Goal: Task Accomplishment & Management: Manage account settings

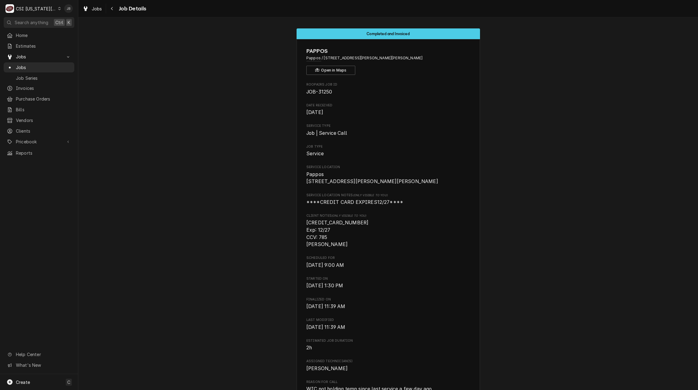
scroll to position [560, 0]
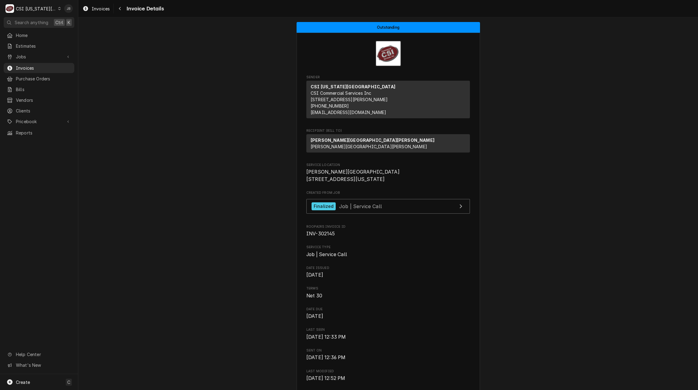
scroll to position [336, 0]
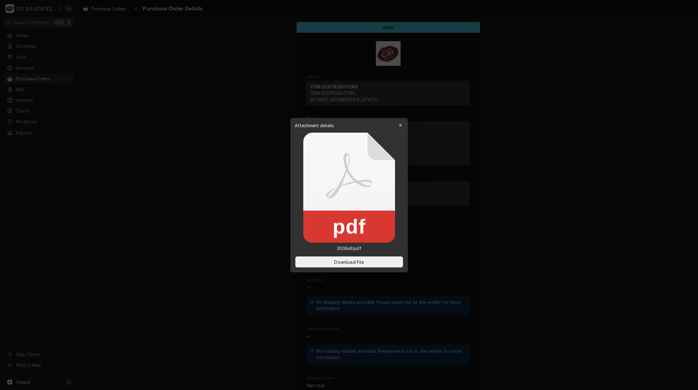
scroll to position [397, 0]
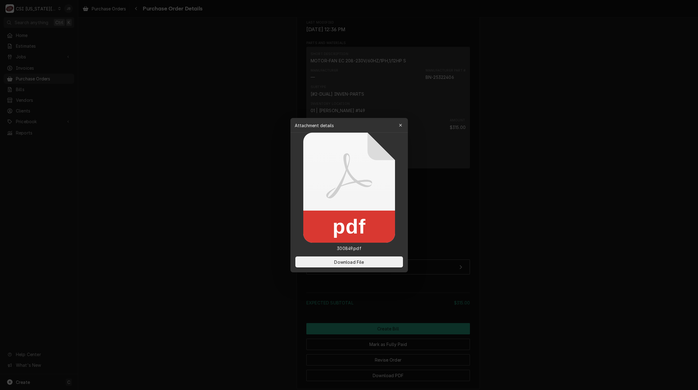
click at [150, 74] on div at bounding box center [349, 195] width 698 height 390
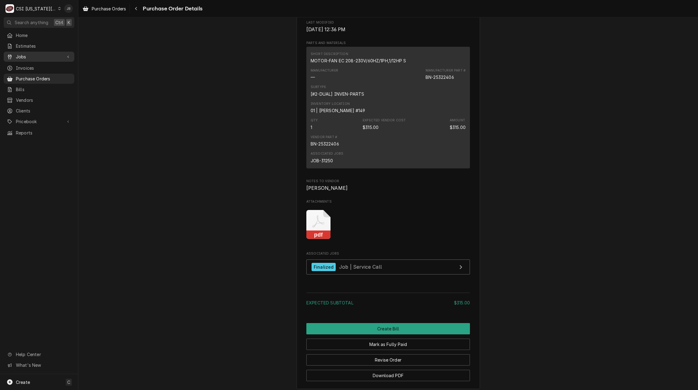
click at [30, 59] on link "Jobs" at bounding box center [39, 57] width 71 height 10
click at [32, 65] on span "Jobs" at bounding box center [43, 67] width 55 height 6
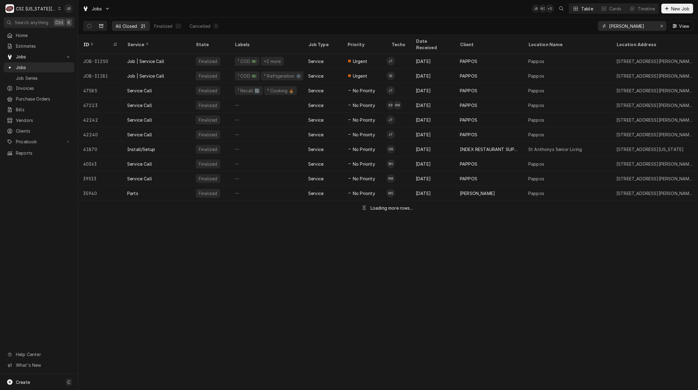
drag, startPoint x: 628, startPoint y: 28, endPoint x: 582, endPoint y: 28, distance: 46.5
click at [582, 28] on div "All Closed 21 Finalized 21 Cancelled 0 [PERSON_NAME] View" at bounding box center [388, 25] width 610 height 17
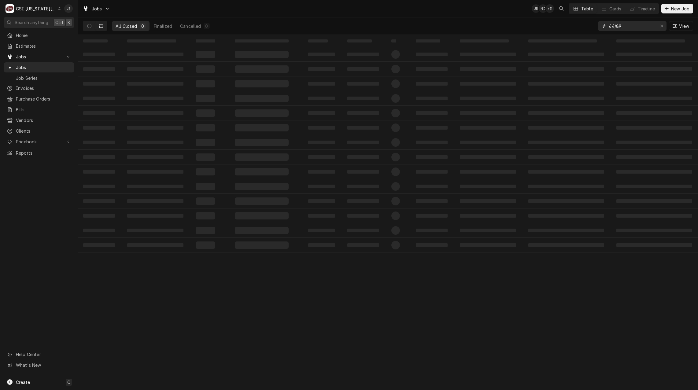
drag, startPoint x: 615, startPoint y: 26, endPoint x: 590, endPoint y: 26, distance: 25.1
click at [590, 26] on div "All Closed 0 Finalized Cancelled 0 64/89 View" at bounding box center [388, 25] width 610 height 17
type input "31856"
click at [91, 26] on icon "Dynamic Content Wrapper" at bounding box center [89, 26] width 4 height 4
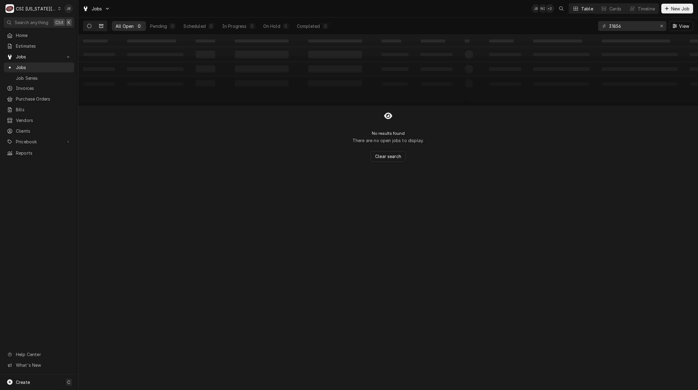
click at [102, 26] on icon "Dynamic Content Wrapper" at bounding box center [101, 26] width 4 height 4
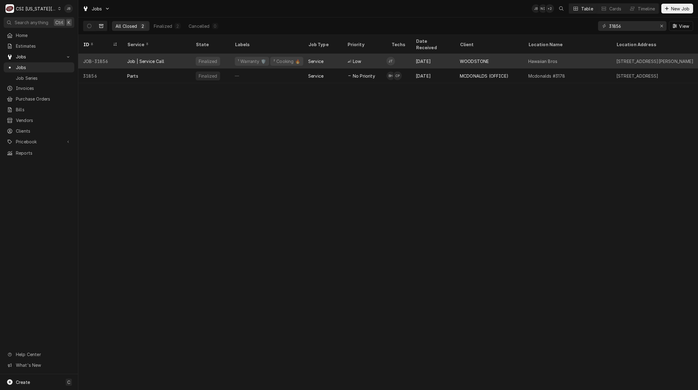
click at [146, 58] on div "Job | Service Call" at bounding box center [145, 61] width 37 height 6
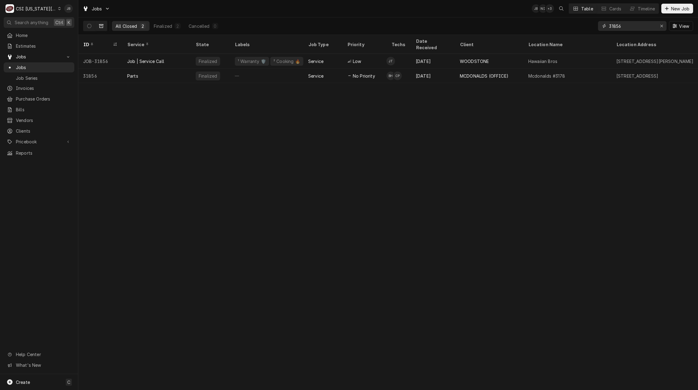
drag, startPoint x: 600, startPoint y: 29, endPoint x: 374, endPoint y: 24, distance: 226.6
click at [452, 28] on div "All Closed 2 Finalized 2 Cancelled 0 31856 View" at bounding box center [388, 25] width 610 height 17
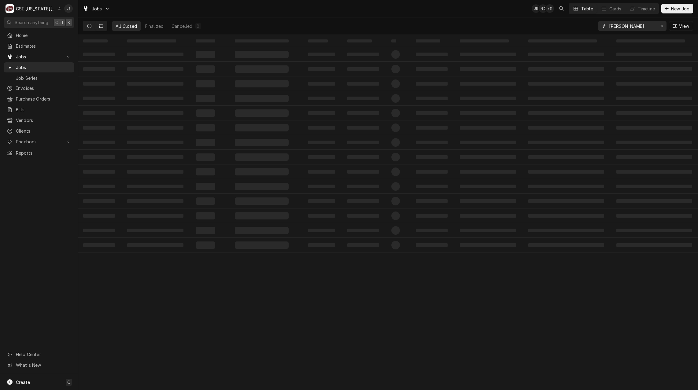
type input "underwood"
click at [87, 27] on icon "Dynamic Content Wrapper" at bounding box center [89, 26] width 4 height 4
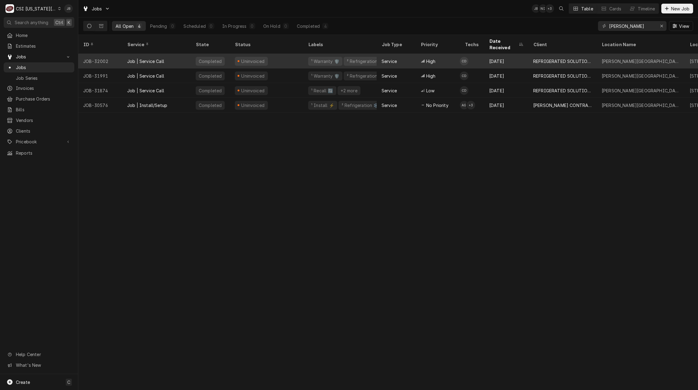
click at [288, 57] on div "Uninvoiced" at bounding box center [266, 61] width 73 height 15
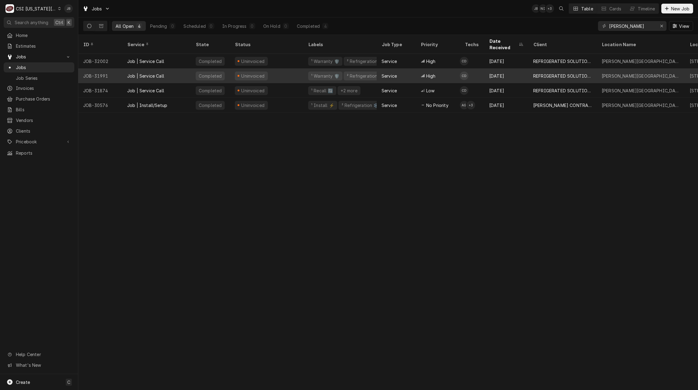
click at [283, 68] on div "Uninvoiced" at bounding box center [266, 75] width 73 height 15
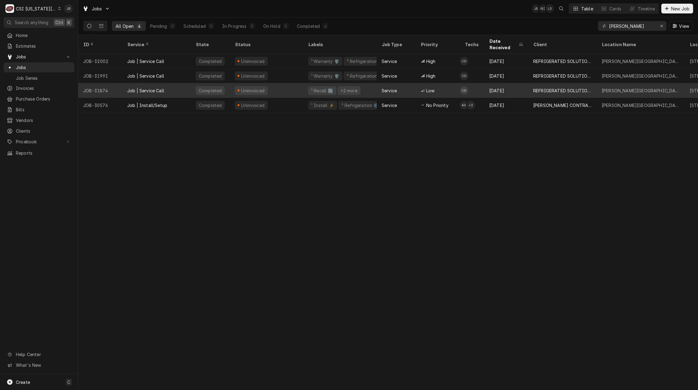
click at [300, 88] on div "Uninvoiced" at bounding box center [266, 90] width 73 height 15
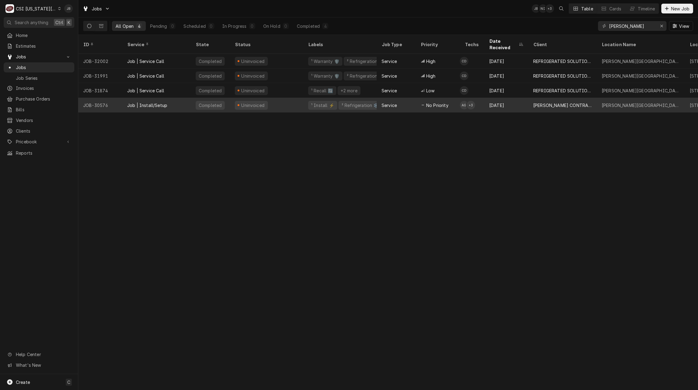
click at [405, 98] on div "Service" at bounding box center [396, 105] width 39 height 15
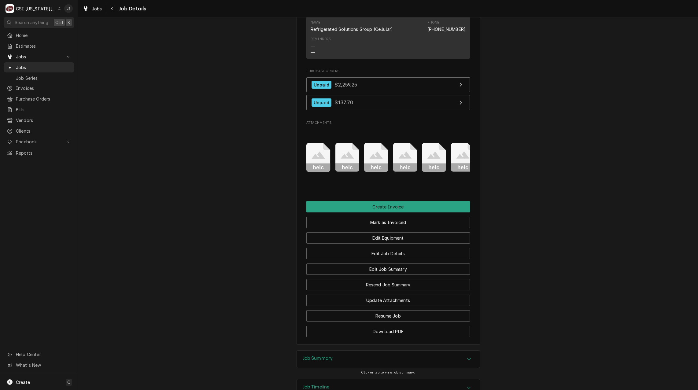
scroll to position [459, 0]
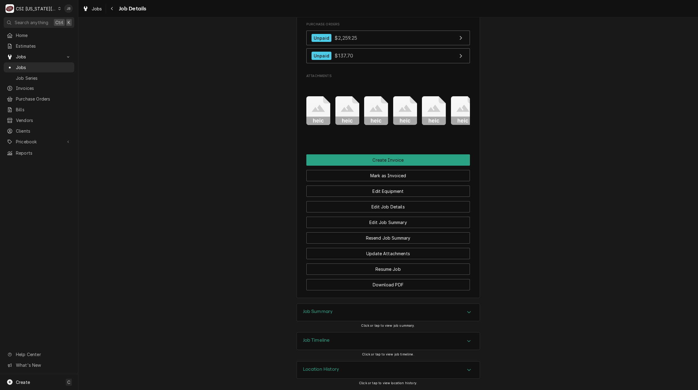
click at [353, 321] on div "Job Summary" at bounding box center [388, 312] width 183 height 17
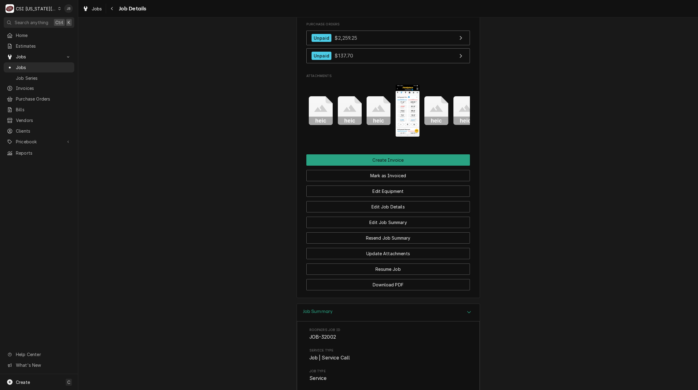
scroll to position [0, 299]
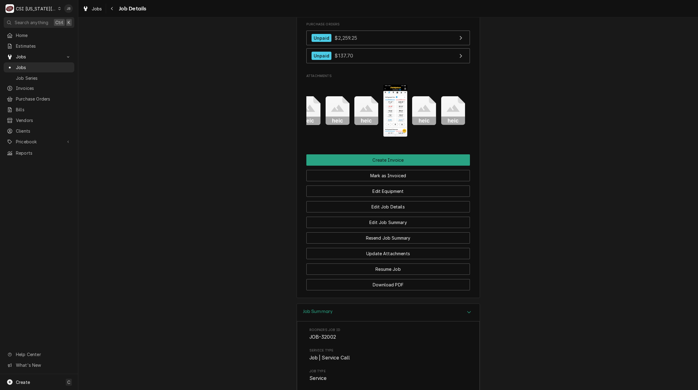
click at [394, 113] on img "Attachments" at bounding box center [395, 111] width 24 height 52
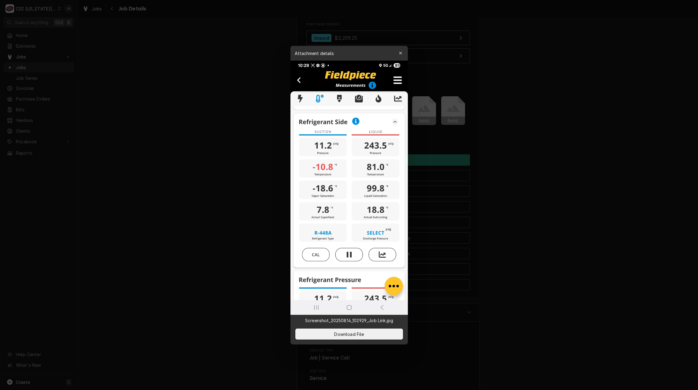
click at [223, 189] on div at bounding box center [349, 195] width 698 height 390
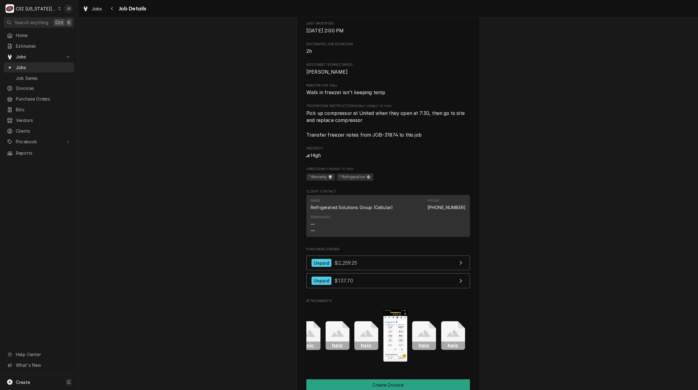
scroll to position [214, 0]
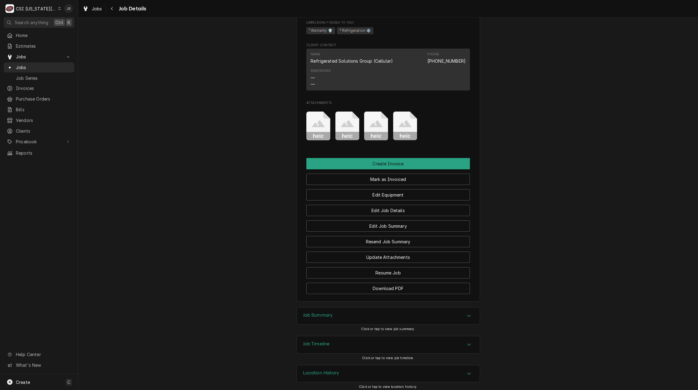
scroll to position [369, 0]
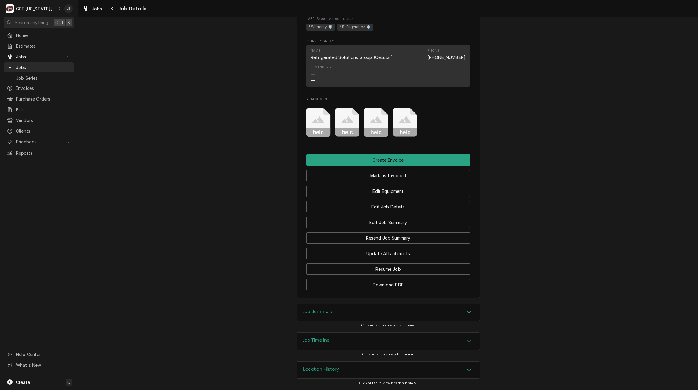
click at [327, 316] on div "Job Summary" at bounding box center [318, 312] width 30 height 7
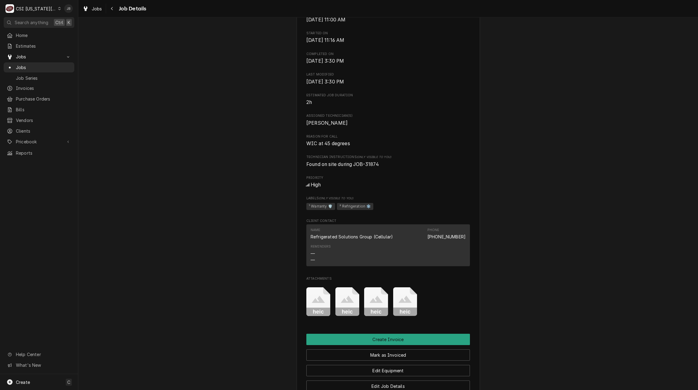
scroll to position [172, 0]
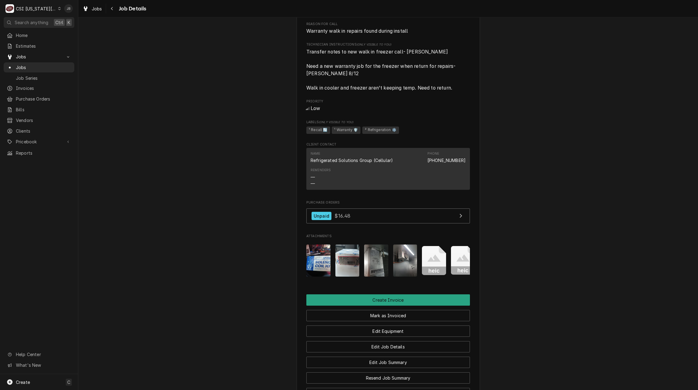
scroll to position [336, 0]
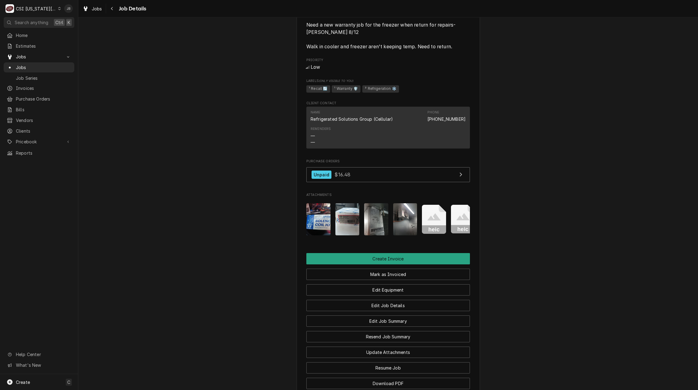
click at [399, 228] on img "Attachments" at bounding box center [405, 219] width 24 height 32
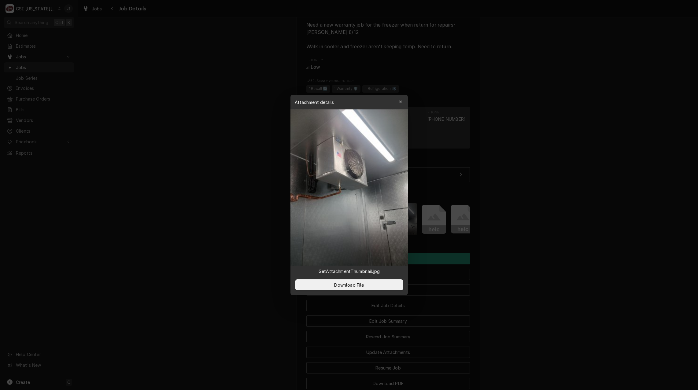
click at [569, 226] on div at bounding box center [349, 195] width 698 height 390
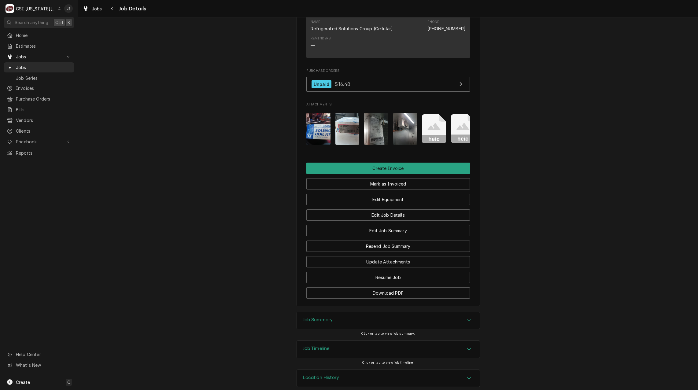
scroll to position [447, 0]
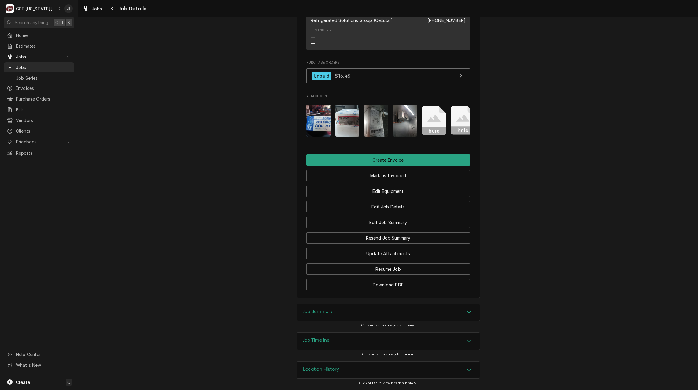
click at [353, 308] on div "Job Summary" at bounding box center [388, 312] width 183 height 17
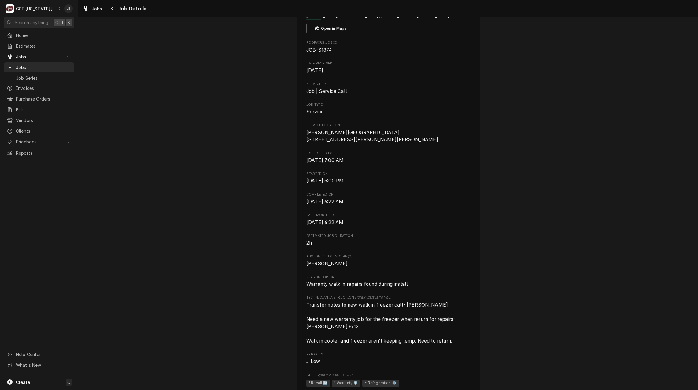
scroll to position [92, 0]
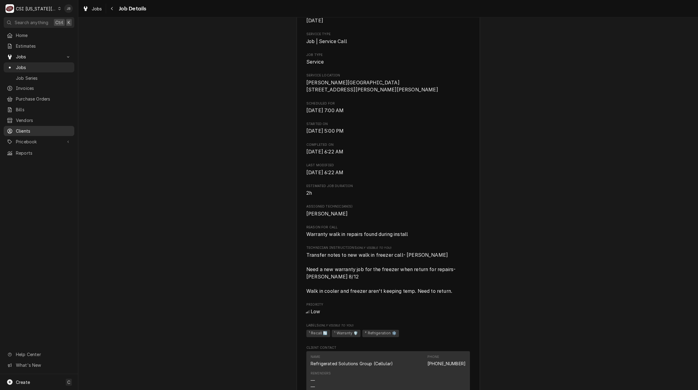
click at [29, 129] on span "Clients" at bounding box center [43, 131] width 55 height 6
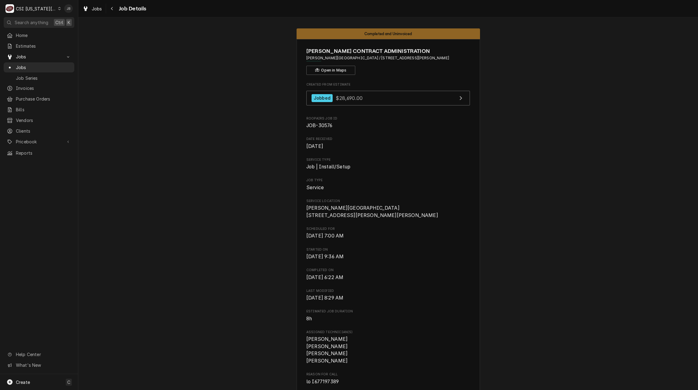
click at [330, 124] on span "JOB-30576" at bounding box center [388, 125] width 164 height 7
drag, startPoint x: 365, startPoint y: 58, endPoint x: 400, endPoint y: 58, distance: 34.9
click at [400, 58] on span "[PERSON_NAME][GEOGRAPHIC_DATA] / [STREET_ADDRESS][PERSON_NAME]" at bounding box center [388, 58] width 164 height 6
drag, startPoint x: 400, startPoint y: 58, endPoint x: 382, endPoint y: 71, distance: 21.8
click at [382, 72] on div "BOELTER CONTRACT ADMINISTRATION Underwood Elementary School / 1125 NE Colbern R…" at bounding box center [388, 61] width 164 height 28
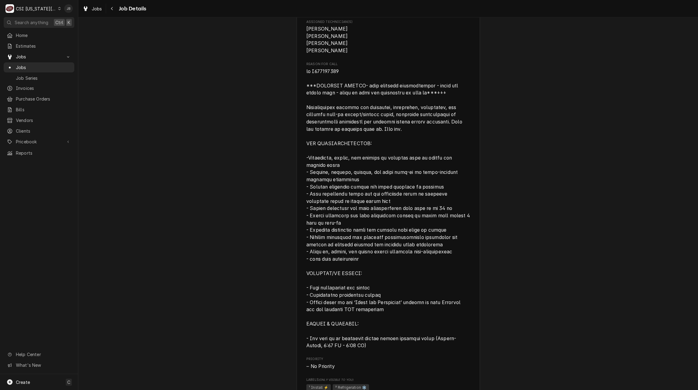
scroll to position [367, 0]
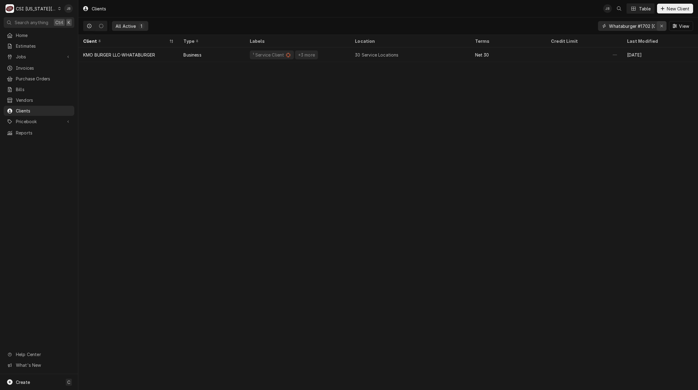
click at [660, 24] on icon "Erase input" at bounding box center [661, 26] width 3 height 4
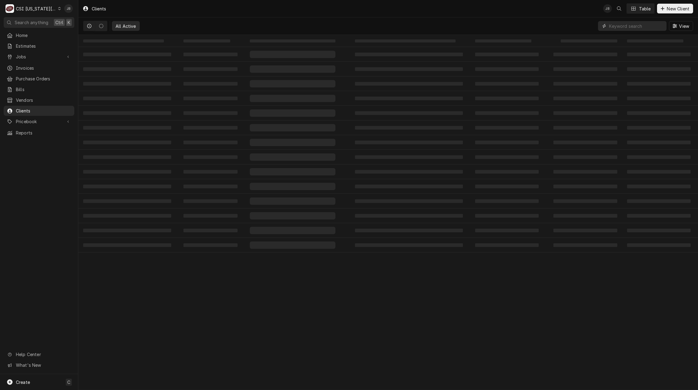
click at [625, 26] on input "Dynamic Content Wrapper" at bounding box center [636, 26] width 54 height 10
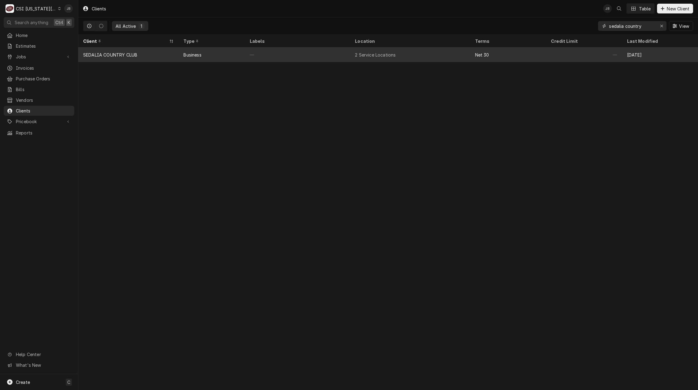
type input "sedalia country"
click at [132, 57] on div "SEDALIA COUNTRY CLUB" at bounding box center [128, 54] width 100 height 15
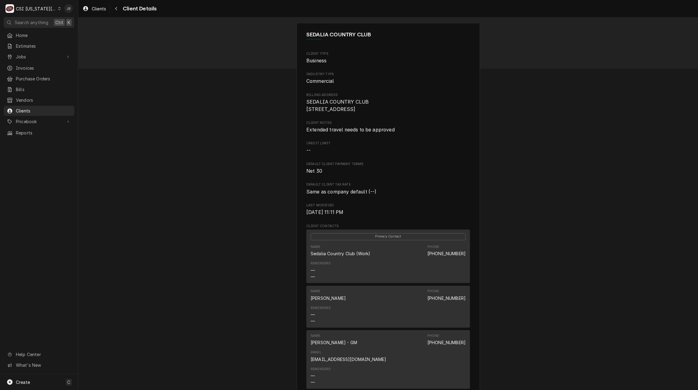
click at [211, 216] on div "SEDALIA COUNTRY CLUB Client Type Business Industry Type Commercial Billing Addr…" at bounding box center [388, 288] width 620 height 543
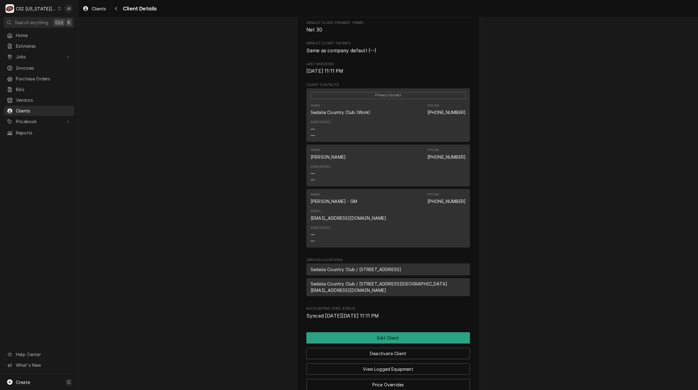
scroll to position [190, 0]
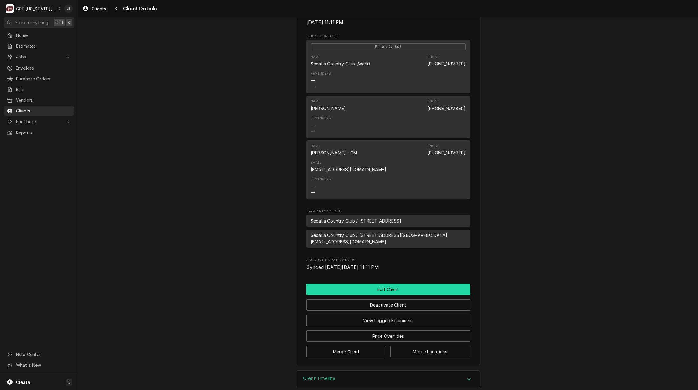
click at [375, 284] on button "Edit Client" at bounding box center [388, 289] width 164 height 11
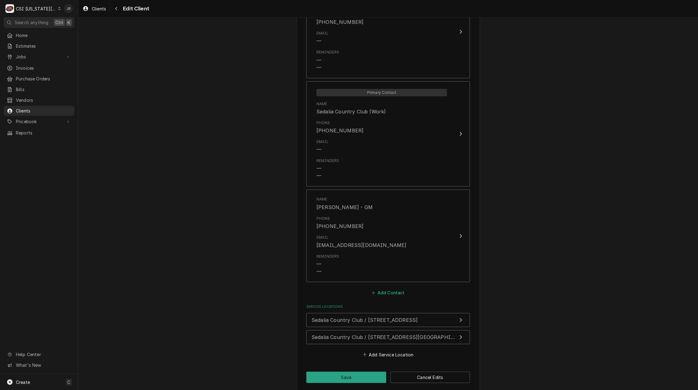
scroll to position [502, 0]
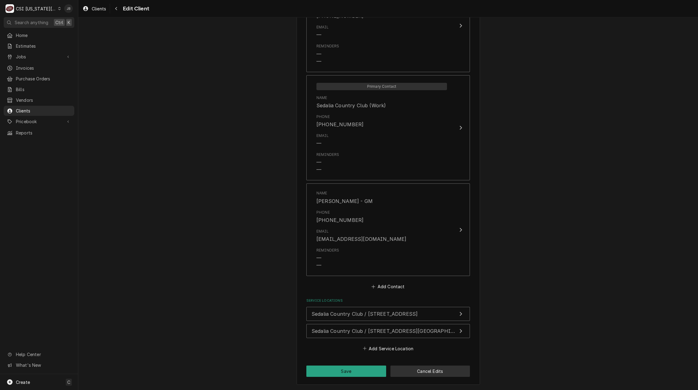
drag, startPoint x: 419, startPoint y: 371, endPoint x: 420, endPoint y: 356, distance: 15.0
click at [419, 371] on button "Cancel Edits" at bounding box center [430, 371] width 80 height 11
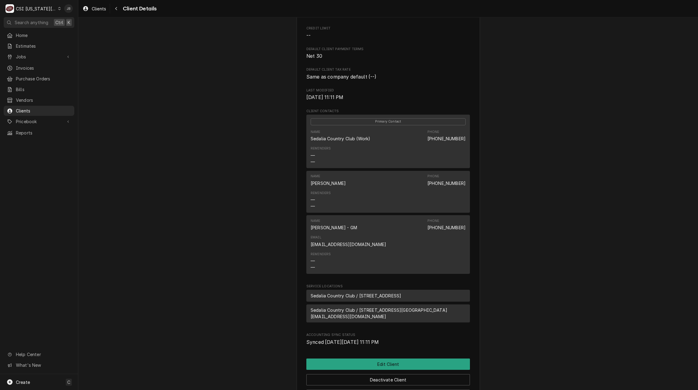
scroll to position [190, 0]
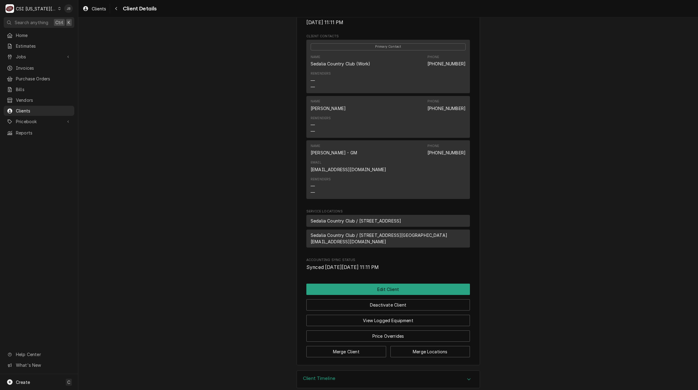
click at [339, 373] on div "Client Timeline" at bounding box center [388, 379] width 183 height 17
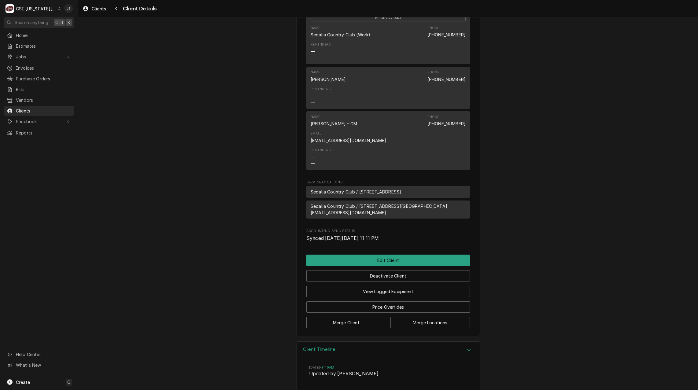
scroll to position [246, 0]
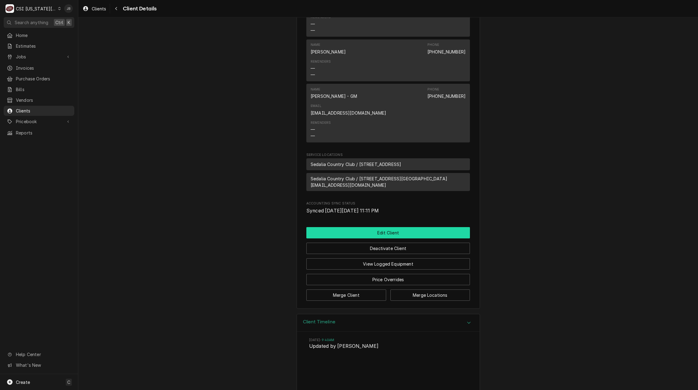
click at [361, 227] on button "Edit Client" at bounding box center [388, 232] width 164 height 11
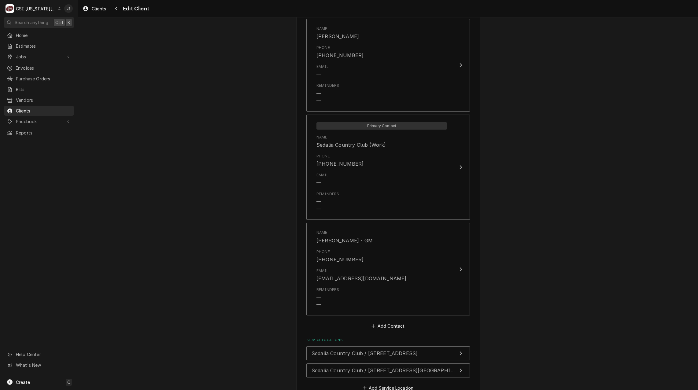
scroll to position [502, 0]
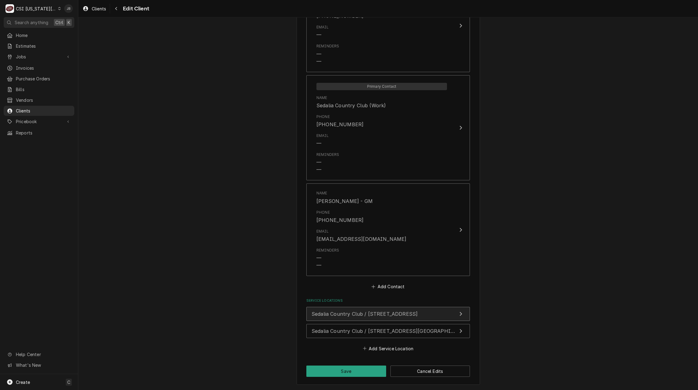
click at [358, 316] on span "Sedalia Country Club / [STREET_ADDRESS]" at bounding box center [365, 314] width 106 height 6
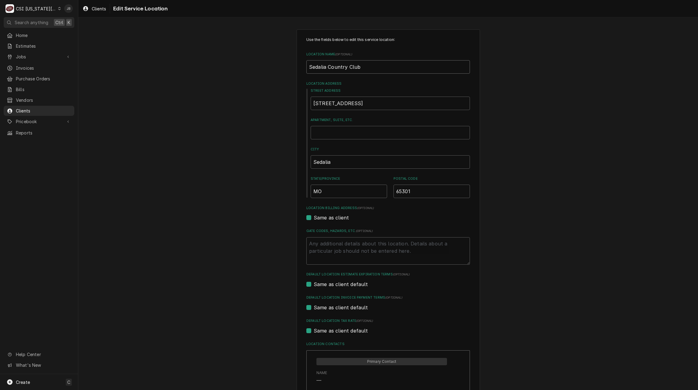
click at [363, 68] on input "Sedalia Country Club" at bounding box center [388, 66] width 164 height 13
drag, startPoint x: 366, startPoint y: 66, endPoint x: 282, endPoint y: 66, distance: 83.8
click at [282, 66] on div "Use the fields below to edit this service location: Location Name ( optional ) …" at bounding box center [388, 266] width 620 height 484
type textarea "x"
type input "O"
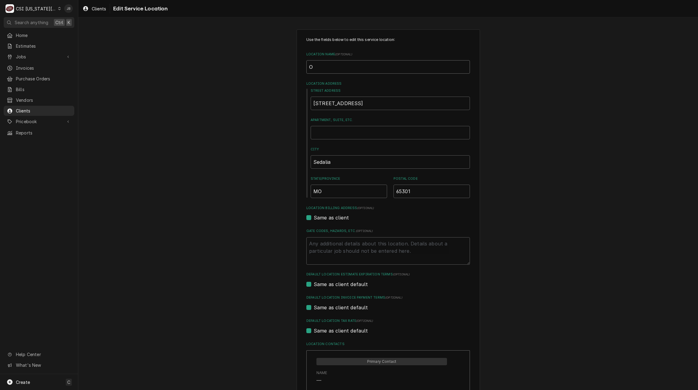
type textarea "x"
type input "Ol"
type textarea "x"
type input "Old"
type textarea "x"
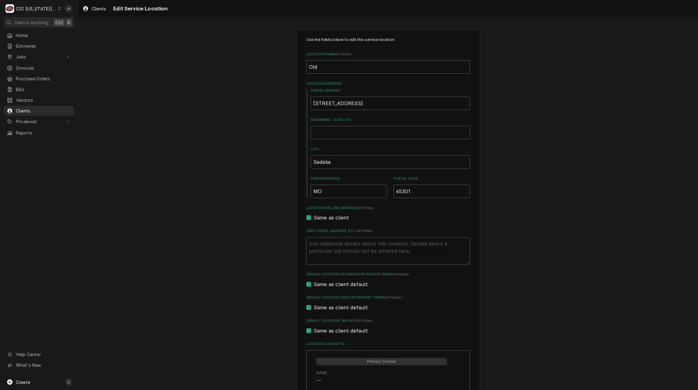
type input "Old"
type textarea "x"
type input "Old a"
type textarea "x"
type input "Old ad"
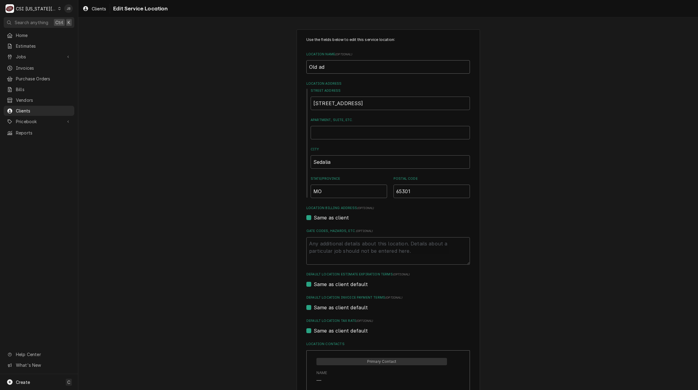
type textarea "x"
type input "Old adr"
type textarea "x"
type input "Old adre"
type textarea "x"
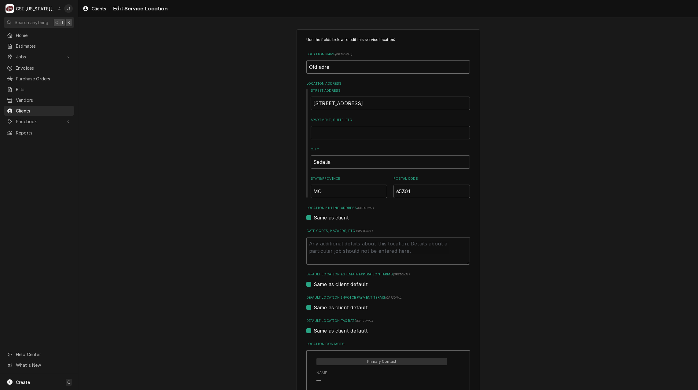
type input "Old adres"
type textarea "x"
type input "Old adress"
type textarea "x"
type input "Old adres"
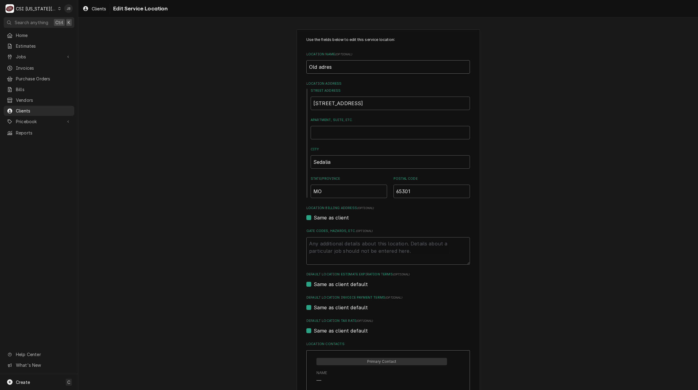
type textarea "x"
type input "Old adre"
type textarea "x"
type input "Old adr"
type textarea "x"
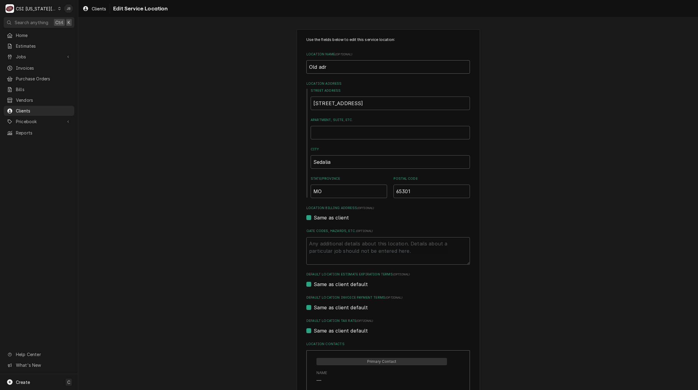
type input "Old ad"
type textarea "x"
type input "Old add"
type textarea "x"
type input "Old addr"
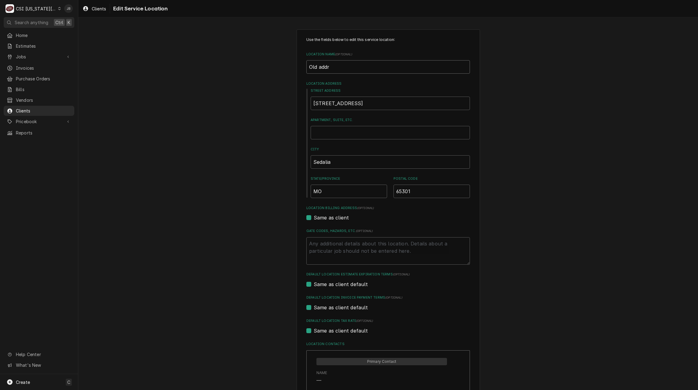
type textarea "x"
type input "Old addre"
type textarea "x"
type input "Old addres"
type textarea "x"
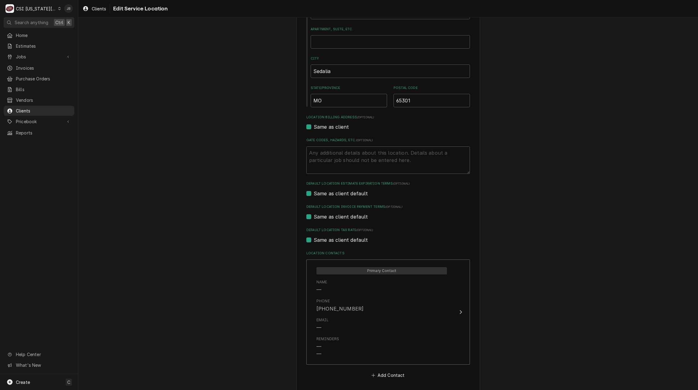
scroll to position [118, 0]
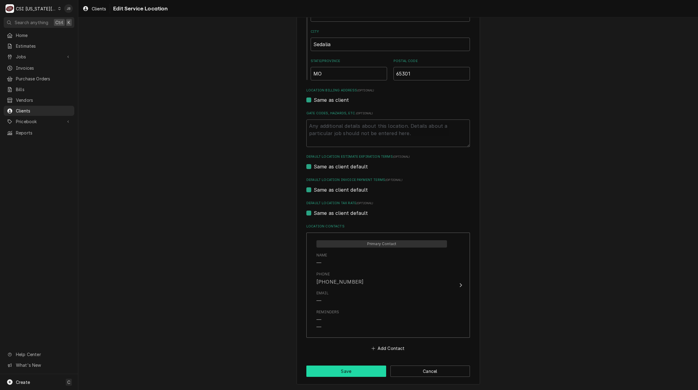
type input "Old address"
click at [344, 370] on button "Save" at bounding box center [346, 371] width 80 height 11
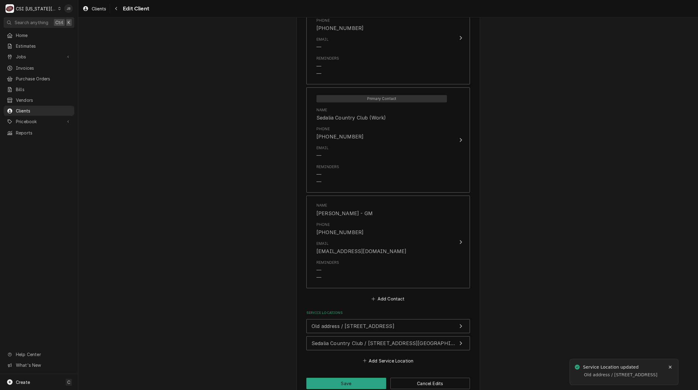
scroll to position [482, 0]
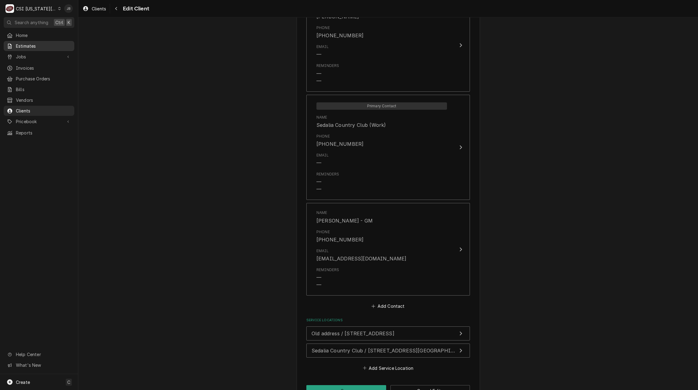
click at [31, 46] on span "Estimates" at bounding box center [43, 46] width 55 height 6
type textarea "x"
click at [25, 43] on span "Estimates" at bounding box center [43, 46] width 55 height 6
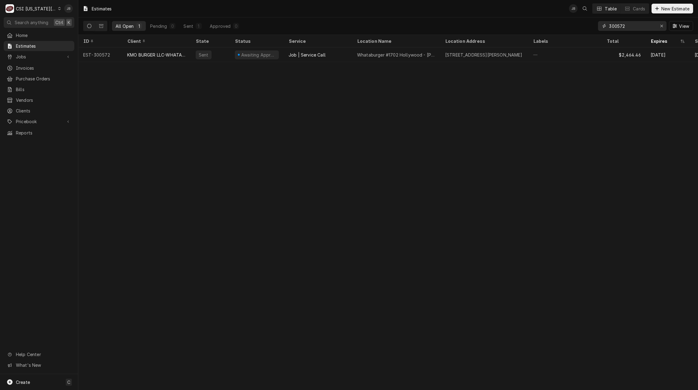
drag, startPoint x: 596, startPoint y: 28, endPoint x: 415, endPoint y: 27, distance: 181.0
click at [415, 27] on div "All Open 1 Pending 0 Sent 1 Approved 0 300572 View" at bounding box center [388, 25] width 610 height 17
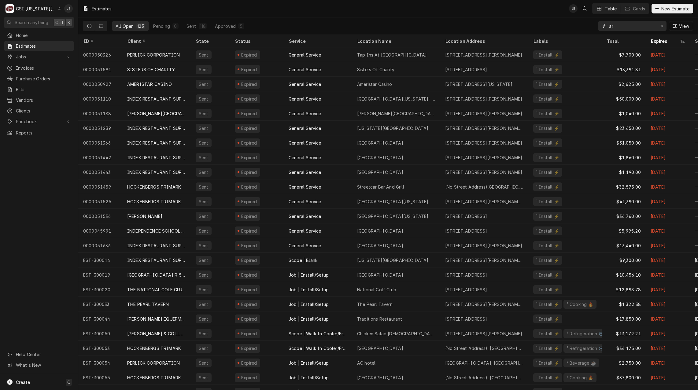
type input "a"
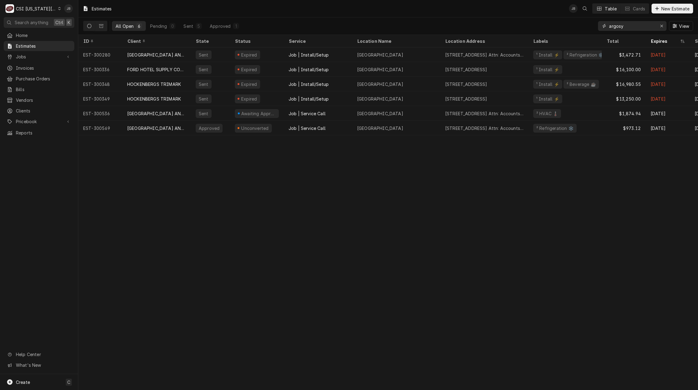
click at [627, 26] on input "argosy" at bounding box center [632, 26] width 46 height 10
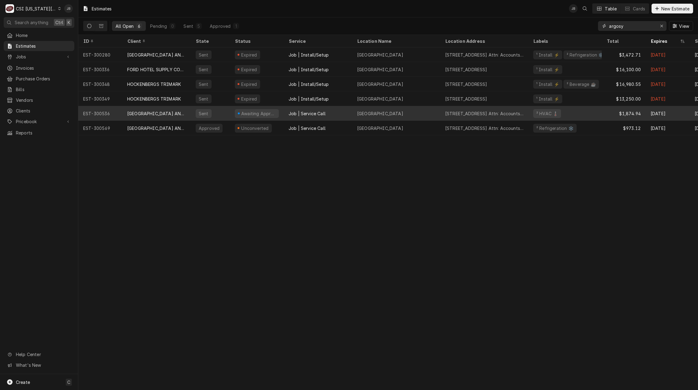
type input "argosy"
click at [247, 113] on div "Awaiting Approval" at bounding box center [259, 113] width 36 height 6
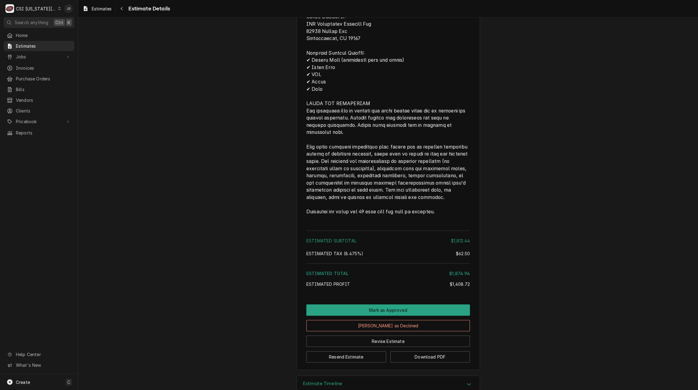
scroll to position [1242, 0]
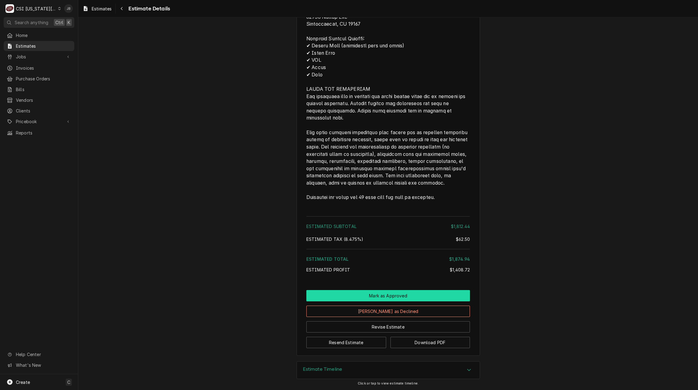
click at [341, 296] on button "Mark as Approved" at bounding box center [388, 295] width 164 height 11
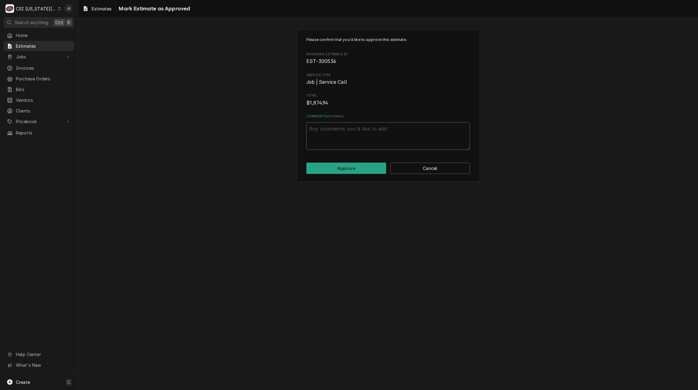
click at [355, 134] on textarea "Comments ( optional )" at bounding box center [388, 136] width 164 height 28
type textarea "x"
type textarea "A"
type textarea "x"
type textarea "Ap"
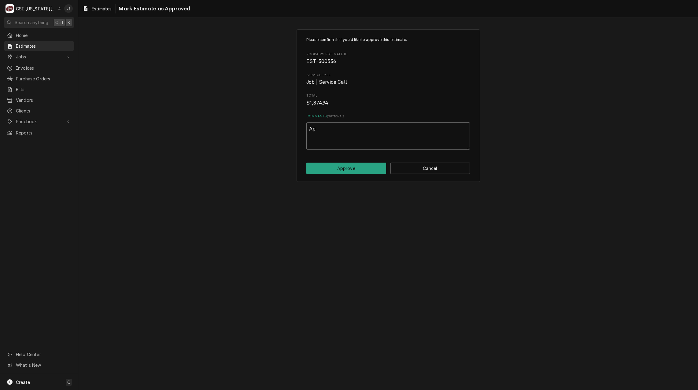
type textarea "x"
type textarea "App"
type textarea "x"
type textarea "Appr"
type textarea "x"
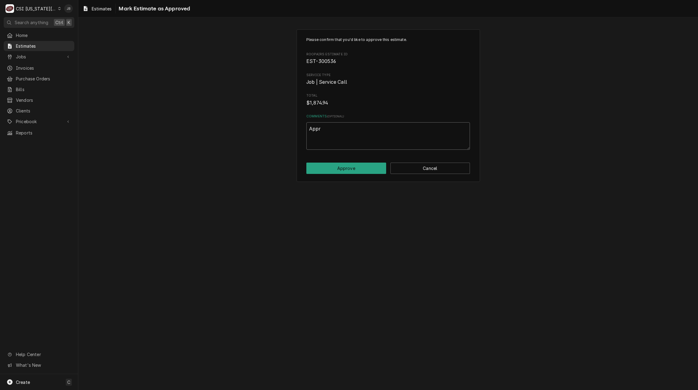
type textarea "Appro"
type textarea "x"
type textarea "Approv"
type textarea "x"
type textarea "Approve"
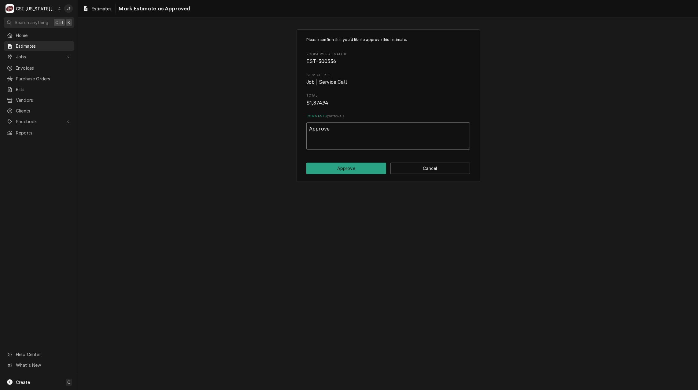
type textarea "x"
type textarea "Approved"
type textarea "x"
type textarea "Approved"
type textarea "x"
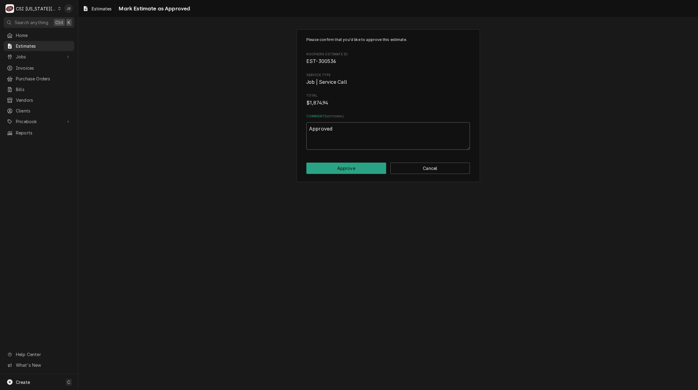
type textarea "Approved v"
type textarea "x"
type textarea "Approved vi"
type textarea "x"
type textarea "Approved via"
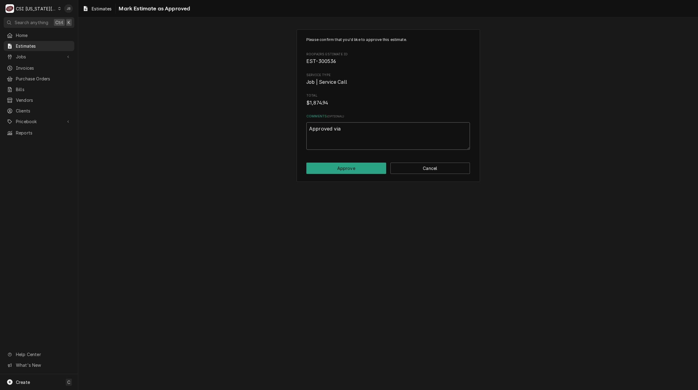
type textarea "x"
type textarea "Approved via"
type textarea "x"
type textarea "Approved via e"
type textarea "x"
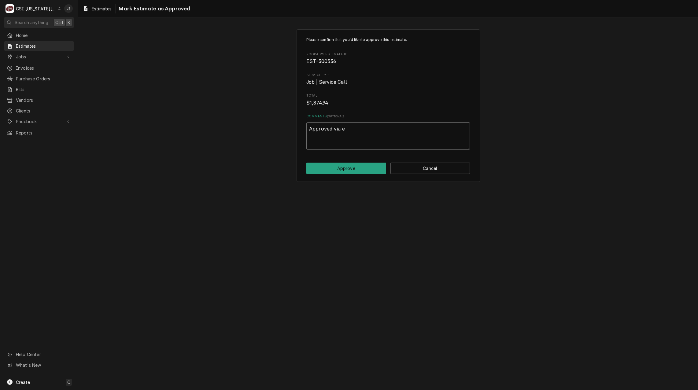
type textarea "Approved via em"
type textarea "x"
type textarea "Approved via ema"
type textarea "x"
type textarea "Approved via emai"
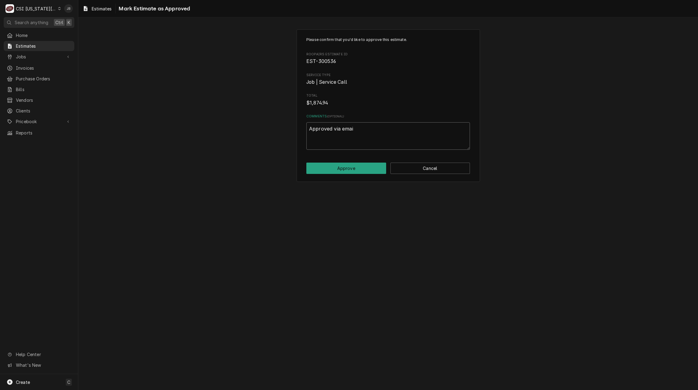
type textarea "x"
type textarea "Approved via email"
type textarea "x"
type textarea "Approved via email"
type textarea "x"
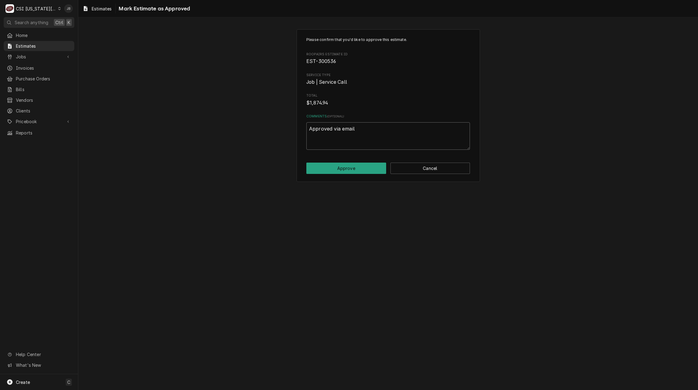
type textarea "Approved via email t"
type textarea "x"
type textarea "Approved via email to"
type textarea "x"
type textarea "Approved via email to"
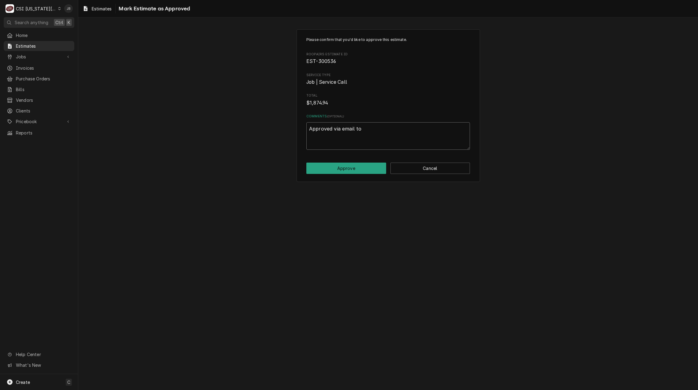
type textarea "x"
type textarea "Approved via email to S"
type textarea "x"
type textarea "Approved via email to Se"
type textarea "x"
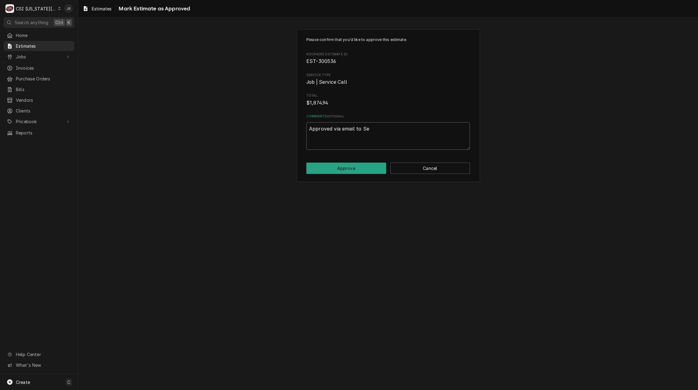
type textarea "Approved via email to Sea"
type textarea "x"
type textarea "Approved via email to Sean"
type textarea "x"
type textarea "Approved via email to Sean"
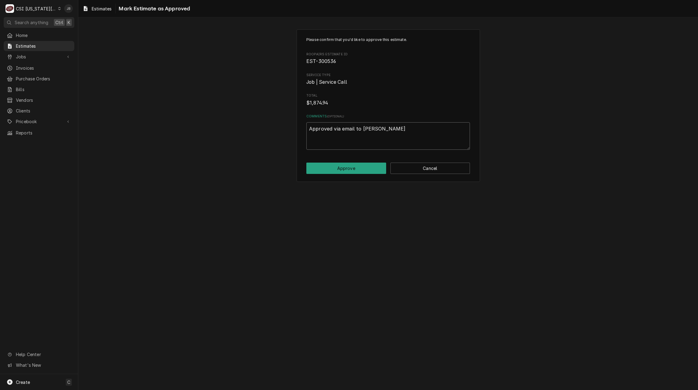
type textarea "x"
type textarea "Approved via email to Sean M"
type textarea "x"
type textarea "Approved via email to Sean M"
type textarea "x"
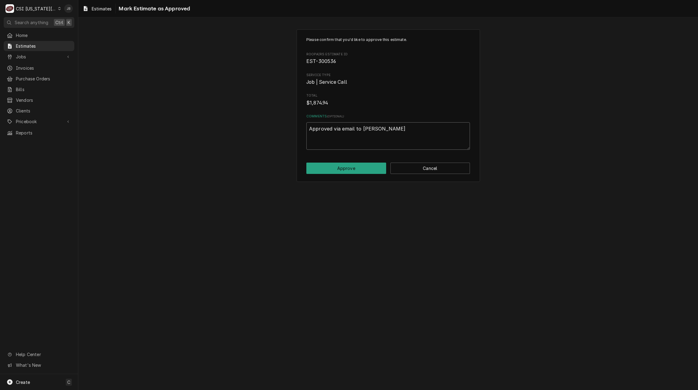
type textarea "Approved via email to Sean M 8"
type textarea "x"
type textarea "Approved via email to Sean M 8/"
type textarea "x"
type textarea "Approved via email to Sean M 8/1"
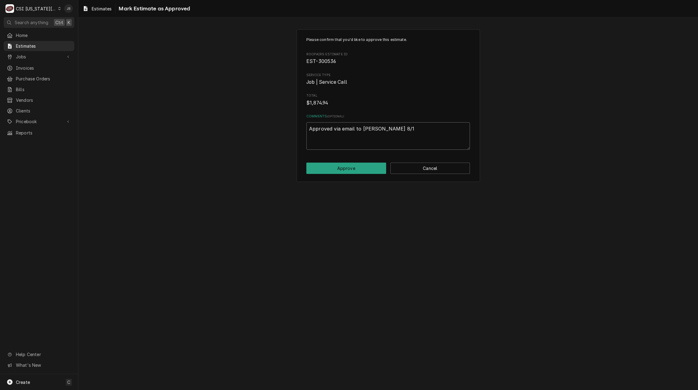
type textarea "x"
type textarea "Approved via email to Sean M 8/15"
type textarea "x"
type textarea "Approved via email to Sean M 8/15/"
type textarea "x"
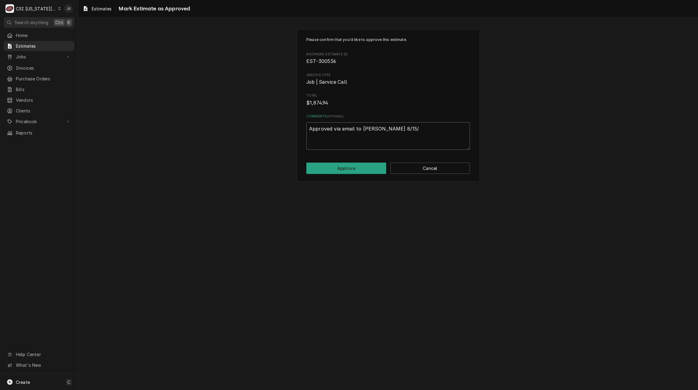
type textarea "Approved via email to Sean M 8/15/2"
type textarea "x"
type textarea "Approved via email to Sean M 8/15/25"
type textarea "x"
type textarea "Approved via email to Sean M 8/15/25"
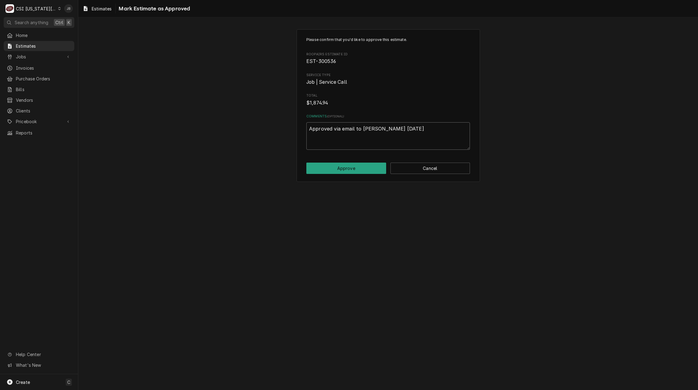
type textarea "x"
type textarea "Approved via email to Sean M 8/15/25 P"
type textarea "x"
type textarea "Approved via email to Sean M 8/15/25 PO"
type textarea "x"
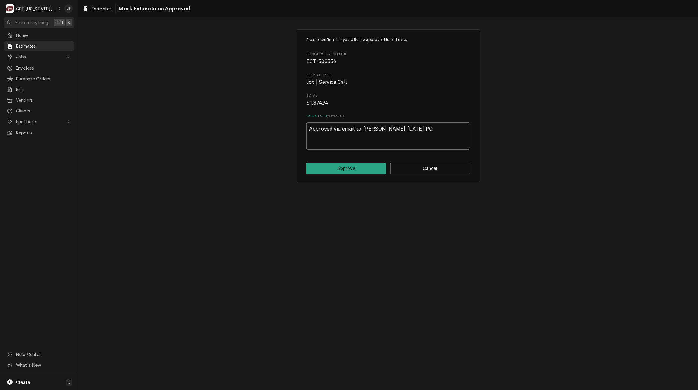
type textarea "Approved via email to Sean M 8/15/25 PO"
type textarea "x"
type textarea "Approved via email to Sean M 8/15/25 PO C"
type textarea "x"
type textarea "Approved via email to Sean M 8/15/25 PO C2"
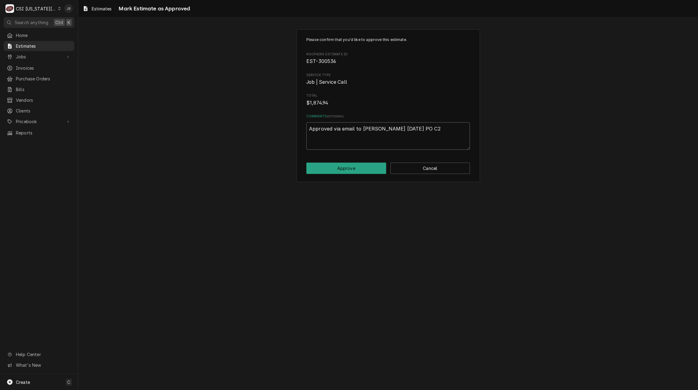
type textarea "x"
type textarea "Approved via email to Sean M 8/15/25 PO C21"
type textarea "x"
type textarea "Approved via email to Sean M 8/15/25 PO C212"
type textarea "x"
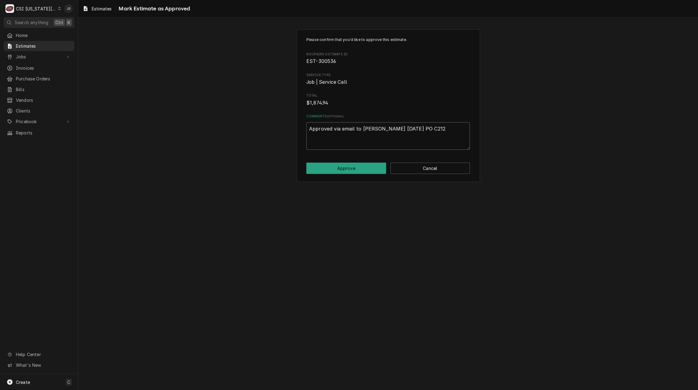
type textarea "Approved via email to Sean M 8/15/25 PO C2120"
type textarea "x"
type textarea "Approved via email to Sean M 8/15/25 PO C21206"
type textarea "x"
type textarea "Approved via email to Sean M 8/15/25 PO C212067"
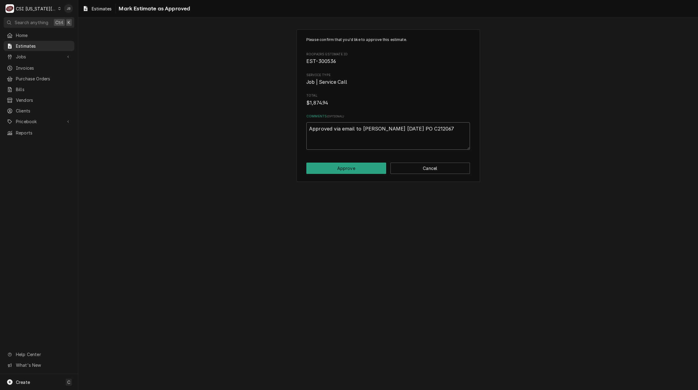
type textarea "x"
type textarea "Approved via email to Sean M 8/15/25 PO C2120679"
click at [332, 168] on button "Approve" at bounding box center [346, 168] width 80 height 11
type textarea "x"
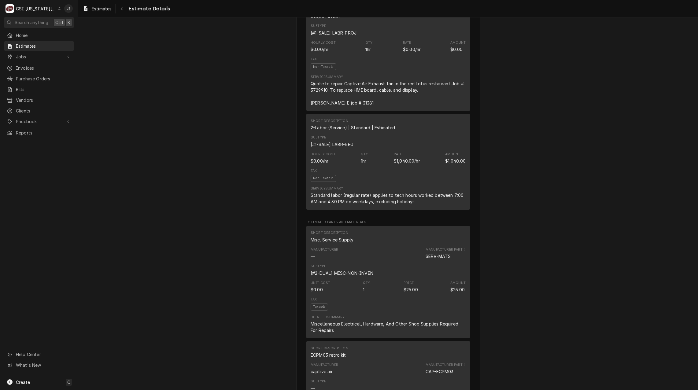
scroll to position [345, 0]
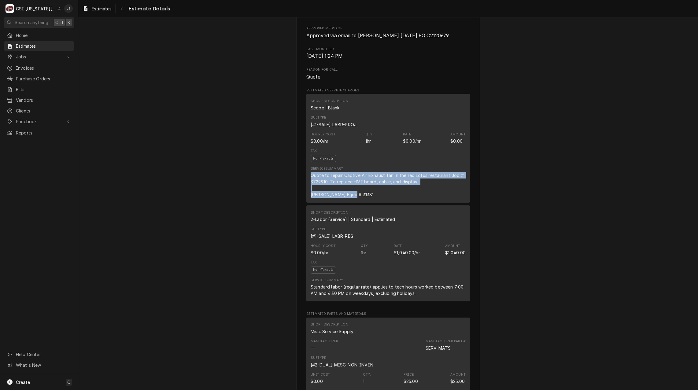
drag, startPoint x: 353, startPoint y: 208, endPoint x: 304, endPoint y: 187, distance: 53.3
click at [306, 187] on div "Short Description Scope | Blank Subtype [#1-SALE] LABR-PROJ Hourly Cost $0.00/h…" at bounding box center [388, 148] width 164 height 109
copy div "Quote to repair Captive Air Exhaust fan in the red Lotus restaurant Job # 37299…"
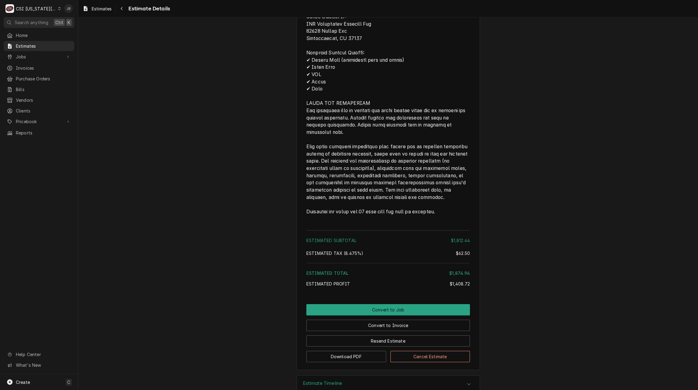
scroll to position [1262, 0]
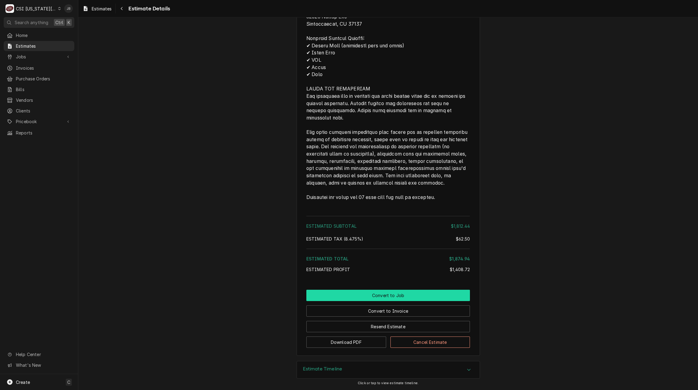
click at [340, 290] on button "Convert to Job" at bounding box center [388, 295] width 164 height 11
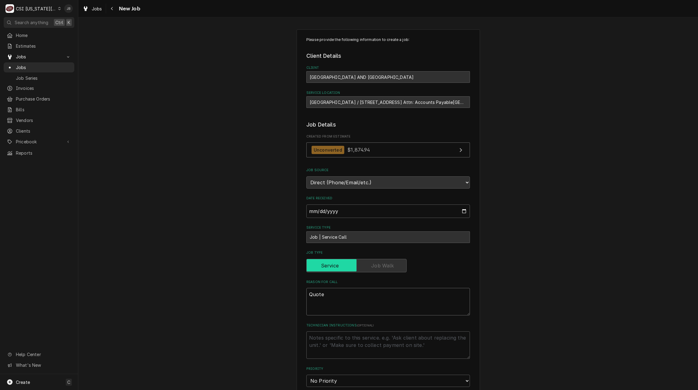
drag, startPoint x: 333, startPoint y: 295, endPoint x: 274, endPoint y: 288, distance: 59.2
click at [274, 288] on div "Please provide the following information to create a job: Client Details Client…" at bounding box center [388, 342] width 620 height 636
paste textarea "to repair Captive Air Exhaust fan in the red Lotus restaurant Job # 3729910. To…"
type textarea "x"
type textarea "Quote to repair Captive Air Exhaust fan in the red Lotus restaurant Job # 37299…"
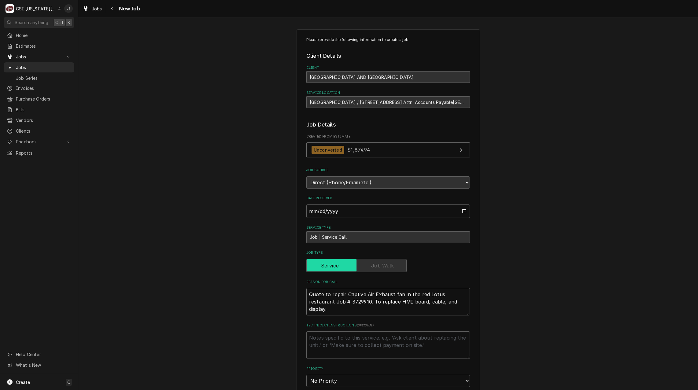
scroll to position [5, 0]
type textarea "x"
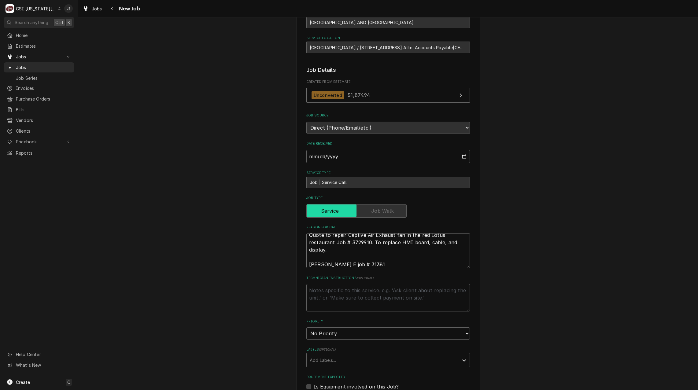
scroll to position [122, 0]
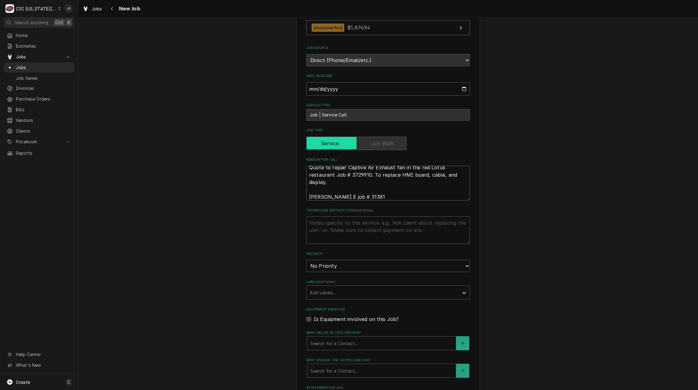
type textarea "Quote to repair Captive Air Exhaust fan in the red Lotus restaurant Job # 37299…"
click at [344, 266] on select "No Priority Urgent High Medium Low" at bounding box center [388, 266] width 164 height 12
select select "3"
click at [306, 260] on select "No Priority Urgent High Medium Low" at bounding box center [388, 266] width 164 height 12
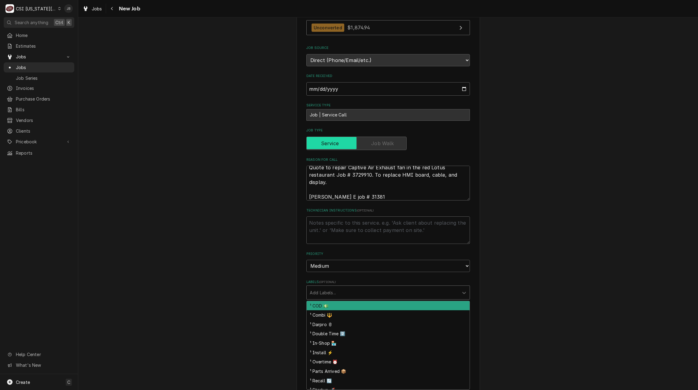
click at [331, 291] on div "Labels" at bounding box center [383, 292] width 146 height 11
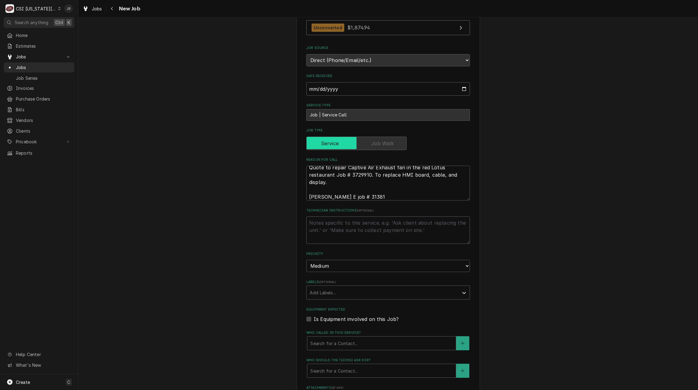
click at [260, 278] on div "Please provide the following information to create a job: Client Details Client…" at bounding box center [388, 223] width 620 height 643
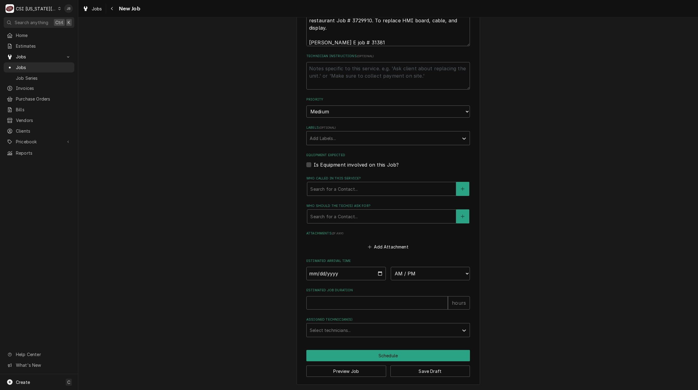
scroll to position [93, 0]
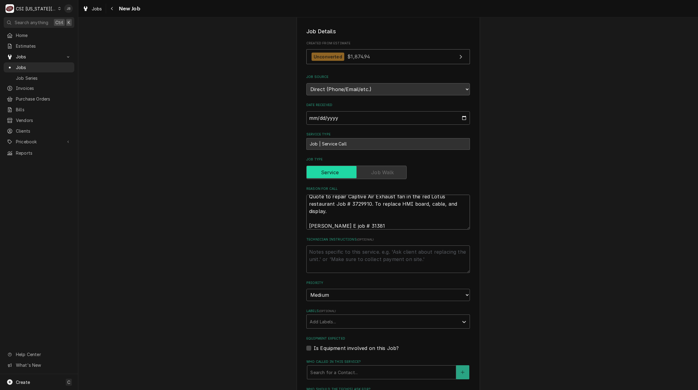
click at [361, 226] on textarea "Quote to repair Captive Air Exhaust fan in the red Lotus restaurant Job # 37299…" at bounding box center [388, 212] width 164 height 35
type textarea "x"
type textarea "Quote to repair Captive Air Exhaust fan in the red Lotus restaurant Job # 37299…"
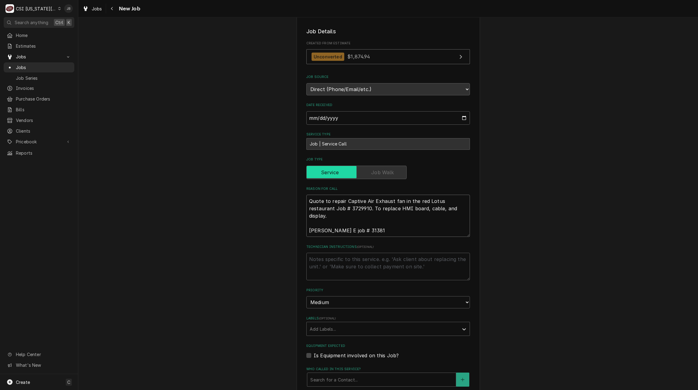
type textarea "x"
type textarea "Quote to repair Captive Air Exhaust fan in the red Lotus restaurant Job # 37299…"
type textarea "x"
type textarea "Quote to repair Captive Air Exhaust fan in the red Lotus restaurant Job # 37299…"
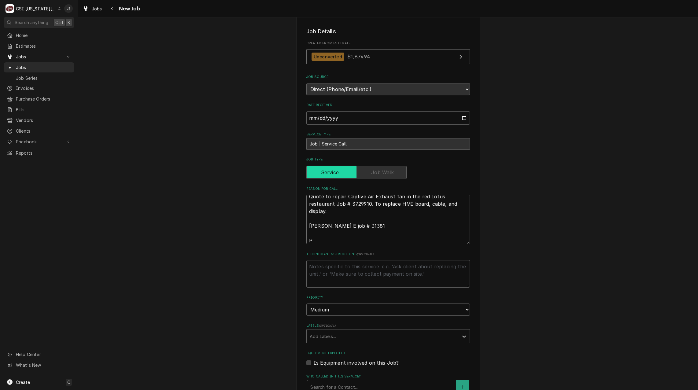
type textarea "x"
type textarea "Quote to repair Captive Air Exhaust fan in the red Lotus restaurant Job # 37299…"
type textarea "x"
type textarea "Quote to repair Captive Air Exhaust fan in the red Lotus restaurant Job # 37299…"
type textarea "x"
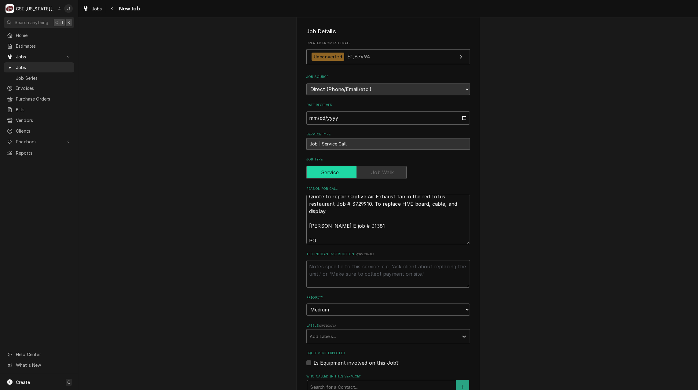
type textarea "Quote to repair Captive Air Exhaust fan in the red Lotus restaurant Job # 37299…"
type textarea "x"
type textarea "Quote to repair Captive Air Exhaust fan in the red Lotus restaurant Job # 37299…"
type textarea "x"
type textarea "Quote to repair Captive Air Exhaust fan in the red Lotus restaurant Job # 37299…"
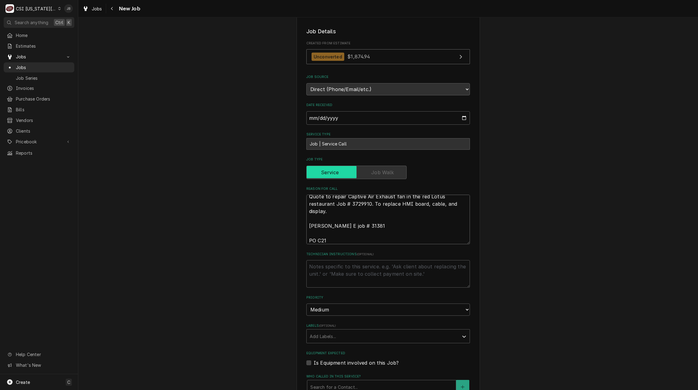
type textarea "x"
type textarea "Quote to repair Captive Air Exhaust fan in the red Lotus restaurant Job # 37299…"
type textarea "x"
type textarea "Quote to repair Captive Air Exhaust fan in the red Lotus restaurant Job # 37299…"
type textarea "x"
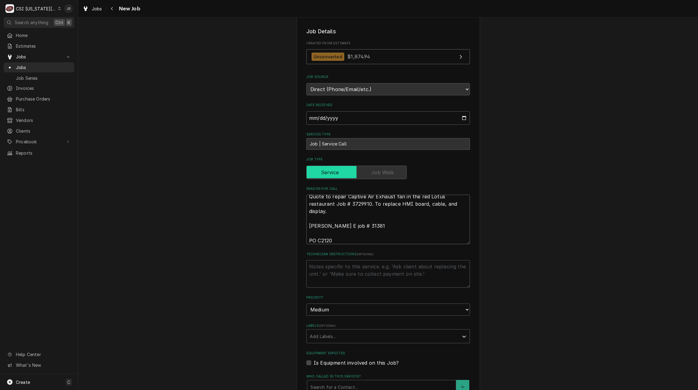
type textarea "Quote to repair Captive Air Exhaust fan in the red Lotus restaurant Job # 37299…"
type textarea "x"
type textarea "Quote to repair Captive Air Exhaust fan in the red Lotus restaurant Job # 37299…"
type textarea "x"
type textarea "Quote to repair Captive Air Exhaust fan in the red Lotus restaurant Job # 37299…"
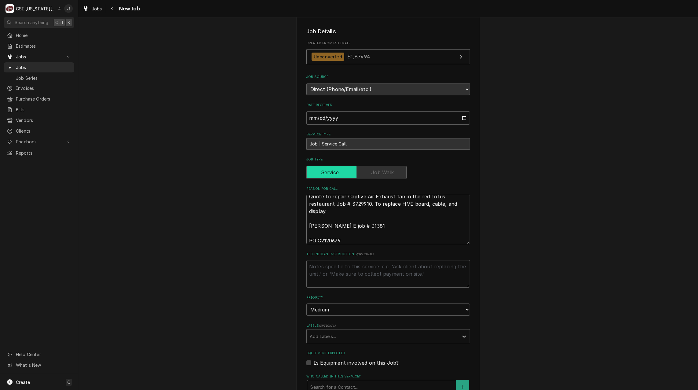
type textarea "x"
type textarea "Quote to repair Captive Air Exhaust fan in the red Lotus restaurant Job # 37299…"
click at [322, 273] on textarea "Technician Instructions ( optional )" at bounding box center [388, 274] width 164 height 28
type textarea "x"
type textarea "A"
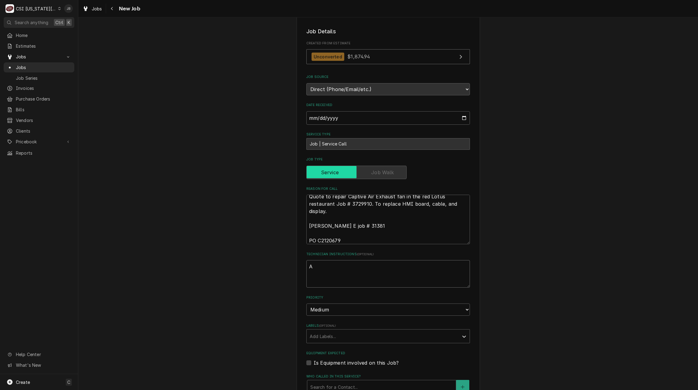
type textarea "x"
type textarea "Ap"
type textarea "x"
type textarea "App"
type textarea "x"
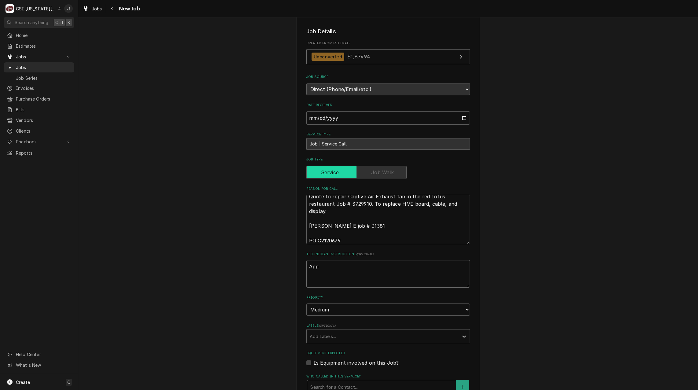
type textarea "Appr"
type textarea "x"
type textarea "Appro"
type textarea "x"
type textarea "Approv"
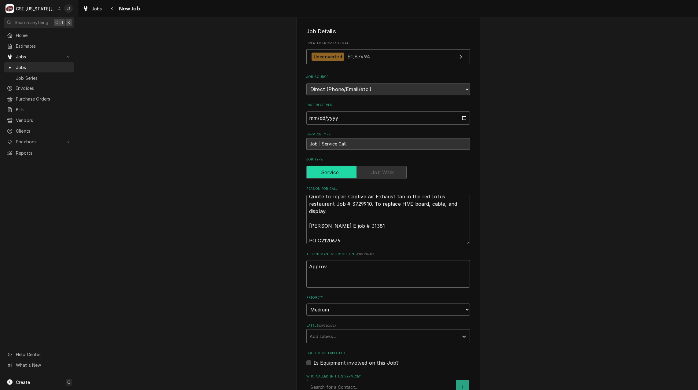
type textarea "x"
type textarea "Approve"
type textarea "x"
type textarea "Approved"
type textarea "x"
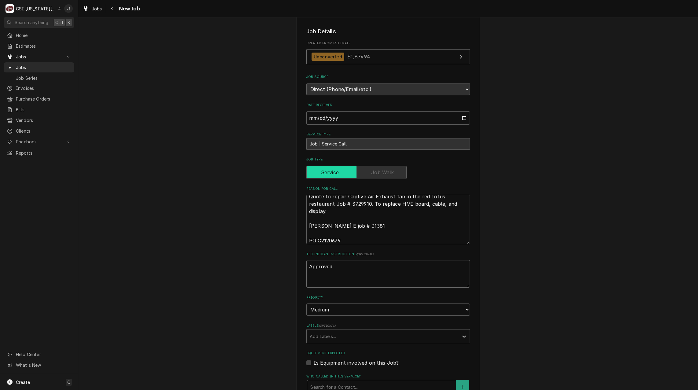
type textarea "Approved"
type textarea "x"
type textarea "Approved 8"
type textarea "x"
type textarea "Approved 81"
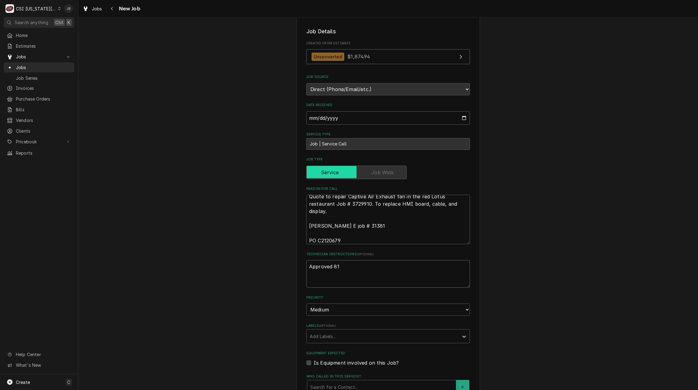
type textarea "x"
type textarea "Approved 81/"
type textarea "x"
type textarea "Approved 81"
type textarea "x"
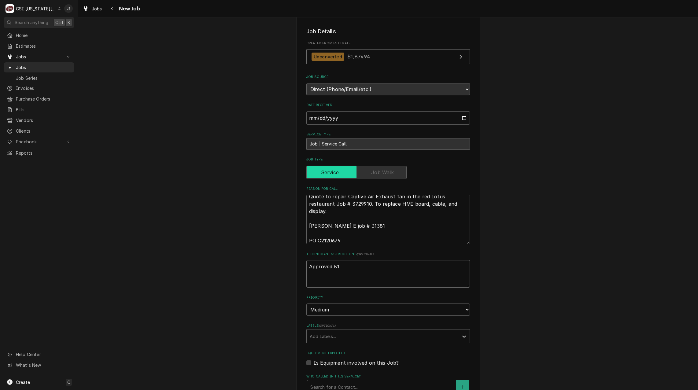
type textarea "Approved 8"
type textarea "x"
type textarea "Approved 8/"
type textarea "x"
type textarea "Approved 8/1"
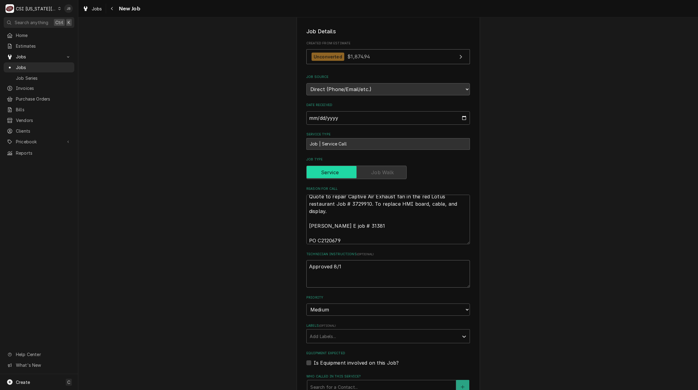
type textarea "x"
type textarea "Approved 8/15"
type textarea "x"
type textarea "Approved 8/15/"
type textarea "x"
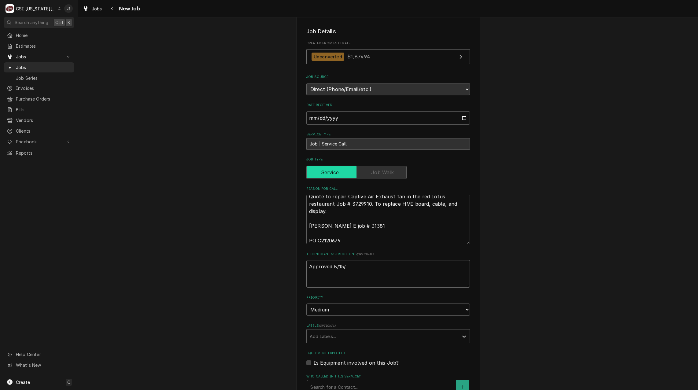
type textarea "Approved 8/15/2"
type textarea "x"
type textarea "Approved 8/15/25"
type textarea "x"
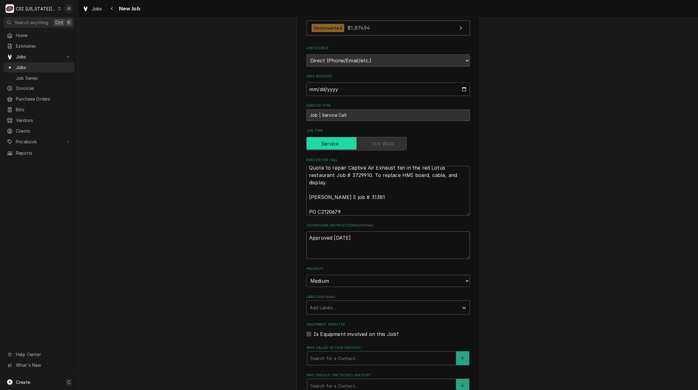
scroll to position [154, 0]
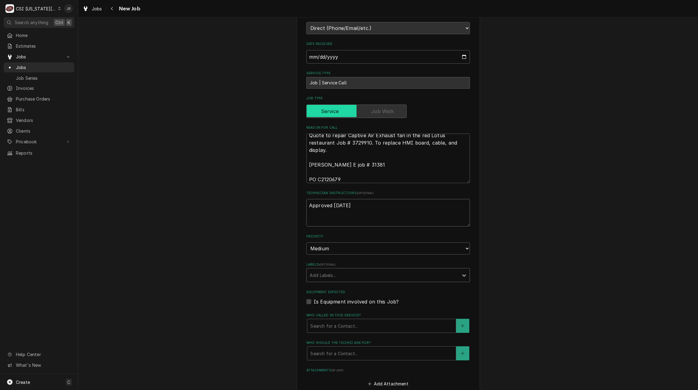
type textarea "Approved 8/15/25"
click at [313, 275] on div "Labels" at bounding box center [383, 275] width 146 height 11
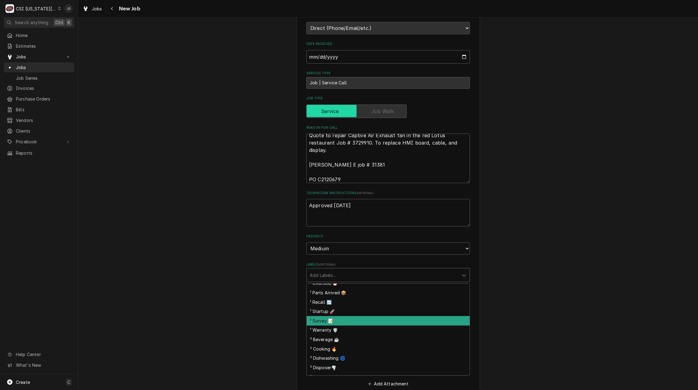
scroll to position [92, 0]
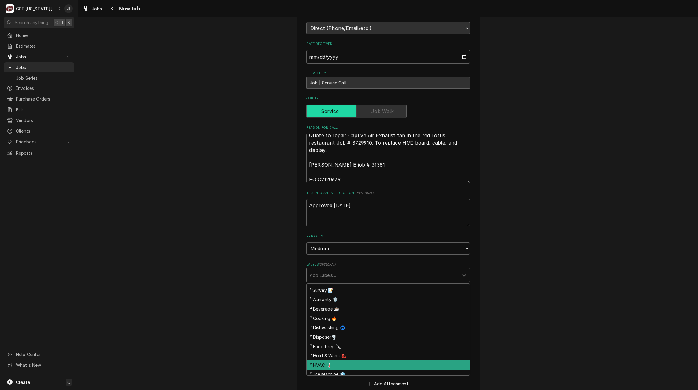
click at [337, 363] on div "² HVAC 🌡️" at bounding box center [388, 364] width 163 height 9
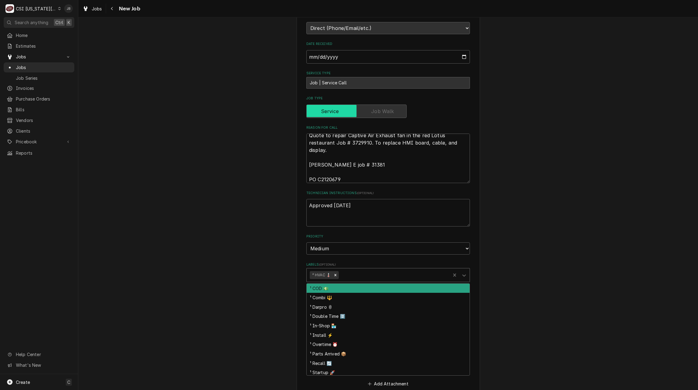
click at [347, 276] on div "Labels" at bounding box center [393, 275] width 107 height 11
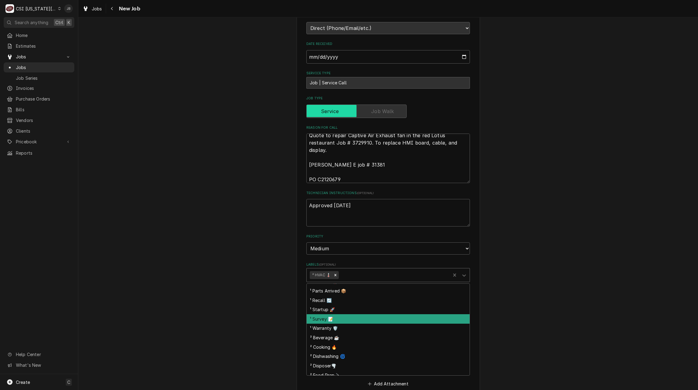
scroll to position [152, 0]
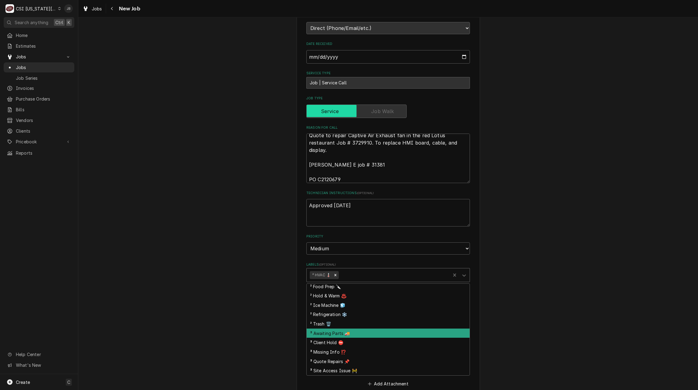
click at [351, 335] on div "³ Awaiting Parts 🚚" at bounding box center [388, 333] width 163 height 9
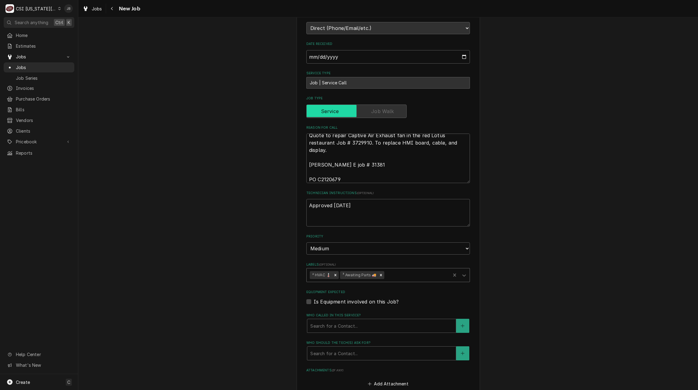
click at [397, 276] on div "Labels" at bounding box center [417, 275] width 62 height 11
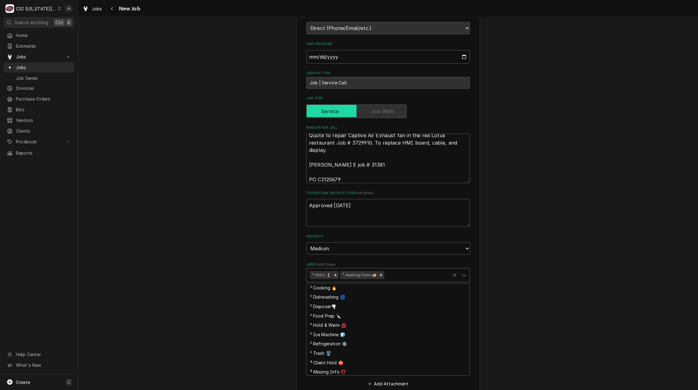
scroll to position [142, 0]
click at [364, 359] on div "³ Quote Repairs 📌" at bounding box center [388, 360] width 163 height 9
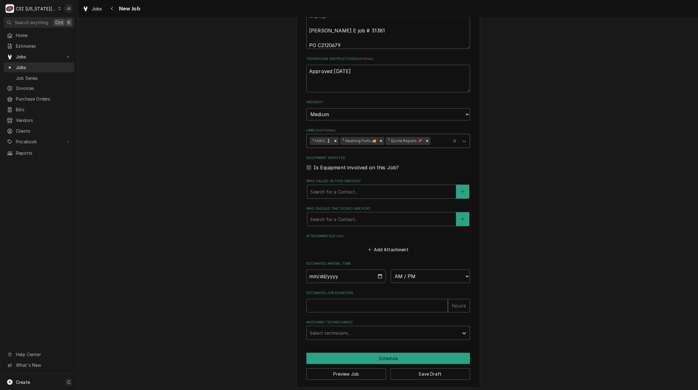
scroll to position [291, 0]
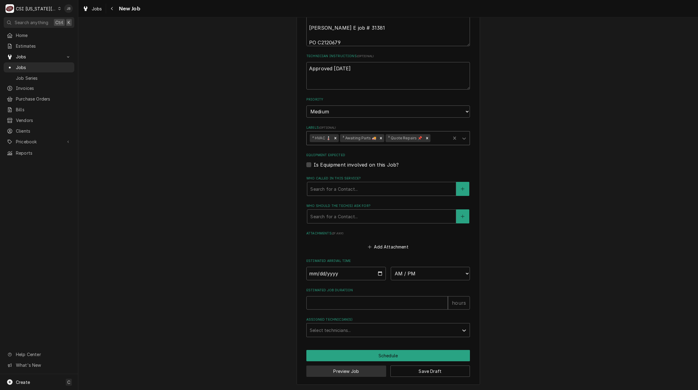
click at [344, 372] on button "Preview Job" at bounding box center [346, 371] width 80 height 11
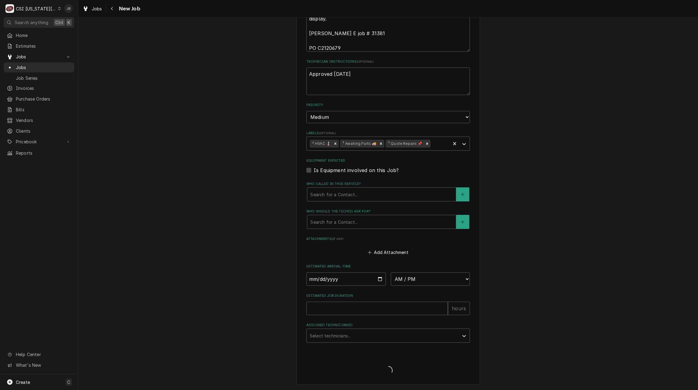
scroll to position [286, 0]
type textarea "x"
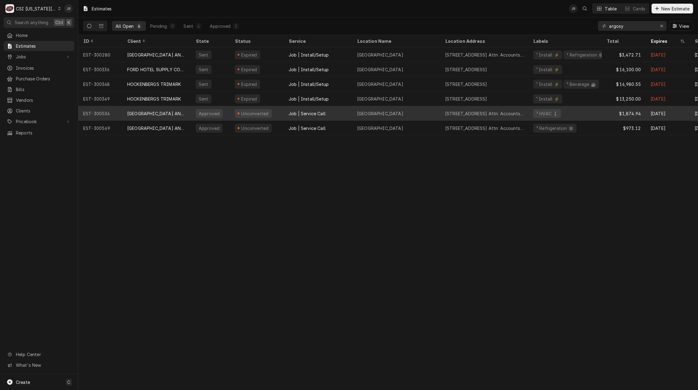
click at [211, 114] on div "Approved" at bounding box center [209, 113] width 22 height 6
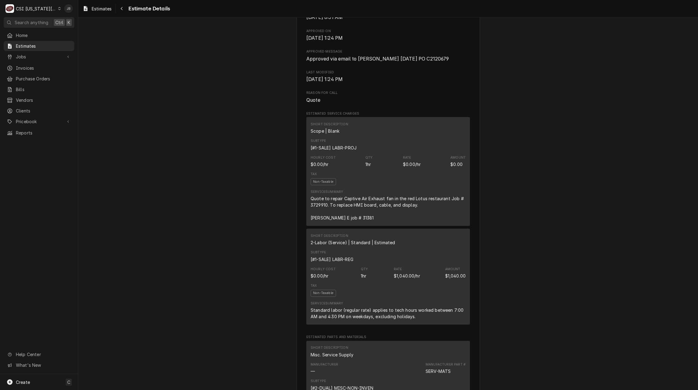
scroll to position [275, 0]
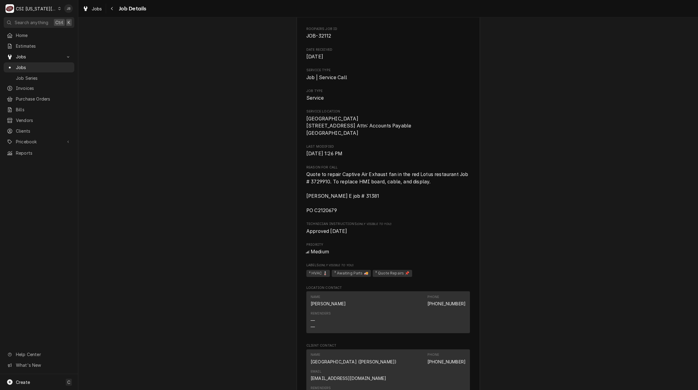
scroll to position [194, 0]
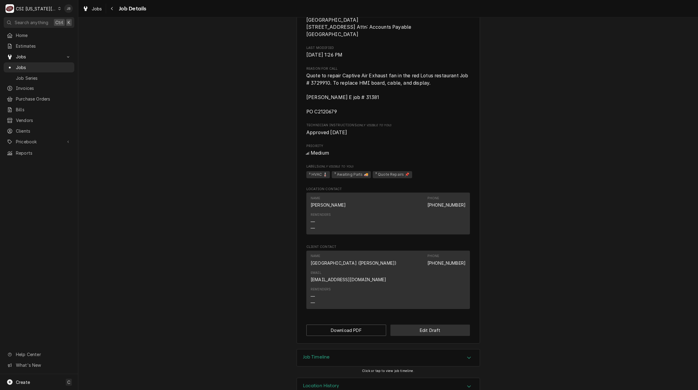
click at [423, 325] on button "Edit Draft" at bounding box center [430, 330] width 80 height 11
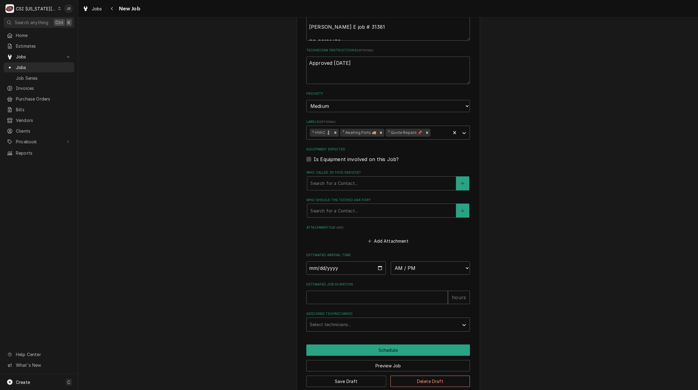
scroll to position [273, 0]
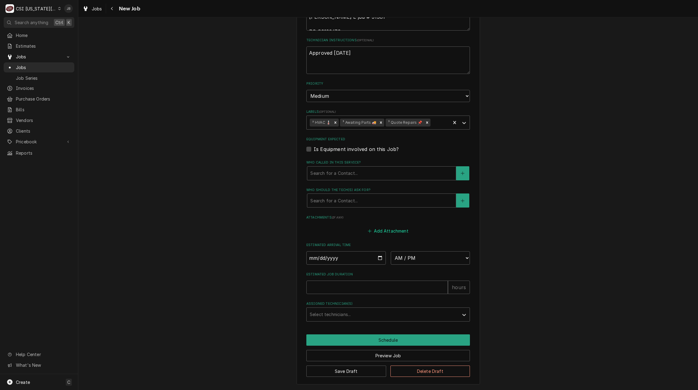
click at [387, 227] on button "Add Attachment" at bounding box center [388, 231] width 43 height 9
type textarea "x"
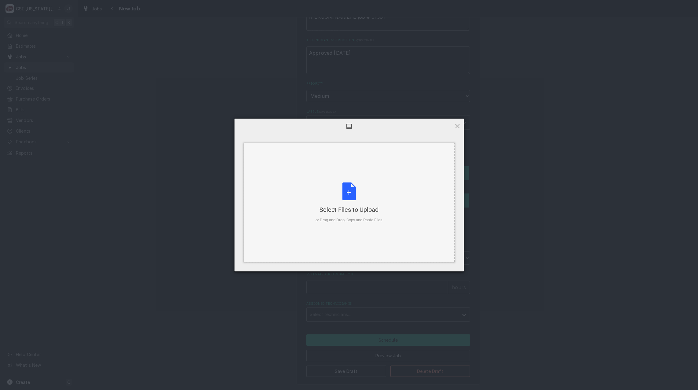
click at [316, 188] on div "Select Files to Upload or Drag and Drop, Copy and Paste Files" at bounding box center [349, 203] width 67 height 41
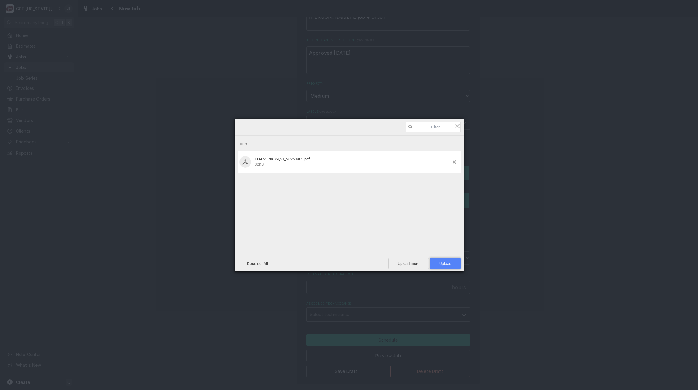
click at [441, 262] on span "Upload 1" at bounding box center [445, 263] width 12 height 5
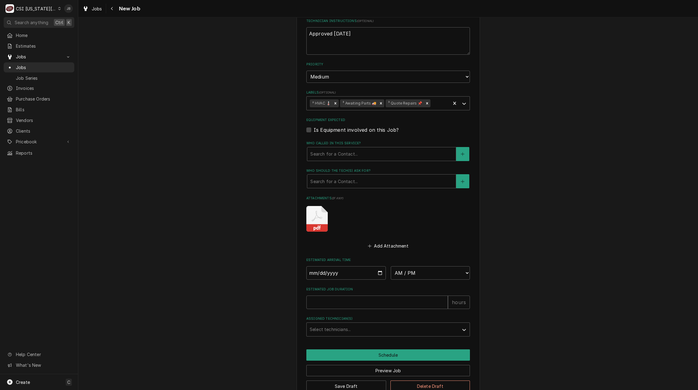
scroll to position [308, 0]
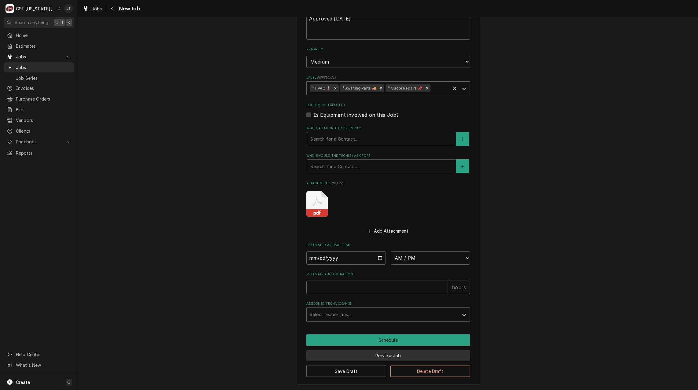
click at [353, 356] on button "Preview Job" at bounding box center [388, 355] width 164 height 11
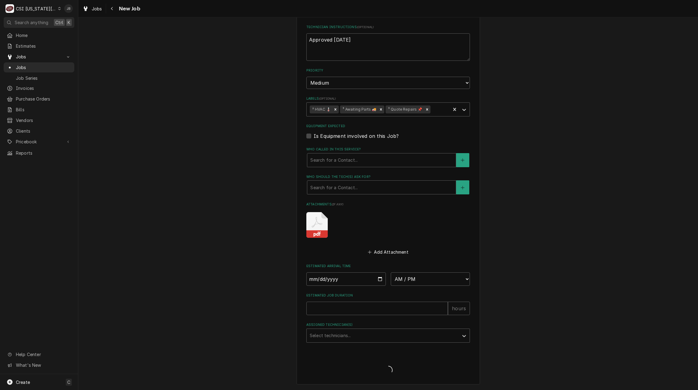
scroll to position [286, 0]
type textarea "x"
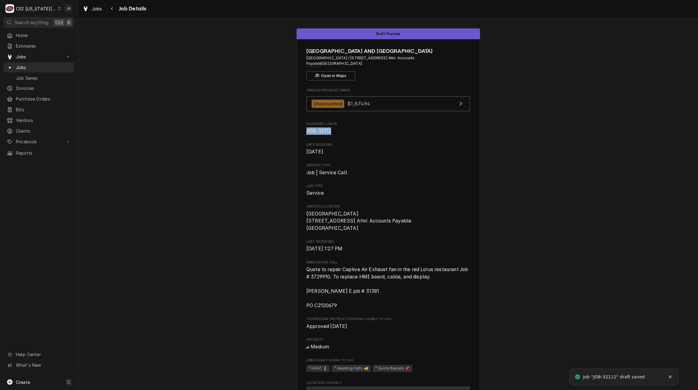
drag, startPoint x: 334, startPoint y: 132, endPoint x: 298, endPoint y: 131, distance: 36.4
click at [298, 131] on div "[GEOGRAPHIC_DATA] AND [GEOGRAPHIC_DATA] / [STREET_ADDRESS] Attn: Accounts Payab…" at bounding box center [388, 314] width 183 height 550
copy span "JOB-32112"
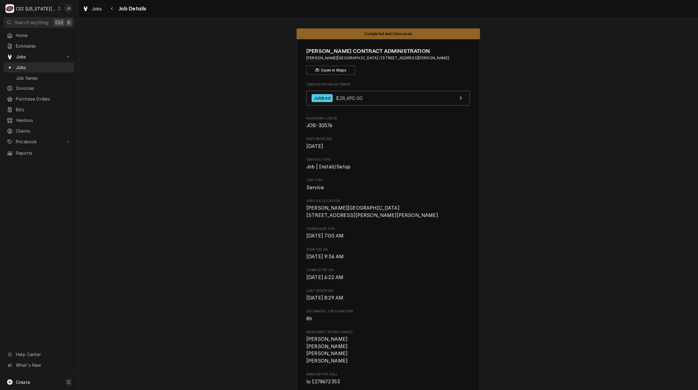
scroll to position [367, 0]
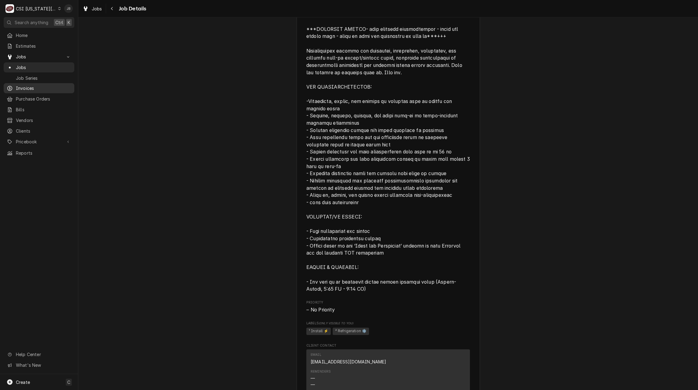
click at [31, 87] on span "Invoices" at bounding box center [43, 88] width 55 height 6
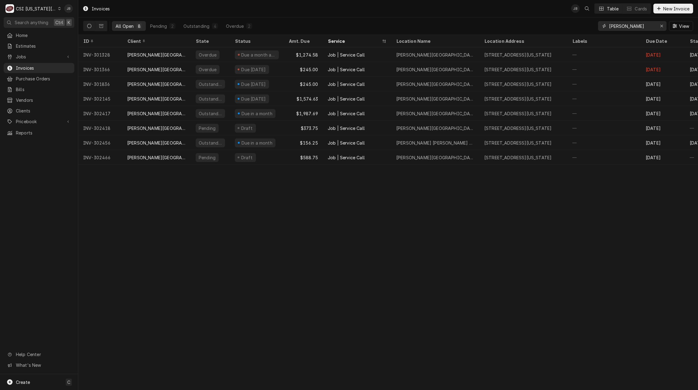
drag, startPoint x: 630, startPoint y: 26, endPoint x: 590, endPoint y: 26, distance: 39.7
click at [590, 26] on div "All Open 8 Pending 2 Outstanding 4 Overdue 2 hickman View" at bounding box center [388, 25] width 610 height 17
paste input "301544"
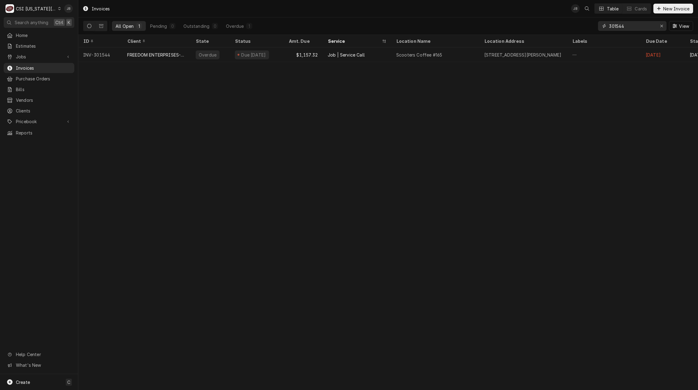
type input "301544"
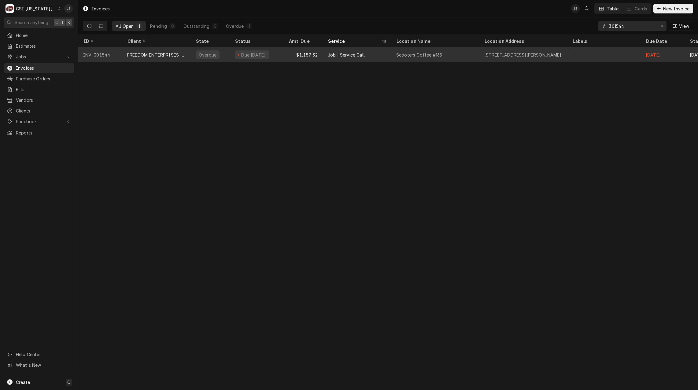
click at [304, 57] on div "$1,157.32" at bounding box center [303, 54] width 39 height 15
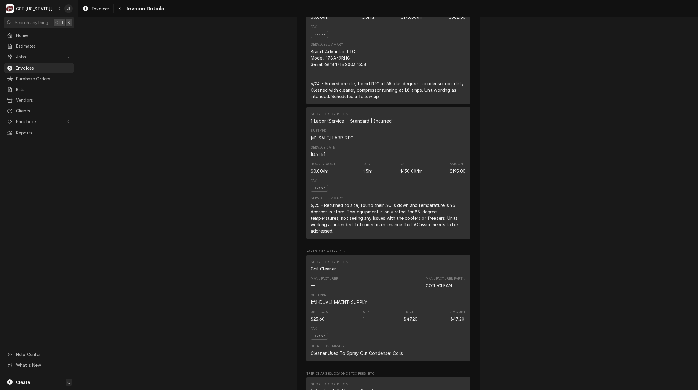
scroll to position [336, 0]
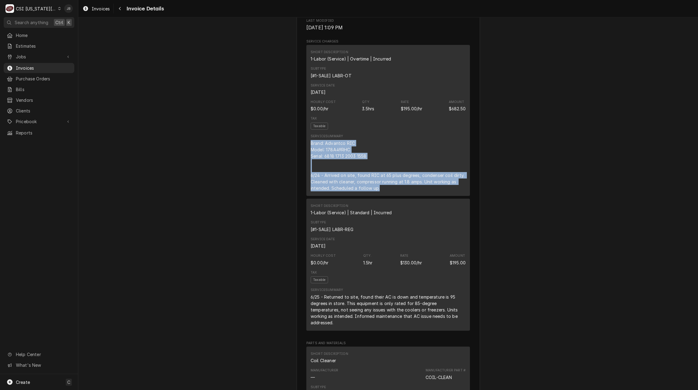
drag, startPoint x: 383, startPoint y: 210, endPoint x: 291, endPoint y: 164, distance: 103.0
click at [291, 164] on div "Overdue Sender CSI [US_STATE] City CSI Commercial Services Inc [STREET_ADDRESS]…" at bounding box center [388, 393] width 620 height 1425
drag, startPoint x: 291, startPoint y: 164, endPoint x: 269, endPoint y: 182, distance: 28.5
click at [269, 182] on div "Overdue Sender CSI Kansas City CSI Commercial Services Inc 1021 NE Jib Ct Unit …" at bounding box center [388, 393] width 620 height 1425
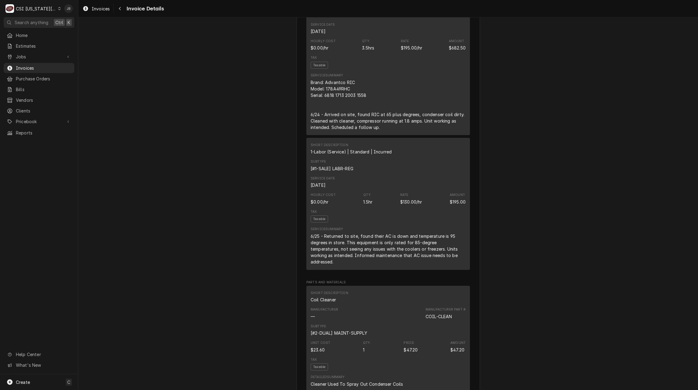
scroll to position [397, 0]
click at [43, 57] on span "Jobs" at bounding box center [39, 57] width 46 height 6
click at [40, 66] on span "Jobs" at bounding box center [43, 67] width 55 height 6
click at [33, 128] on span "Clients" at bounding box center [43, 131] width 55 height 6
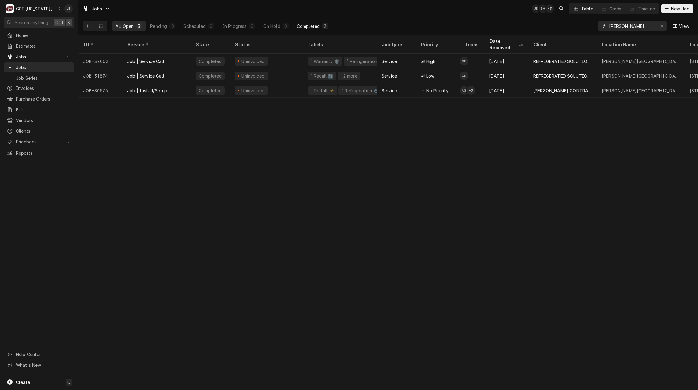
drag, startPoint x: 636, startPoint y: 28, endPoint x: 298, endPoint y: 24, distance: 338.5
click at [418, 27] on div "All Open 3 Pending 0 Scheduled 0 In Progress 0 On Hold 0 Completed 3 underwood …" at bounding box center [388, 25] width 610 height 17
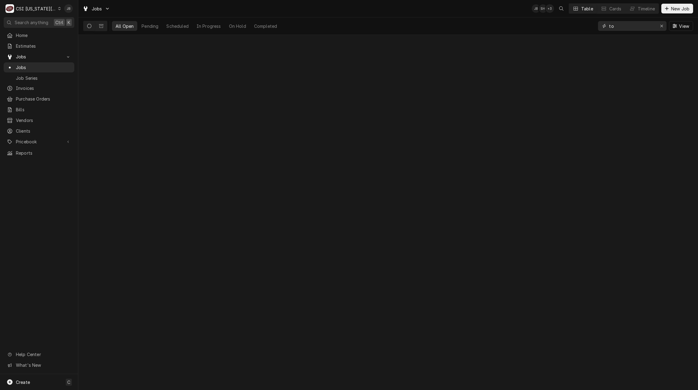
type input "t"
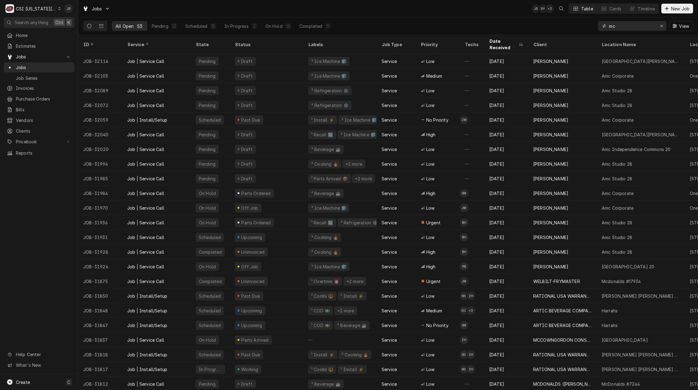
drag, startPoint x: 622, startPoint y: 27, endPoint x: 571, endPoint y: 27, distance: 50.4
click at [572, 27] on div "All Open 53 Pending 12 Scheduled 15 In Progress 2 On Hold 13 Completed 11 mc Vi…" at bounding box center [388, 25] width 610 height 17
paste input "1809 SE Blue Pkwy, Lee's Summit, MO 64063"
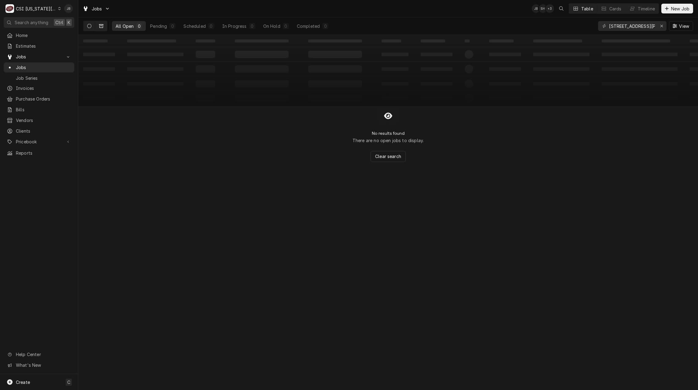
click at [99, 27] on icon "Dynamic Content Wrapper" at bounding box center [101, 26] width 4 height 4
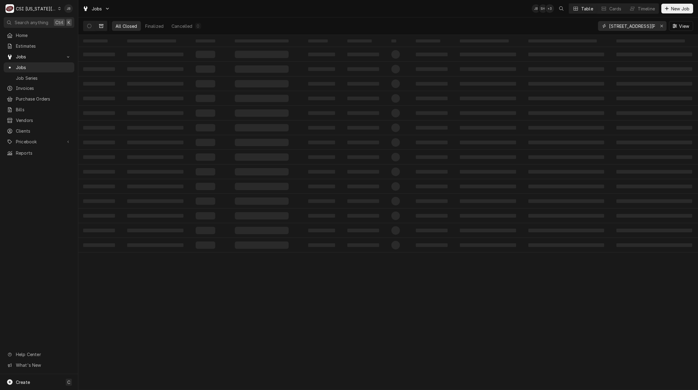
scroll to position [0, 49]
drag, startPoint x: 648, startPoint y: 28, endPoint x: 816, endPoint y: 85, distance: 177.4
click at [698, 85] on html "C CSI Kansas City JB Search anything Ctrl K Home Estimates Jobs Jobs Job Series…" at bounding box center [349, 195] width 698 height 390
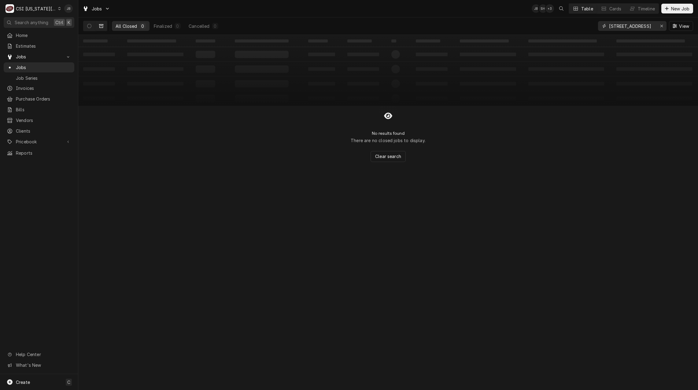
scroll to position [0, 0]
type input "1809 SE Blue Pkwy"
click at [89, 25] on icon "Dynamic Content Wrapper" at bounding box center [89, 26] width 4 height 4
click at [104, 25] on button "Dynamic Content Wrapper" at bounding box center [101, 26] width 12 height 10
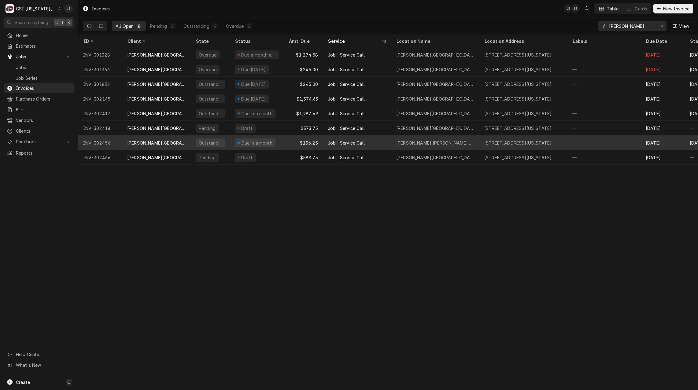
click at [394, 142] on div "Hickman Mills Warehouse" at bounding box center [435, 142] width 88 height 15
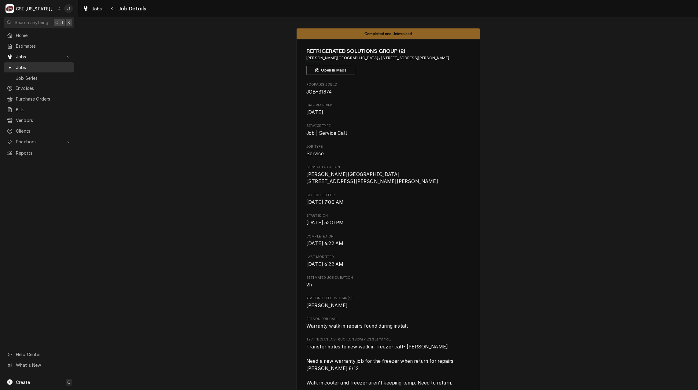
click at [44, 65] on span "Jobs" at bounding box center [43, 67] width 55 height 6
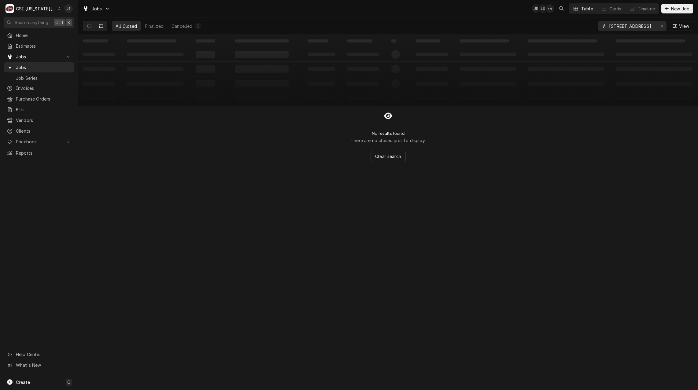
drag, startPoint x: 652, startPoint y: 27, endPoint x: 434, endPoint y: 25, distance: 218.3
click at [512, 27] on div "All Closed Finalized Cancelled 0 [STREET_ADDRESS] View" at bounding box center [388, 25] width 610 height 17
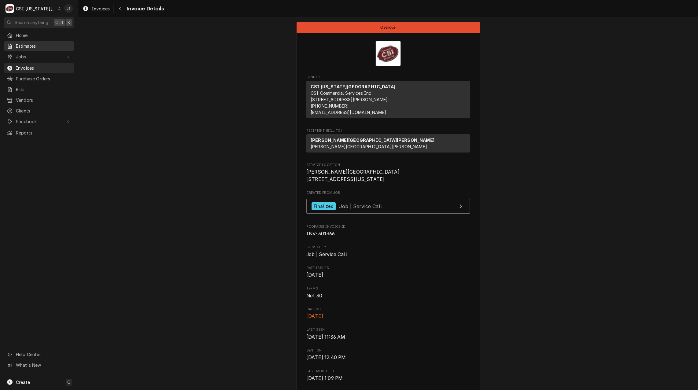
click at [39, 46] on span "Estimates" at bounding box center [43, 46] width 55 height 6
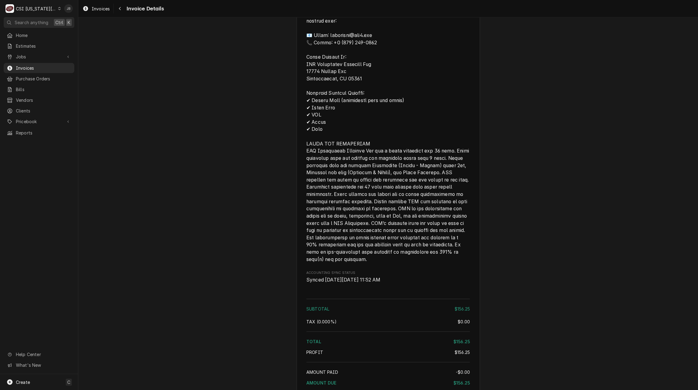
scroll to position [799, 0]
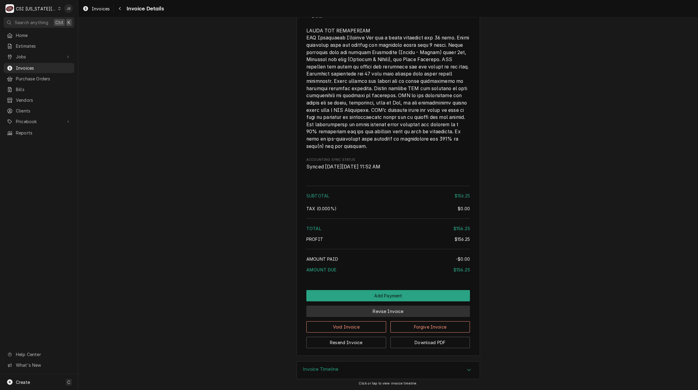
click at [371, 310] on button "Revise Invoice" at bounding box center [388, 311] width 164 height 11
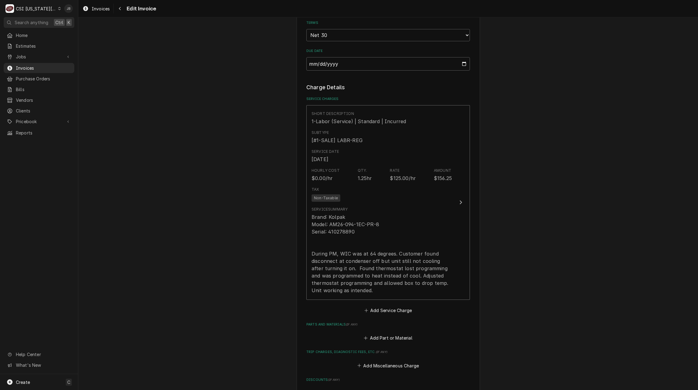
scroll to position [459, 0]
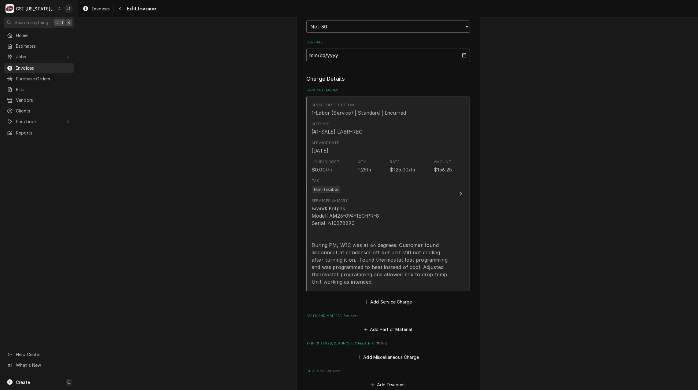
click at [387, 226] on div "Brand: Kolpak Model: AM26-094-1EC-PR-8 Serial: 410278890 During PM, WIC was at …" at bounding box center [382, 245] width 140 height 81
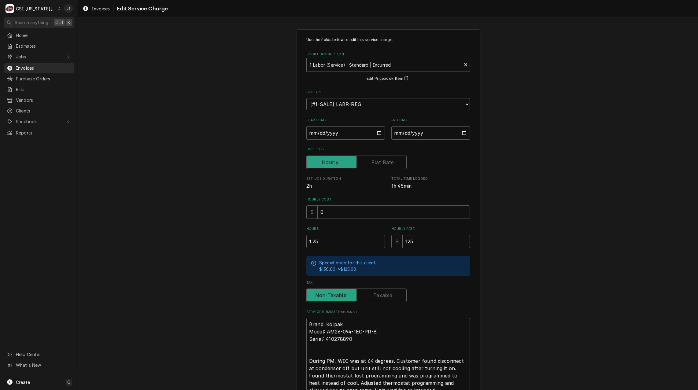
drag, startPoint x: 421, startPoint y: 242, endPoint x: 366, endPoint y: 243, distance: 54.7
click at [367, 243] on div "Hours 1.25 Hourly Rate $ 125" at bounding box center [388, 238] width 164 height 22
type textarea "x"
type input "0"
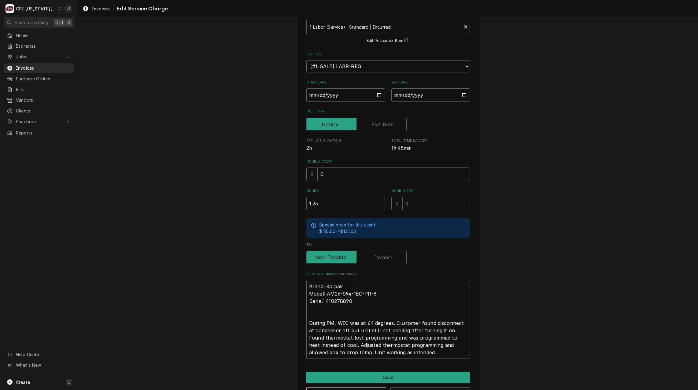
scroll to position [59, 0]
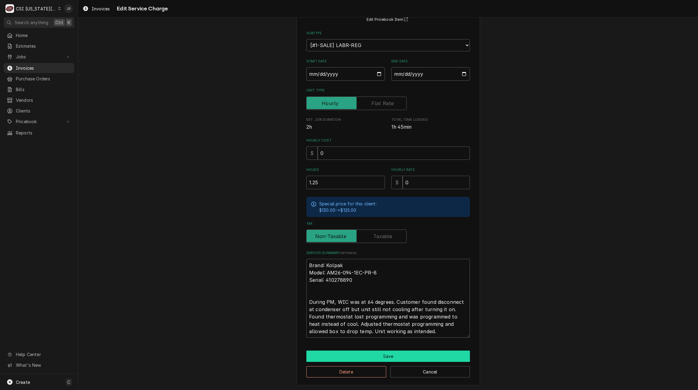
click at [342, 356] on button "Save" at bounding box center [388, 356] width 164 height 11
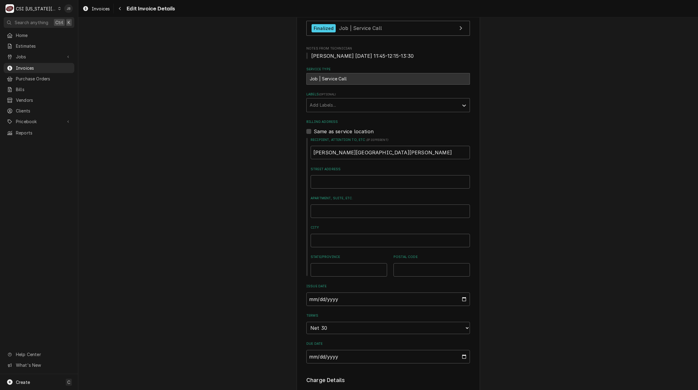
scroll to position [115, 0]
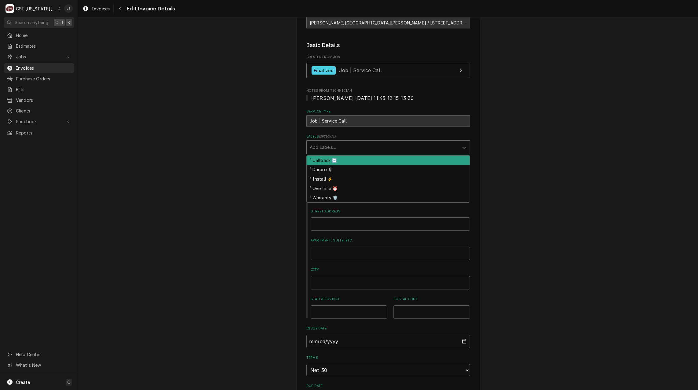
click at [322, 150] on div "Labels" at bounding box center [383, 147] width 146 height 11
click at [321, 161] on div "¹ Callback 🔄" at bounding box center [388, 160] width 163 height 9
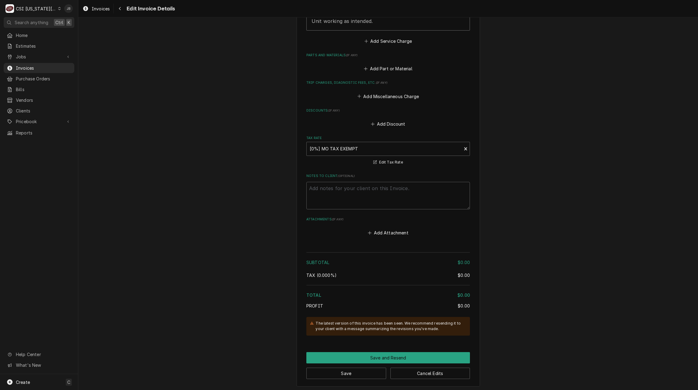
scroll to position [750, 0]
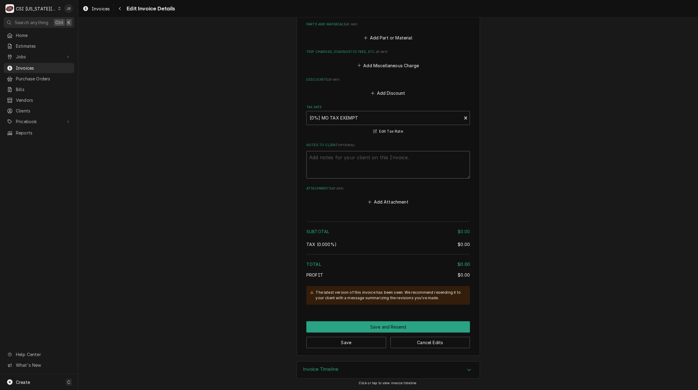
click at [337, 169] on textarea "Notes to Client ( optional )" at bounding box center [388, 165] width 164 height 28
type textarea "x"
type textarea "Z"
type textarea "x"
type textarea "Ze"
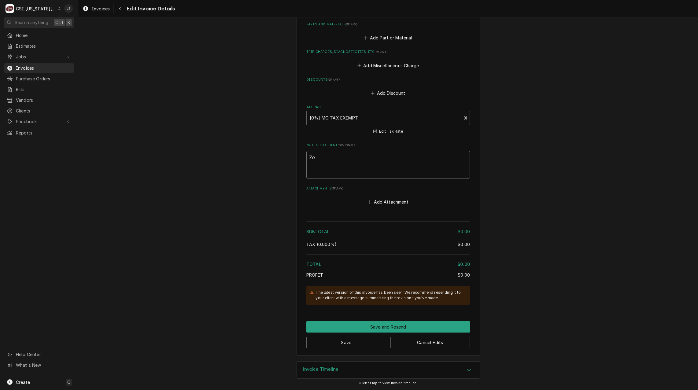
type textarea "x"
type textarea "Zer"
type textarea "x"
type textarea "Zero"
type textarea "x"
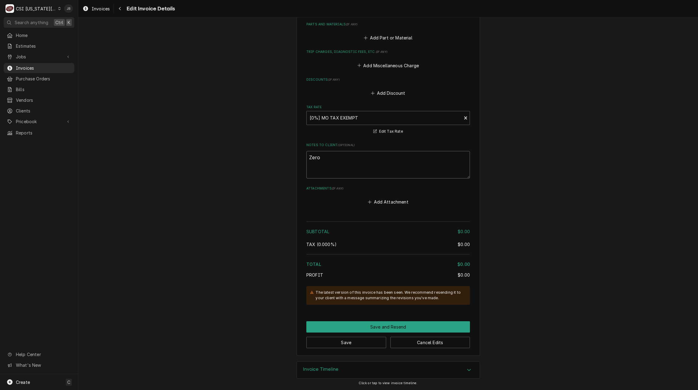
type textarea "Zero"
type textarea "x"
type textarea "Zero J"
type textarea "x"
type textarea "Zero Jb"
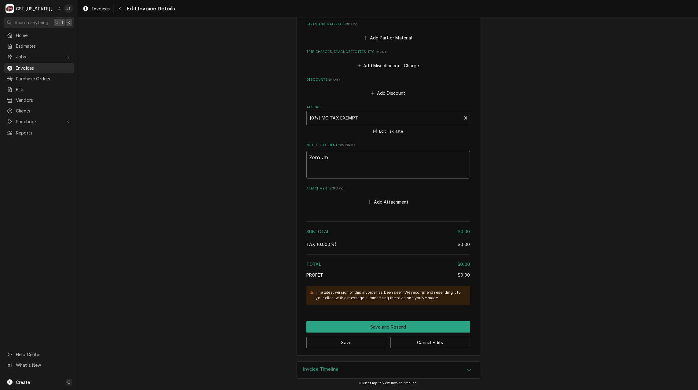
type textarea "x"
type textarea "Zero J"
type textarea "x"
type textarea "Zero JB"
click at [345, 344] on button "Save" at bounding box center [346, 342] width 80 height 11
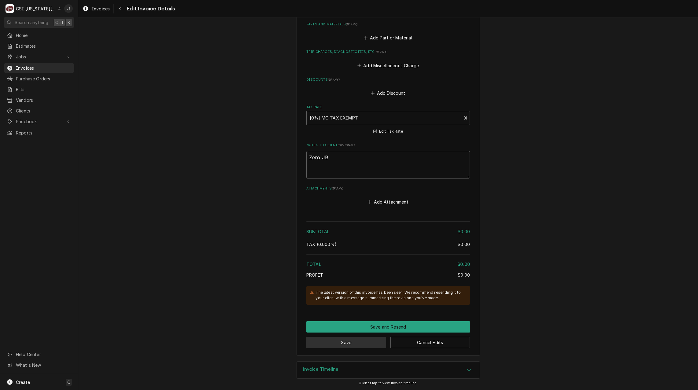
scroll to position [747, 0]
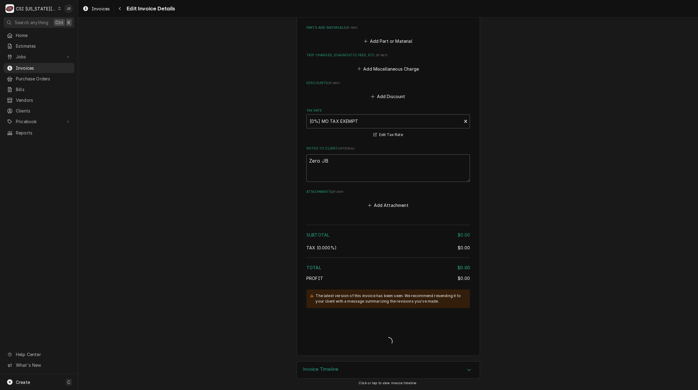
type textarea "x"
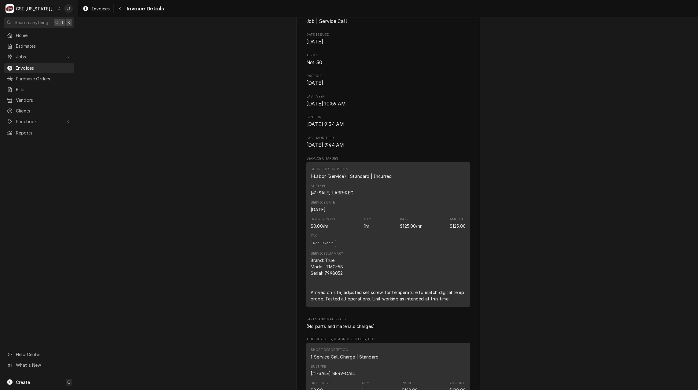
scroll to position [275, 0]
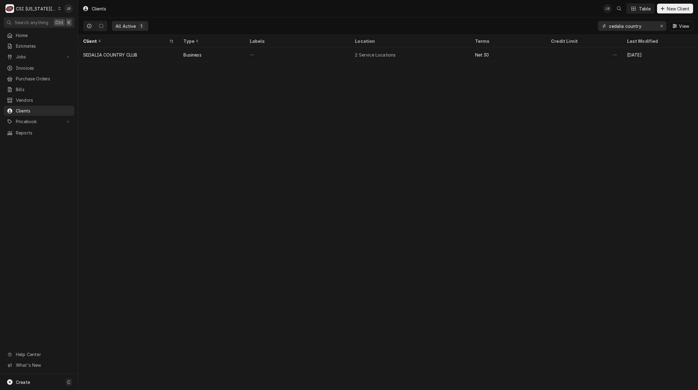
drag, startPoint x: 648, startPoint y: 25, endPoint x: 494, endPoint y: 25, distance: 154.1
click at [535, 25] on div "All Active 1 sedalia country View" at bounding box center [388, 25] width 610 height 17
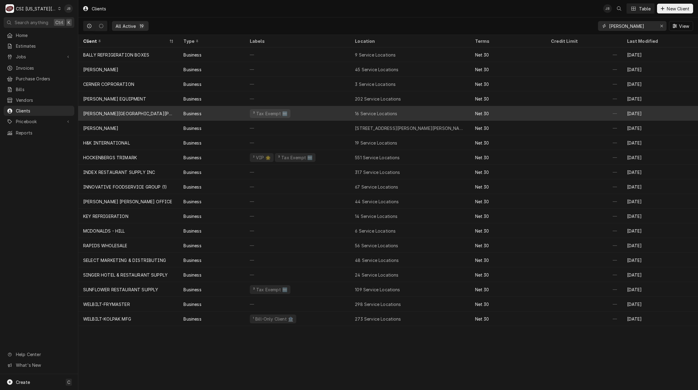
type input "hickman"
click at [199, 113] on div "Business" at bounding box center [192, 113] width 18 height 6
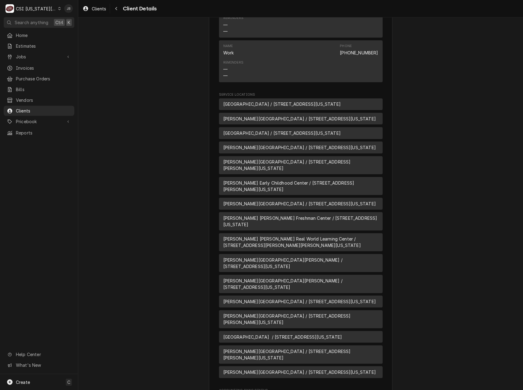
scroll to position [552, 0]
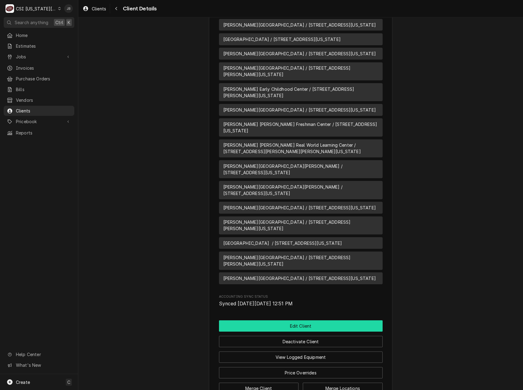
click at [304, 320] on button "Edit Client" at bounding box center [301, 325] width 164 height 11
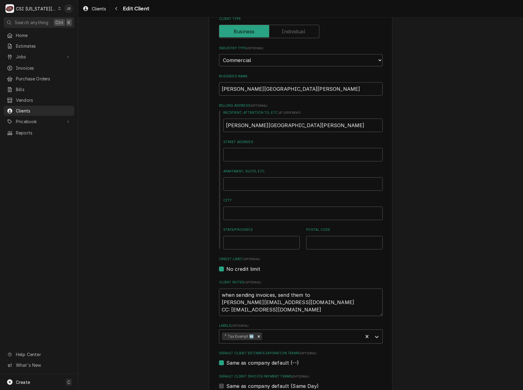
scroll to position [122, 0]
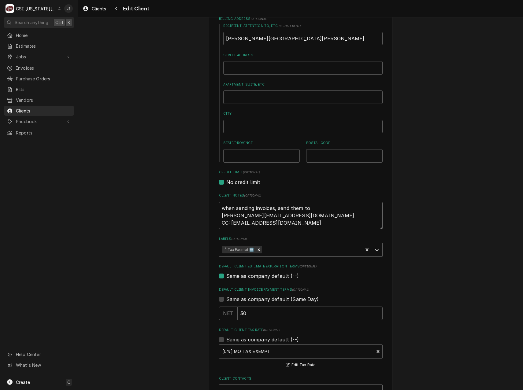
click at [333, 221] on textarea "when sending invoices, send them to michaelgl@hickmanmills.org CC: accountspaya…" at bounding box center [301, 216] width 164 height 28
type textarea "x"
type textarea "when sending invoices, send them to michaelgl@hickmanmills.org CC: accountspaya…"
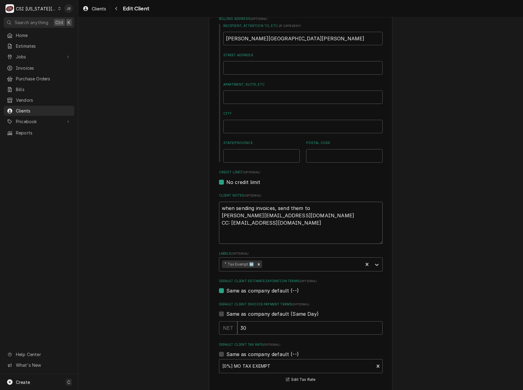
type textarea "x"
type textarea "when sending invoices, send them to michaelgl@hickmanmills.org CC: accountspaya…"
type textarea "x"
type textarea "when sending invoices, send them to michaelgl@hickmanmills.org CC: accountspaya…"
type textarea "x"
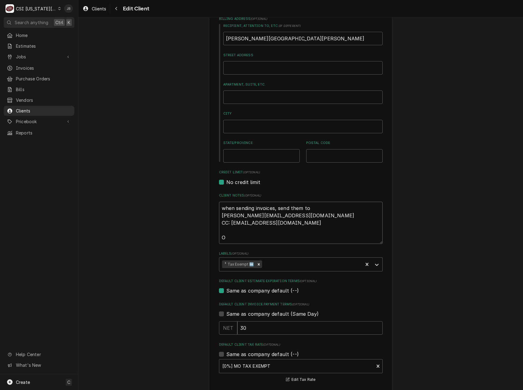
type textarea "when sending invoices, send them to michaelgl@hickmanmills.org CC: accountspaya…"
type textarea "x"
type textarea "when sending invoices, send them to michaelgl@hickmanmills.org CC: accountspaya…"
type textarea "x"
type textarea "when sending invoices, send them to michaelgl@hickmanmills.org CC: accountspaya…"
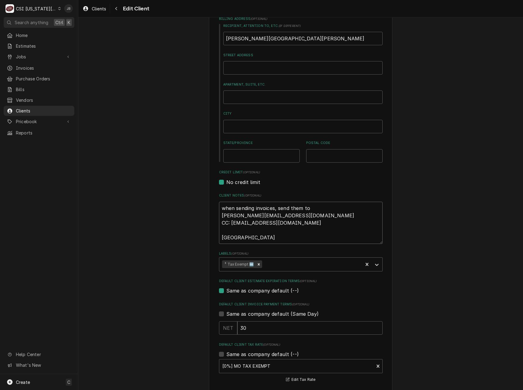
type textarea "x"
type textarea "when sending invoices, send them to michaelgl@hickmanmills.org CC: accountspaya…"
type textarea "x"
type textarea "when sending invoices, send them to michaelgl@hickmanmills.org CC: accountspaya…"
type textarea "x"
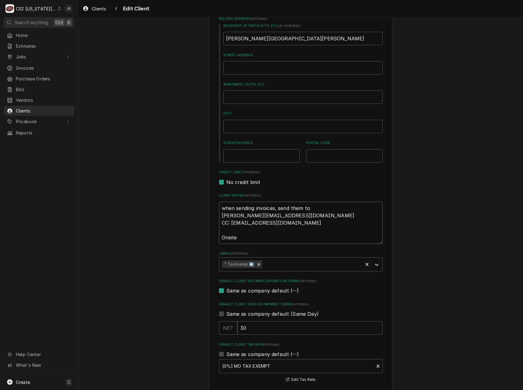
type textarea "when sending invoices, send them to michaelgl@hickmanmills.org CC: accountspaya…"
type textarea "x"
type textarea "when sending invoices, send them to michaelgl@hickmanmills.org CC: accountspaya…"
type textarea "x"
type textarea "when sending invoices, send them to michaelgl@hickmanmills.org CC: accountspaya…"
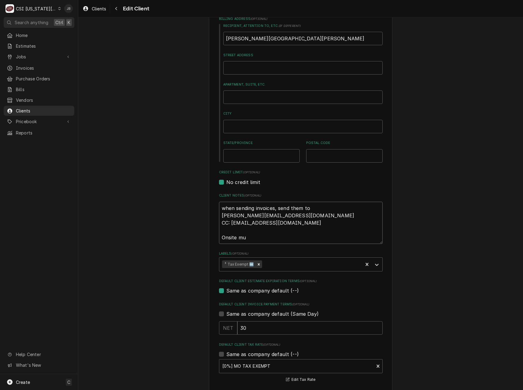
type textarea "x"
type textarea "when sending invoices, send them to michaelgl@hickmanmills.org CC: accountspaya…"
type textarea "x"
type textarea "when sending invoices, send them to michaelgl@hickmanmills.org CC: accountspaya…"
type textarea "x"
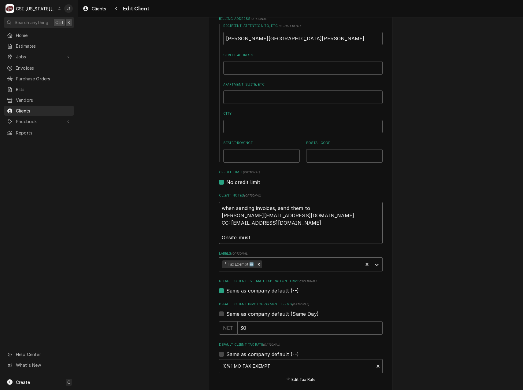
type textarea "when sending invoices, send them to michaelgl@hickmanmills.org CC: accountspaya…"
type textarea "x"
type textarea "when sending invoices, send them to michaelgl@hickmanmills.org CC: accountspaya…"
type textarea "x"
type textarea "when sending invoices, send them to michaelgl@hickmanmills.org CC: accountspaya…"
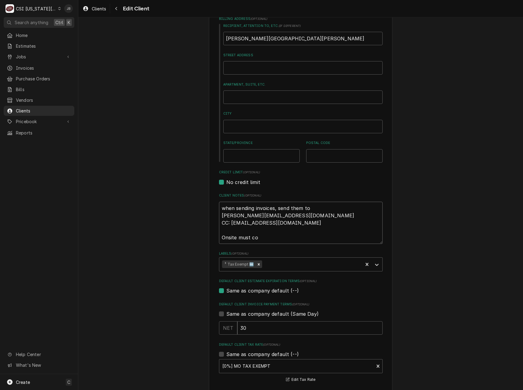
type textarea "x"
type textarea "when sending invoices, send them to michaelgl@hickmanmills.org CC: accountspaya…"
type textarea "x"
type textarea "when sending invoices, send them to michaelgl@hickmanmills.org CC: accountspaya…"
type textarea "x"
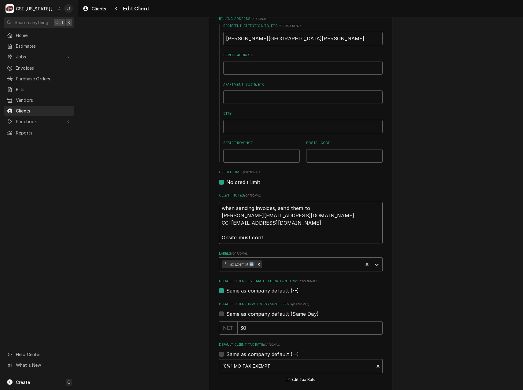
type textarea "when sending invoices, send them to michaelgl@hickmanmills.org CC: accountspaya…"
type textarea "x"
type textarea "when sending invoices, send them to michaelgl@hickmanmills.org CC: accountspaya…"
type textarea "x"
type textarea "when sending invoices, send them to michaelgl@hickmanmills.org CC: accountspaya…"
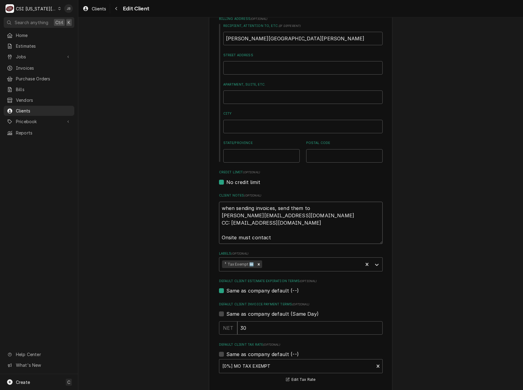
type textarea "x"
type textarea "when sending invoices, send them to michaelgl@hickmanmills.org CC: accountspaya…"
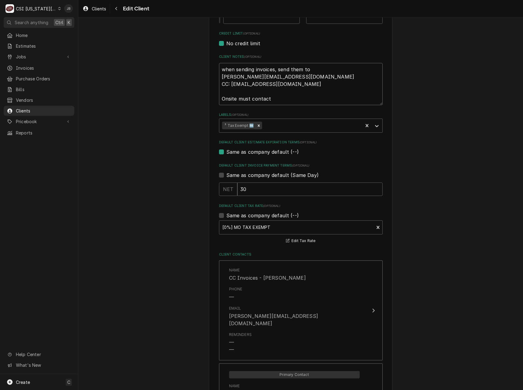
scroll to position [214, 0]
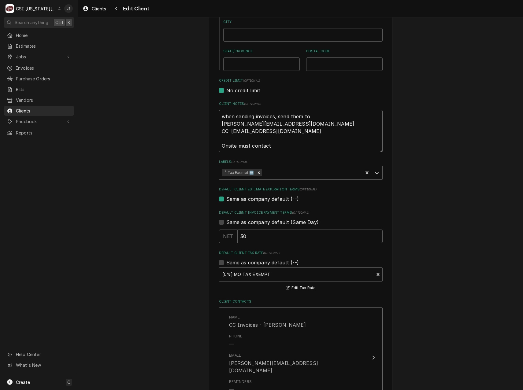
type textarea "x"
type textarea "when sending invoices, send them to michaelgl@hickmanmills.org CC: accountspaya…"
type textarea "x"
type textarea "when sending invoices, send them to michaelgl@hickmanmills.org CC: accountspaya…"
type textarea "x"
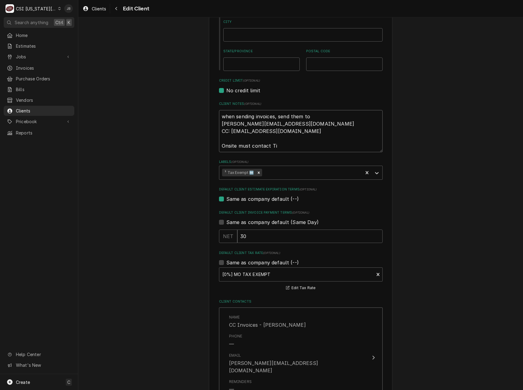
type textarea "when sending invoices, send them to michaelgl@hickmanmills.org CC: accountspaya…"
type textarea "x"
type textarea "when sending invoices, send them to michaelgl@hickmanmills.org CC: accountspaya…"
type textarea "x"
type textarea "when sending invoices, send them to michaelgl@hickmanmills.org CC: accountspaya…"
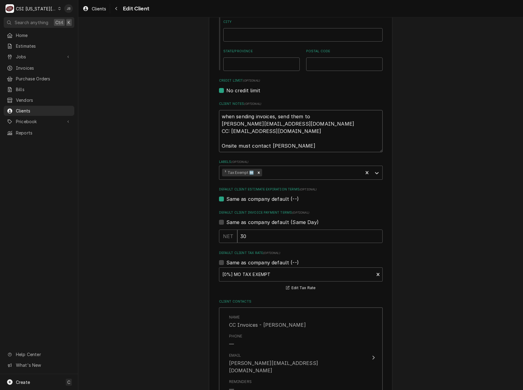
type textarea "x"
type textarea "when sending invoices, send them to michaelgl@hickmanmills.org CC: accountspaya…"
type textarea "x"
type textarea "when sending invoices, send them to michaelgl@hickmanmills.org CC: accountspaya…"
type textarea "x"
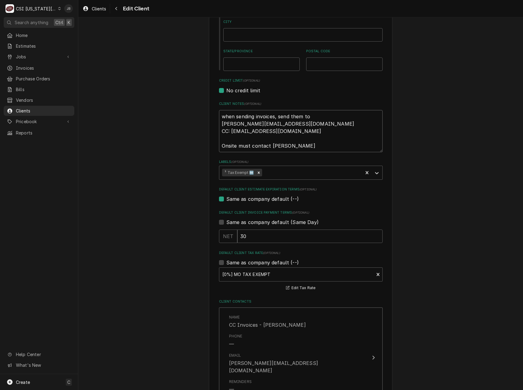
type textarea "when sending invoices, send them to michaelgl@hickmanmills.org CC: accountspaya…"
type textarea "x"
type textarea "when sending invoices, send them to michaelgl@hickmanmills.org CC: accountspaya…"
type textarea "x"
type textarea "when sending invoices, send them to michaelgl@hickmanmills.org CC: accountspaya…"
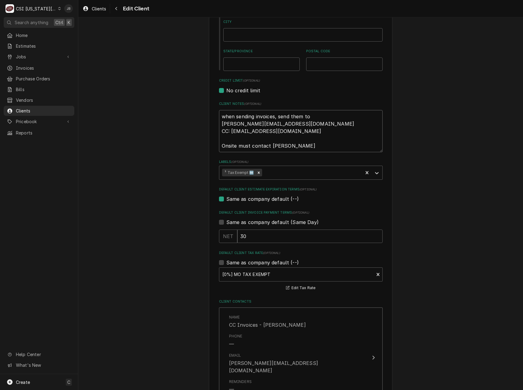
type textarea "x"
type textarea "when sending invoices, send them to michaelgl@hickmanmills.org CC: accountspaya…"
type textarea "x"
type textarea "when sending invoices, send them to michaelgl@hickmanmills.org CC: accountspaya…"
type textarea "x"
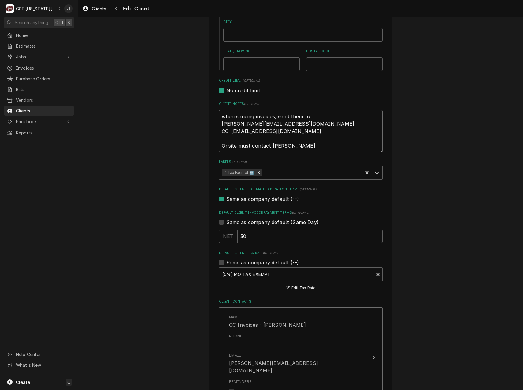
type textarea "when sending invoices, send them to michaelgl@hickmanmills.org CC: accountspaya…"
type textarea "x"
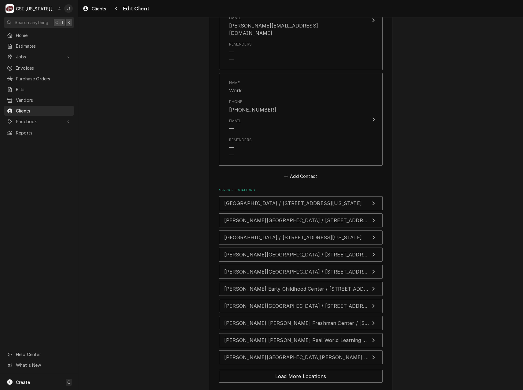
scroll to position [891, 0]
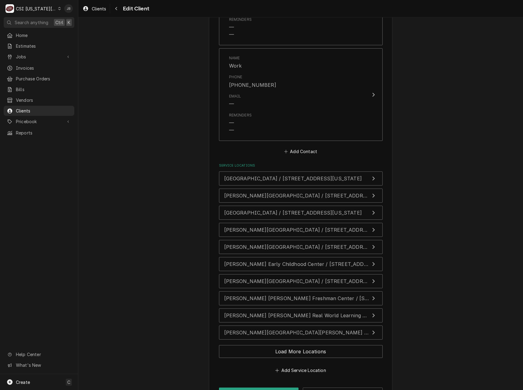
type textarea "when sending invoices, send them to michaelgl@hickmanmills.org CC: accountspaya…"
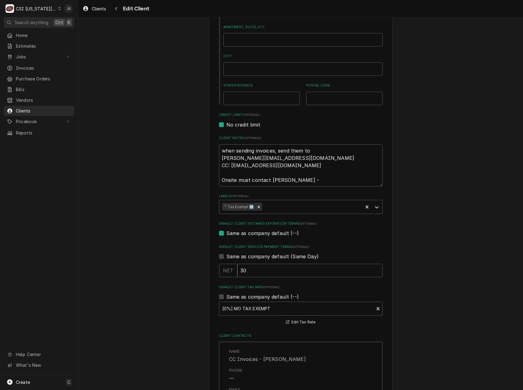
scroll to position [96, 0]
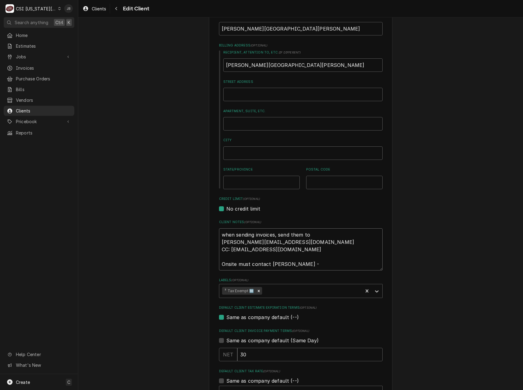
click at [274, 263] on textarea "when sending invoices, send them to michaelgl@hickmanmills.org CC: accountspaya…" at bounding box center [301, 249] width 164 height 42
click at [271, 263] on textarea "when sending invoices, send them to michaelgl@hickmanmills.org CC: accountspaya…" at bounding box center [301, 249] width 164 height 42
type textarea "x"
type textarea "when sending invoices, send them to michaelgl@hickmanmills.org CC: accountspaya…"
type textarea "x"
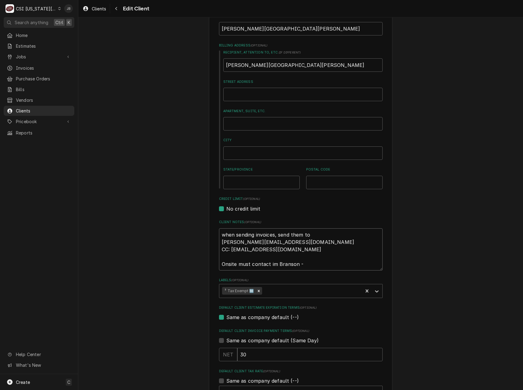
type textarea "when sending invoices, send them to michaelgl@hickmanmills.org CC: accountspaya…"
click at [310, 264] on textarea "when sending invoices, send them to michaelgl@hickmanmills.org CC: accountspaya…" at bounding box center [301, 249] width 164 height 42
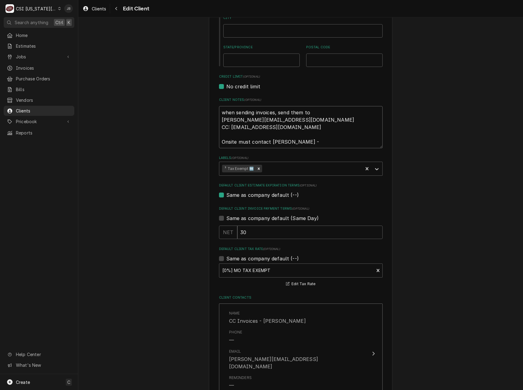
type textarea "x"
type textarea "when sending invoices, send them to michaelgl@hickmanmills.org CC: accountspaya…"
type textarea "x"
type textarea "when sending invoices, send them to michaelgl@hickmanmills.org CC: accountspaya…"
type textarea "x"
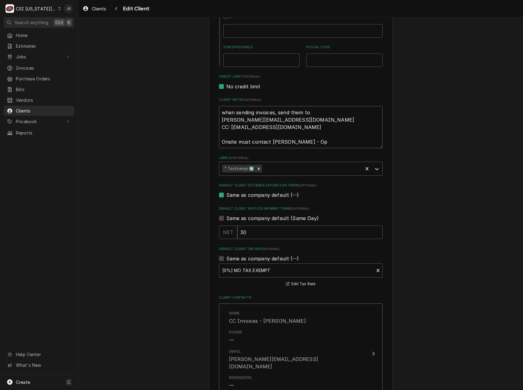
type textarea "when sending invoices, send them to michaelgl@hickmanmills.org CC: accountspaya…"
type textarea "x"
type textarea "when sending invoices, send them to michaelgl@hickmanmills.org CC: accountspaya…"
type textarea "x"
type textarea "when sending invoices, send them to michaelgl@hickmanmills.org CC: accountspaya…"
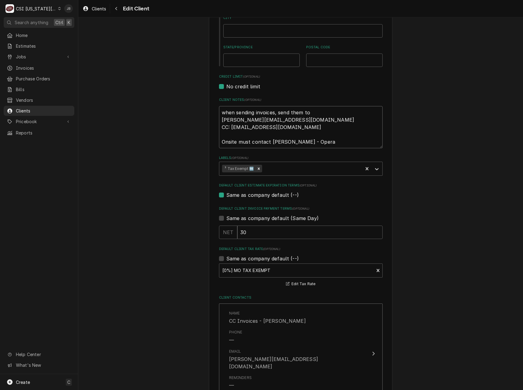
type textarea "x"
type textarea "when sending invoices, send them to michaelgl@hickmanmills.org CC: accountspaya…"
type textarea "x"
type textarea "when sending invoices, send them to michaelgl@hickmanmills.org CC: accountspaya…"
type textarea "x"
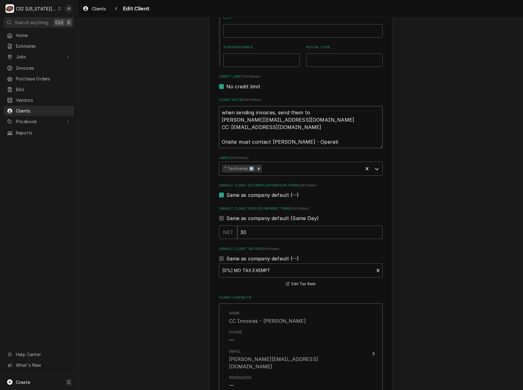
type textarea "when sending invoices, send them to michaelgl@hickmanmills.org CC: accountspaya…"
type textarea "x"
type textarea "when sending invoices, send them to michaelgl@hickmanmills.org CC: accountspaya…"
type textarea "x"
type textarea "when sending invoices, send them to michaelgl@hickmanmills.org CC: accountspaya…"
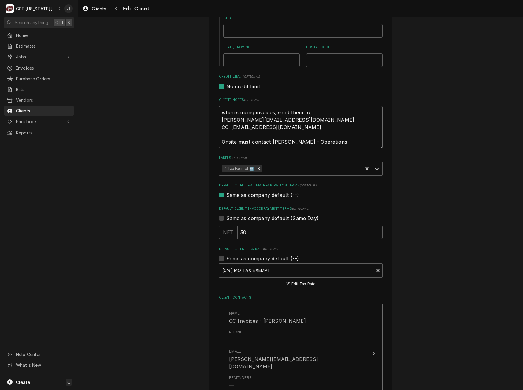
type textarea "x"
type textarea "when sending invoices, send them to michaelgl@hickmanmills.org CC: accountspaya…"
type textarea "x"
type textarea "when sending invoices, send them to michaelgl@hickmanmills.org CC: accountspaya…"
type textarea "x"
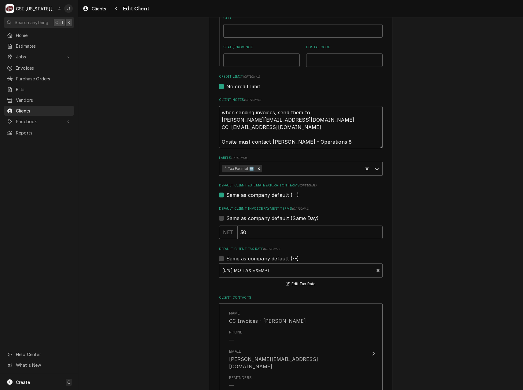
type textarea "when sending invoices, send them to michaelgl@hickmanmills.org CC: accountspaya…"
type textarea "x"
type textarea "when sending invoices, send them to michaelgl@hickmanmills.org CC: accountspaya…"
type textarea "x"
type textarea "when sending invoices, send them to michaelgl@hickmanmills.org CC: accountspaya…"
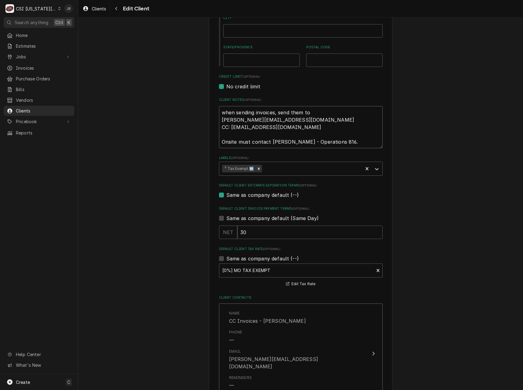
type textarea "x"
type textarea "when sending invoices, send them to michaelgl@hickmanmills.org CC: accountspaya…"
type textarea "x"
type textarea "when sending invoices, send them to michaelgl@hickmanmills.org CC: accountspaya…"
type textarea "x"
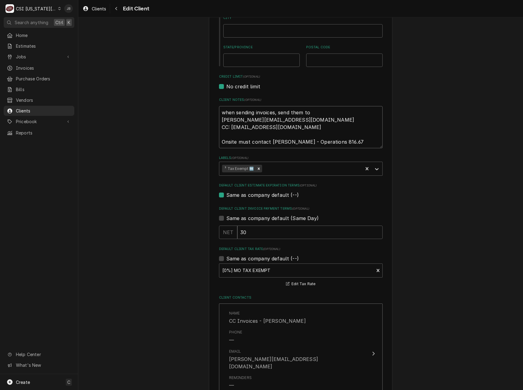
type textarea "when sending invoices, send them to michaelgl@hickmanmills.org CC: accountspaya…"
type textarea "x"
type textarea "when sending invoices, send them to michaelgl@hickmanmills.org CC: accountspaya…"
type textarea "x"
type textarea "when sending invoices, send them to michaelgl@hickmanmills.org CC: accountspaya…"
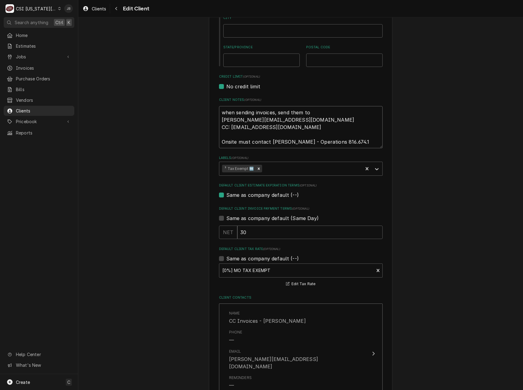
type textarea "x"
type textarea "when sending invoices, send them to michaelgl@hickmanmills.org CC: accountspaya…"
type textarea "x"
type textarea "when sending invoices, send them to michaelgl@hickmanmills.org CC: accountspaya…"
type textarea "x"
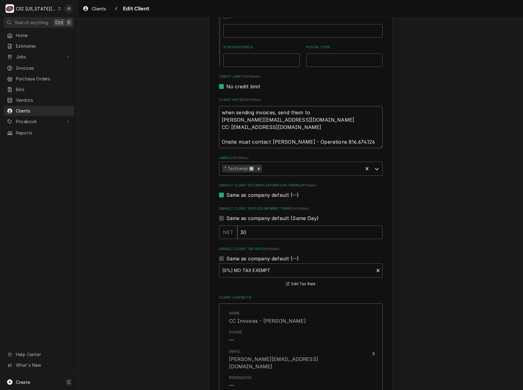
type textarea "when sending invoices, send them to michaelgl@hickmanmills.org CC: accountspaya…"
type textarea "x"
type textarea "when sending invoices, send them to michaelgl@hickmanmills.org CC: accountspaya…"
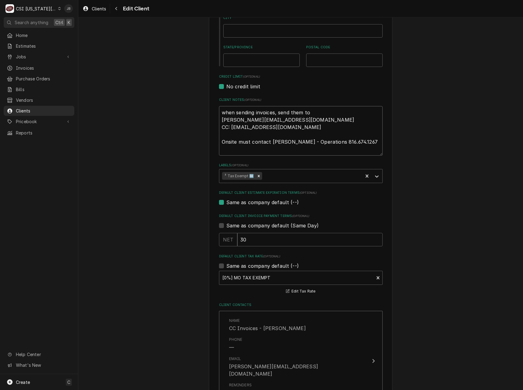
click at [244, 151] on textarea "when sending invoices, send them to michaelgl@hickmanmills.org CC: accountspaya…" at bounding box center [301, 131] width 164 height 50
click at [361, 142] on textarea "when sending invoices, send them to michaelgl@hickmanmills.org CC: accountspaya…" at bounding box center [301, 131] width 164 height 50
type textarea "x"
type textarea "when sending invoices, send them to michaelgl@hickmanmills.org CC: accountspaya…"
type textarea "x"
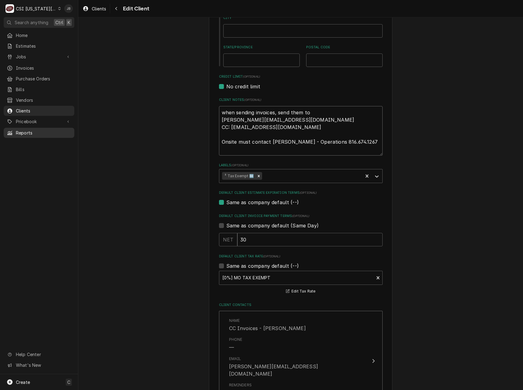
type textarea "when sending invoices, send them to michaelgl@hickmanmills.org CC: accountspaya…"
type textarea "x"
type textarea "when sending invoices, send them to michaelgl@hickmanmills.org CC: accountspaya…"
type textarea "x"
type textarea "when sending invoices, send them to michaelgl@hickmanmills.org CC: accountspaya…"
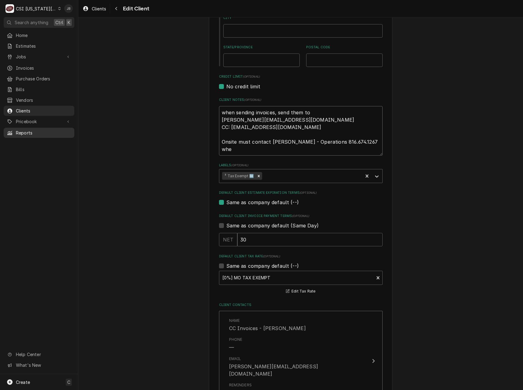
type textarea "x"
type textarea "when sending invoices, send them to michaelgl@hickmanmills.org CC: accountspaya…"
type textarea "x"
type textarea "when sending invoices, send them to michaelgl@hickmanmills.org CC: accountspaya…"
type textarea "x"
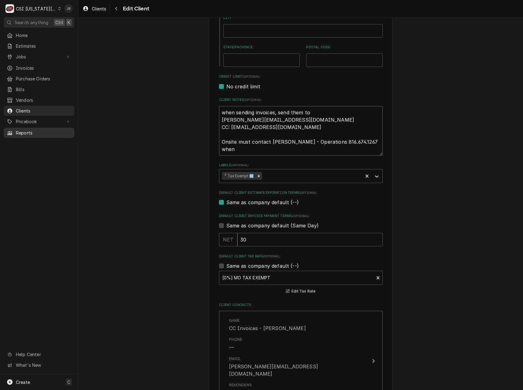
type textarea "when sending invoices, send them to michaelgl@hickmanmills.org CC: accountspaya…"
type textarea "x"
type textarea "when sending invoices, send them to michaelgl@hickmanmills.org CC: accountspaya…"
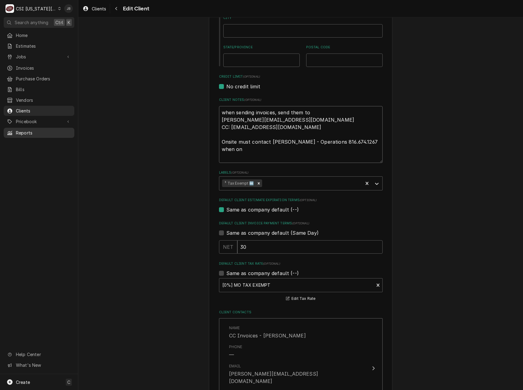
type textarea "x"
type textarea "when sending invoices, send them to michaelgl@hickmanmills.org CC: accountspaya…"
type textarea "x"
type textarea "when sending invoices, send them to michaelgl@hickmanmills.org CC: accountspaya…"
type textarea "x"
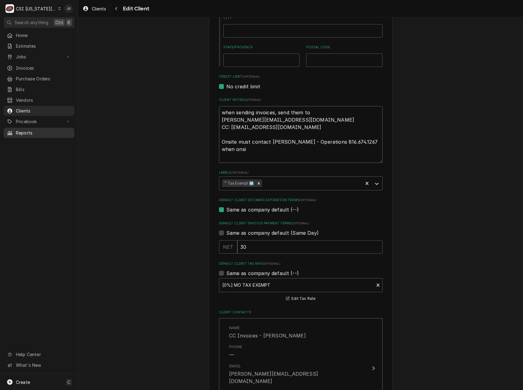
type textarea "when sending invoices, send them to michaelgl@hickmanmills.org CC: accountspaya…"
type textarea "x"
type textarea "when sending invoices, send them to michaelgl@hickmanmills.org CC: accountspaya…"
type textarea "x"
type textarea "when sending invoices, send them to michaelgl@hickmanmills.org CC: accountspaya…"
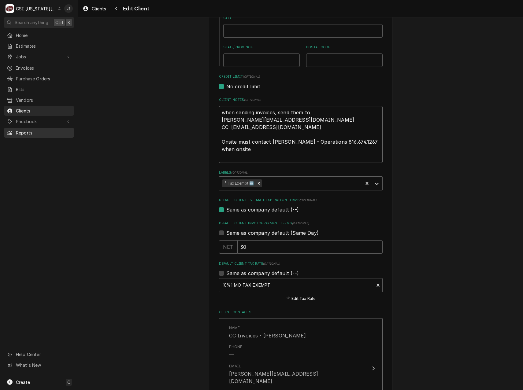
type textarea "x"
type textarea "when sending invoices, send them to michaelgl@hickmanmills.org CC: accountspaya…"
type textarea "x"
type textarea "when sending invoices, send them to michaelgl@hickmanmills.org CC: accountspaya…"
type textarea "x"
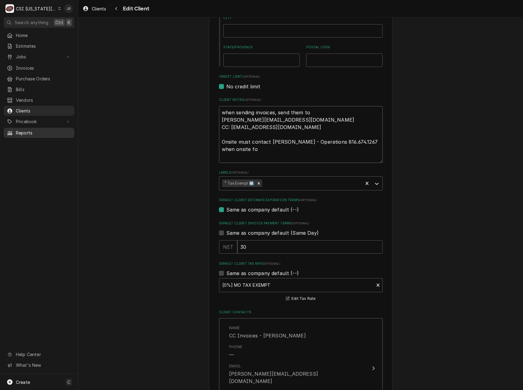
type textarea "when sending invoices, send them to michaelgl@hickmanmills.org CC: accountspaya…"
type textarea "x"
type textarea "when sending invoices, send them to michaelgl@hickmanmills.org CC: accountspaya…"
type textarea "x"
type textarea "when sending invoices, send them to michaelgl@hickmanmills.org CC: accountspaya…"
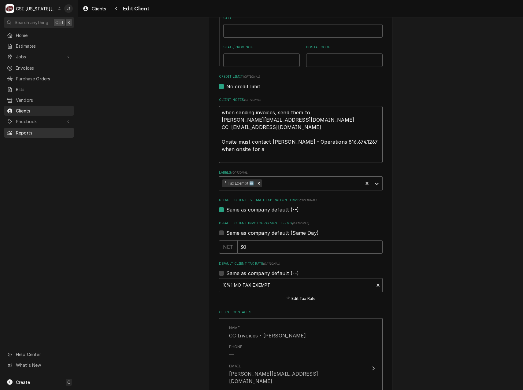
type textarea "x"
type textarea "when sending invoices, send them to michaelgl@hickmanmills.org CC: accountspaya…"
type textarea "x"
type textarea "when sending invoices, send them to michaelgl@hickmanmills.org CC: accountspaya…"
type textarea "x"
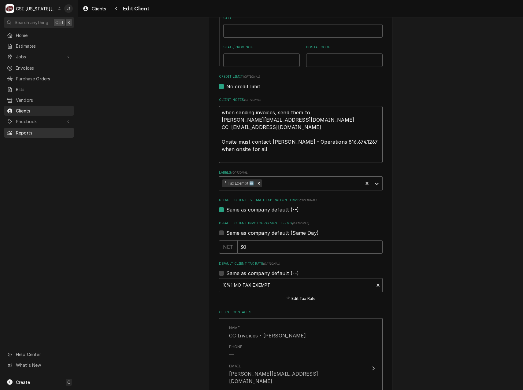
type textarea "when sending invoices, send them to michaelgl@hickmanmills.org CC: accountspaya…"
type textarea "x"
type textarea "when sending invoices, send them to michaelgl@hickmanmills.org CC: accountspaya…"
type textarea "x"
type textarea "when sending invoices, send them to michaelgl@hickmanmills.org CC: accountspaya…"
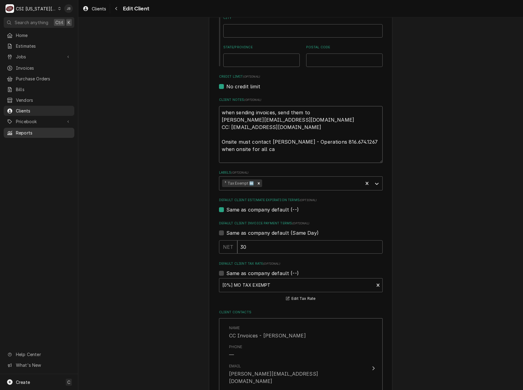
type textarea "x"
type textarea "when sending invoices, send them to michaelgl@hickmanmills.org CC: accountspaya…"
type textarea "x"
type textarea "when sending invoices, send them to michaelgl@hickmanmills.org CC: accountspaya…"
type textarea "x"
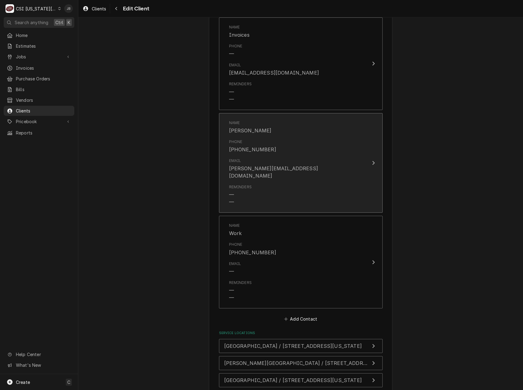
scroll to position [799, 0]
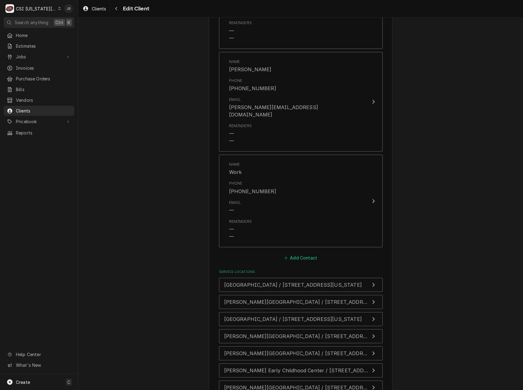
type textarea "when sending invoices, send them to michaelgl@hickmanmills.org CC: accountspaya…"
click at [306, 254] on button "Add Contact" at bounding box center [300, 258] width 35 height 9
type textarea "x"
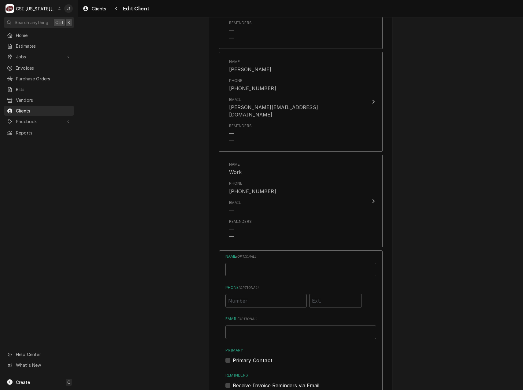
click at [245, 254] on div "Name ( optional )" at bounding box center [300, 265] width 151 height 23
click at [244, 263] on input "Business Name" at bounding box center [300, 269] width 151 height 13
type input "Kim Branson - Operations Coordinator"
click at [240, 294] on input "Phone ( optional )" at bounding box center [265, 300] width 81 height 13
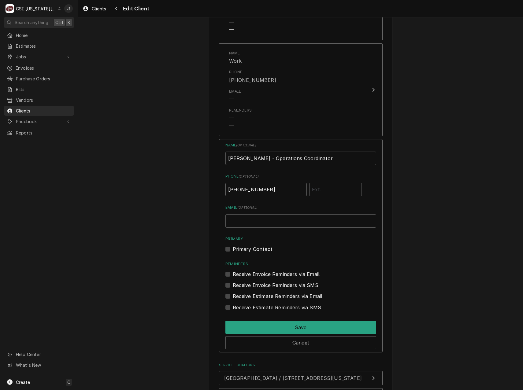
scroll to position [952, 0]
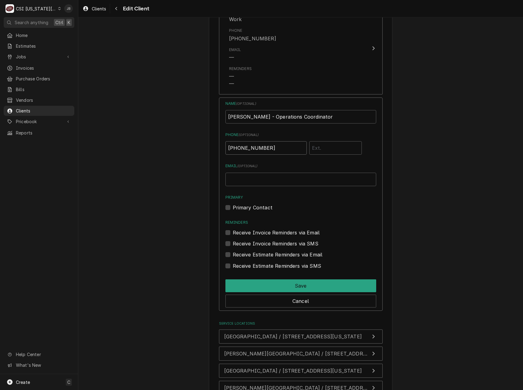
type input "(816) 674-1267"
click at [238, 204] on label "Primary Contact" at bounding box center [253, 207] width 40 height 7
click at [238, 204] on input "Primary" at bounding box center [308, 210] width 151 height 13
checkbox input "true"
click at [287, 279] on button "Save" at bounding box center [300, 285] width 151 height 13
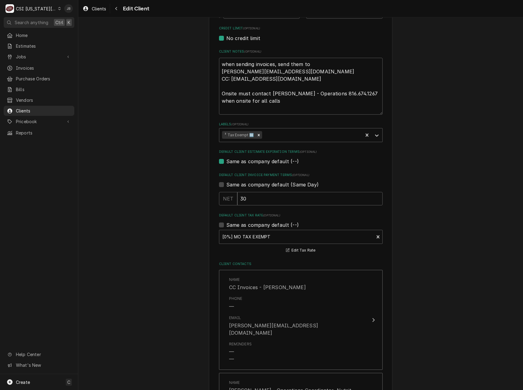
scroll to position [205, 0]
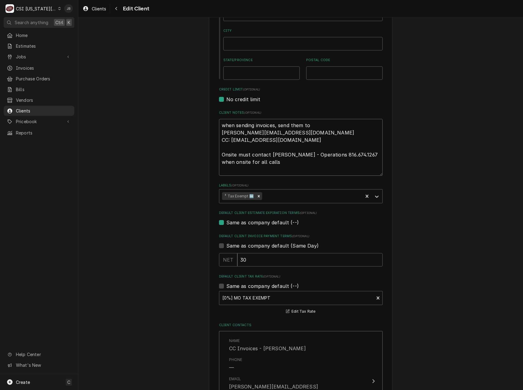
click at [224, 150] on textarea "when sending invoices, send them to michaelgl@hickmanmills.org CC: accountspaya…" at bounding box center [301, 147] width 164 height 57
click at [219, 152] on textarea "when sending invoices, send them to michaelgl@hickmanmills.org CC: accountspaya…" at bounding box center [301, 147] width 164 height 57
type textarea "x"
type textarea "when sending invoices, send them to michaelgl@hickmanmills.org CC: accountspaya…"
type textarea "x"
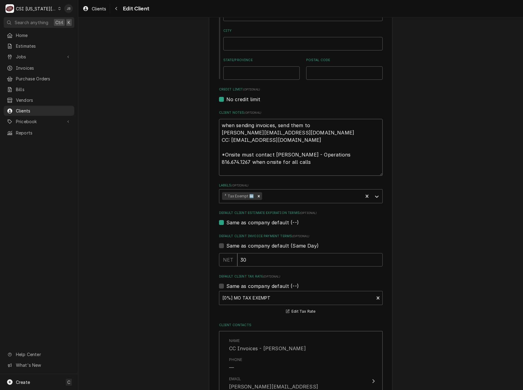
type textarea "when sending invoices, send them to michaelgl@hickmanmills.org CC: accountspaya…"
click at [290, 159] on textarea "when sending invoices, send them to michaelgl@hickmanmills.org CC: accountspaya…" at bounding box center [301, 147] width 164 height 57
type textarea "x"
type textarea "when sending invoices, send them to michaelgl@hickmanmills.org CC: accountspaya…"
type textarea "x"
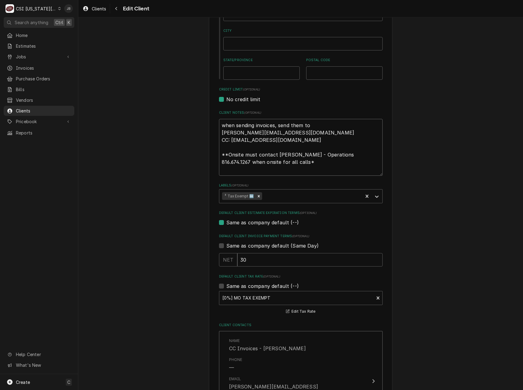
type textarea "when sending invoices, send them to michaelgl@hickmanmills.org CC: accountspaya…"
type textarea "x"
type textarea "when sending invoices, send them to michaelgl@hickmanmills.org CC: accountspaya…"
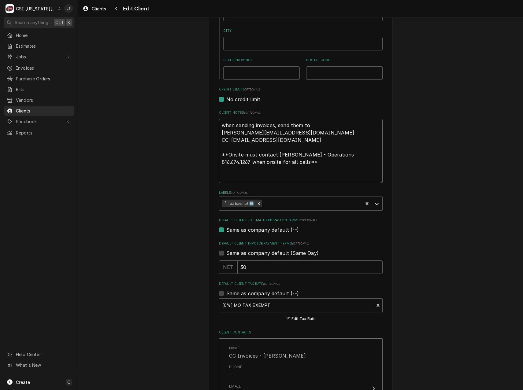
type textarea "x"
type textarea "when sending invoices, send them to michaelgl@hickmanmills.org CC: accountspaya…"
type textarea "x"
type textarea "when sending invoices, send them to michaelgl@hickmanmills.org CC: accountspaya…"
type textarea "x"
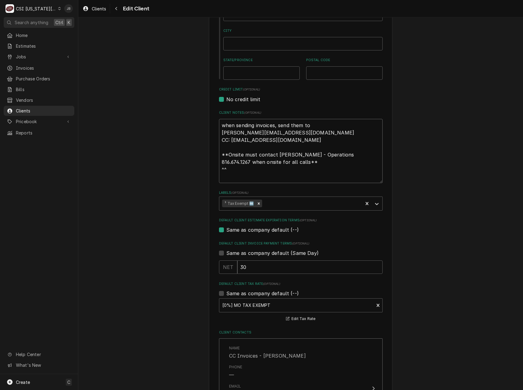
type textarea "when sending invoices, send them to michaelgl@hickmanmills.org CC: accountspaya…"
type textarea "x"
type textarea "when sending invoices, send them to michaelgl@hickmanmills.org CC: accountspaya…"
type textarea "x"
type textarea "when sending invoices, send them to michaelgl@hickmanmills.org CC: accountspaya…"
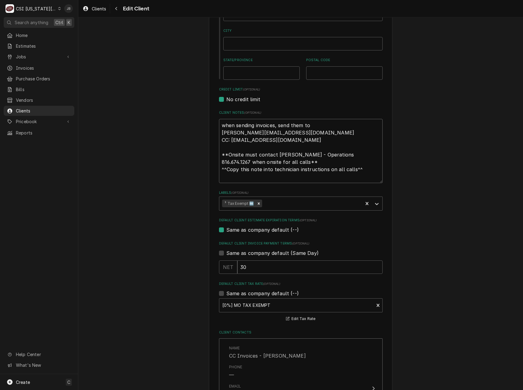
click at [335, 154] on textarea "when sending invoices, send them to michaelgl@hickmanmills.org CC: accountspaya…" at bounding box center [301, 151] width 164 height 64
click at [327, 160] on textarea "when sending invoices, send them to michaelgl@hickmanmills.org CC: accountspaya…" at bounding box center [301, 151] width 164 height 64
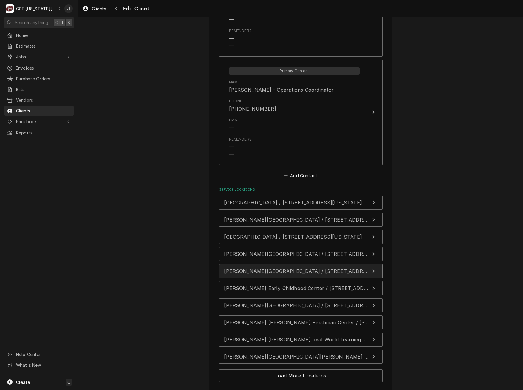
scroll to position [1008, 0]
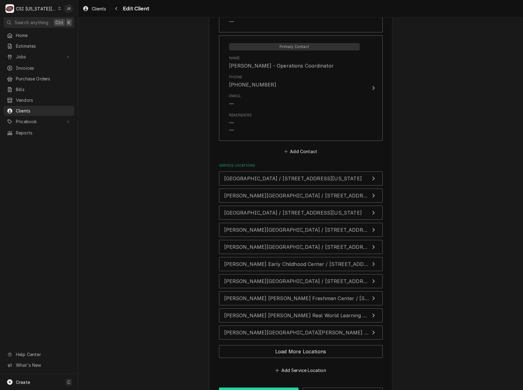
click at [249, 388] on button "Save" at bounding box center [259, 393] width 80 height 11
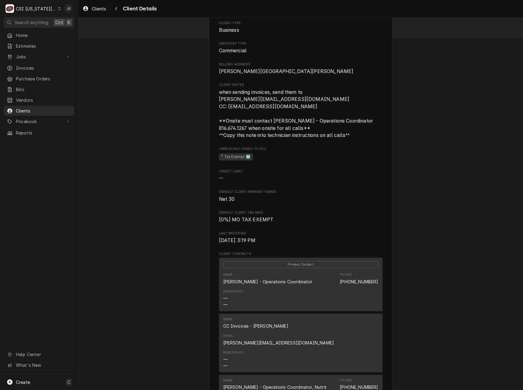
scroll to position [356, 0]
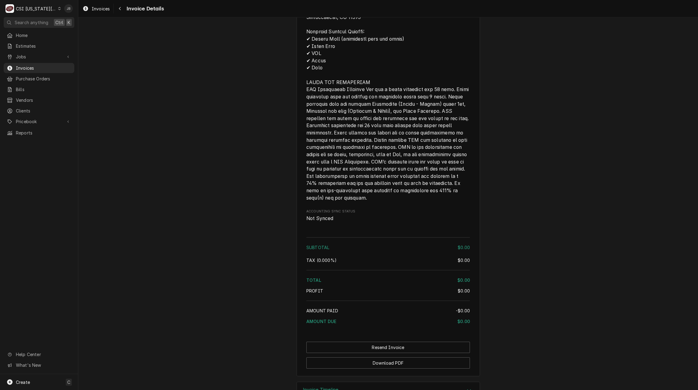
scroll to position [770, 0]
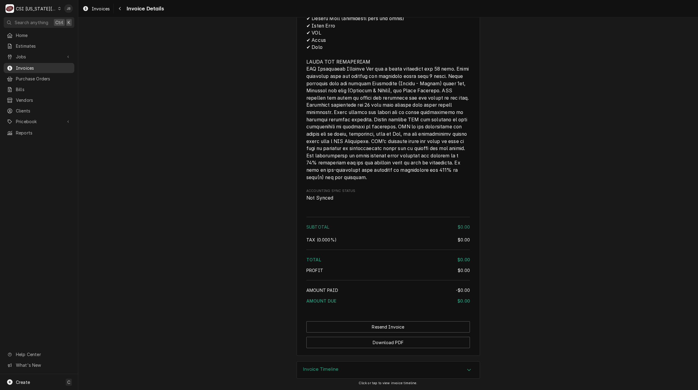
click at [43, 65] on span "Invoices" at bounding box center [43, 68] width 55 height 6
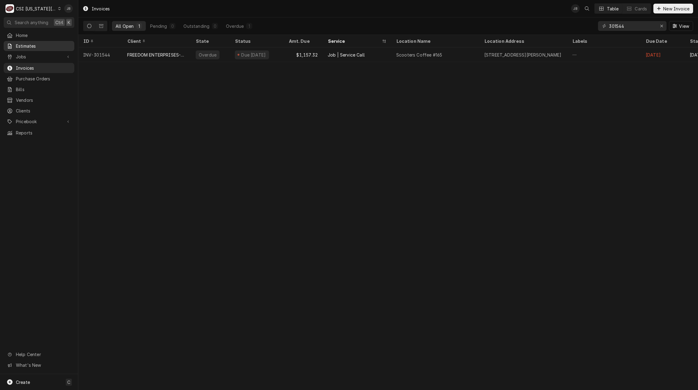
click at [39, 41] on link "Estimates" at bounding box center [39, 46] width 71 height 10
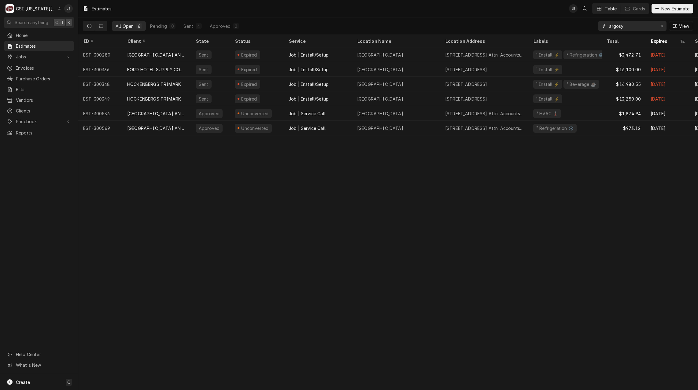
drag, startPoint x: 601, startPoint y: 26, endPoint x: 482, endPoint y: 27, distance: 118.6
click at [539, 26] on div "All Open 6 Pending 0 Sent 4 Approved 2 argosy View" at bounding box center [388, 25] width 610 height 17
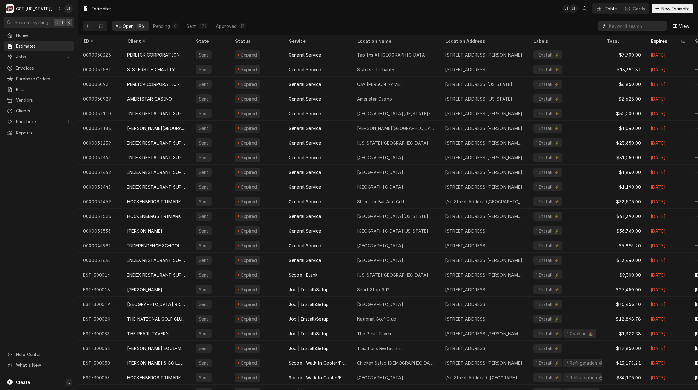
click at [620, 29] on input "Dynamic Content Wrapper" at bounding box center [636, 26] width 54 height 10
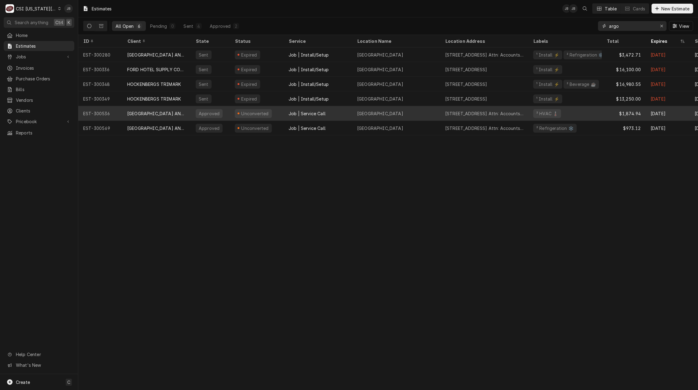
type input "argo"
click at [199, 109] on div "Approved" at bounding box center [209, 113] width 27 height 9
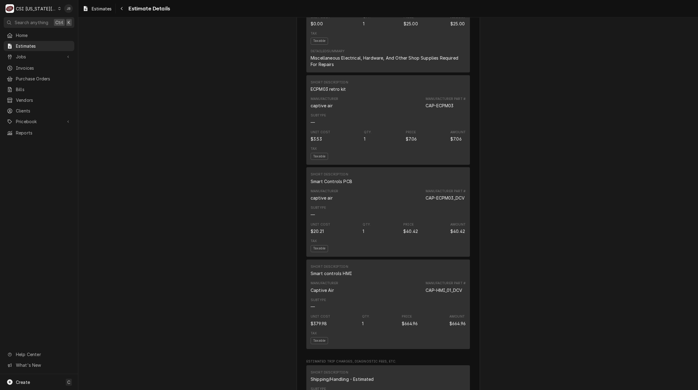
scroll to position [703, 0]
drag, startPoint x: 465, startPoint y: 210, endPoint x: 435, endPoint y: 209, distance: 30.0
click at [435, 209] on div "Short Description Smart Controls PCB Manufacturer captive air Manufacturer Part…" at bounding box center [388, 212] width 164 height 90
drag, startPoint x: 435, startPoint y: 209, endPoint x: 510, endPoint y: 208, distance: 75.2
click at [510, 208] on div "Approved and Unconverted Sender CSI [US_STATE] City CSI Commercial Services Inc…" at bounding box center [388, 120] width 620 height 1612
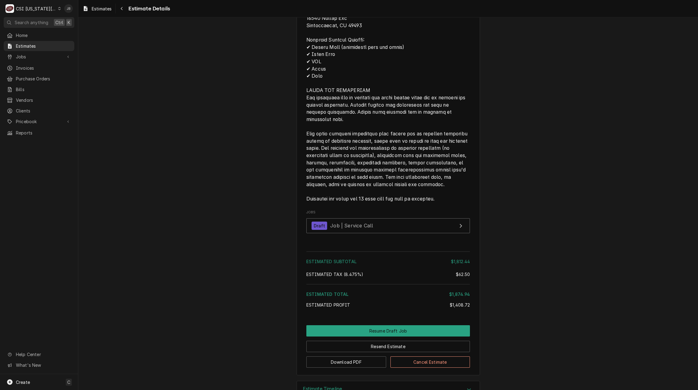
scroll to position [1280, 0]
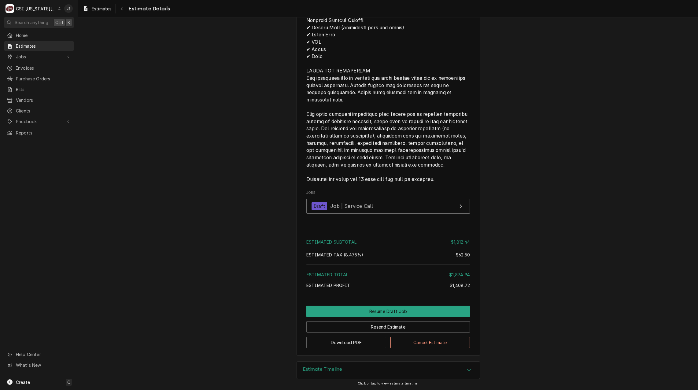
click at [352, 370] on div "Estimate Timeline" at bounding box center [388, 370] width 183 height 17
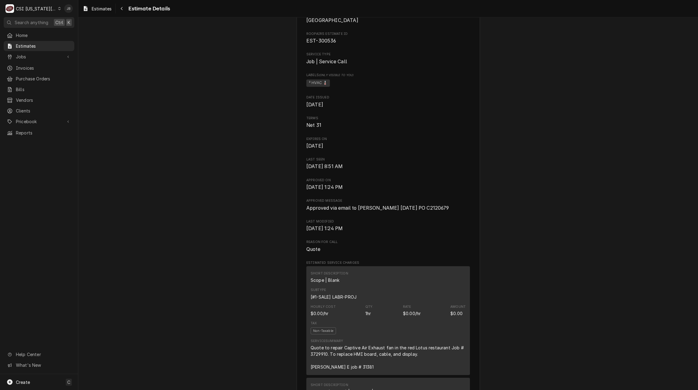
scroll to position [0, 0]
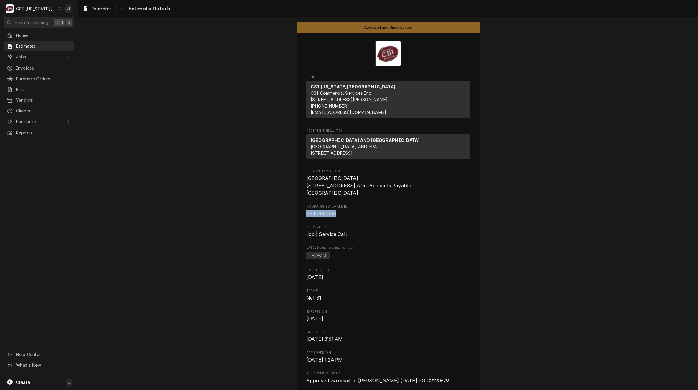
drag, startPoint x: 334, startPoint y: 226, endPoint x: 298, endPoint y: 224, distance: 36.1
copy span "EST-300536"
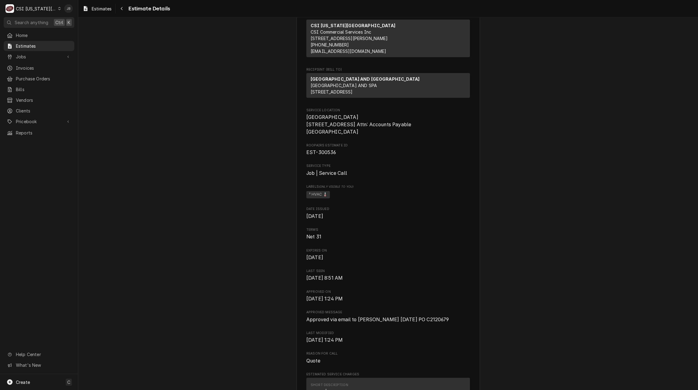
click at [407, 232] on span "Terms" at bounding box center [388, 229] width 164 height 5
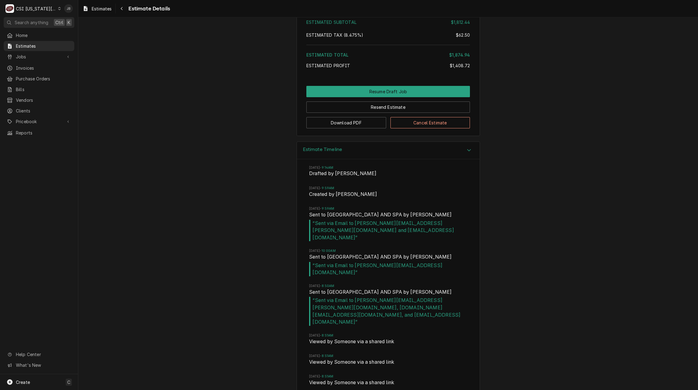
scroll to position [1498, 0]
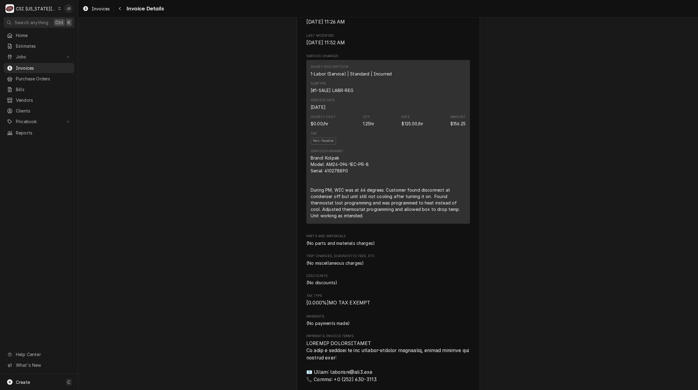
scroll to position [336, 0]
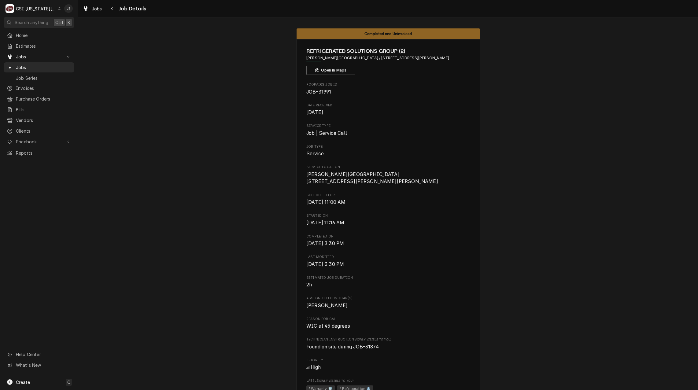
scroll to position [172, 0]
